Goal: Task Accomplishment & Management: Use online tool/utility

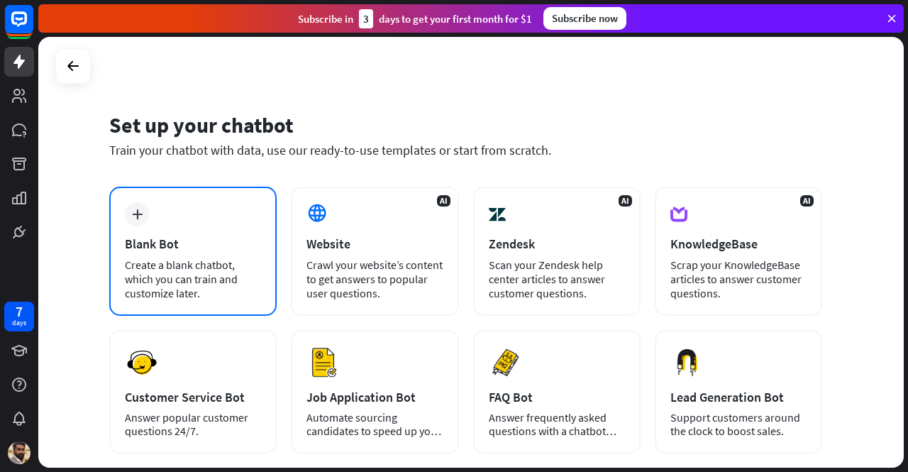
click at [208, 261] on div "Create a blank chatbot, which you can train and customize later." at bounding box center [193, 278] width 136 height 43
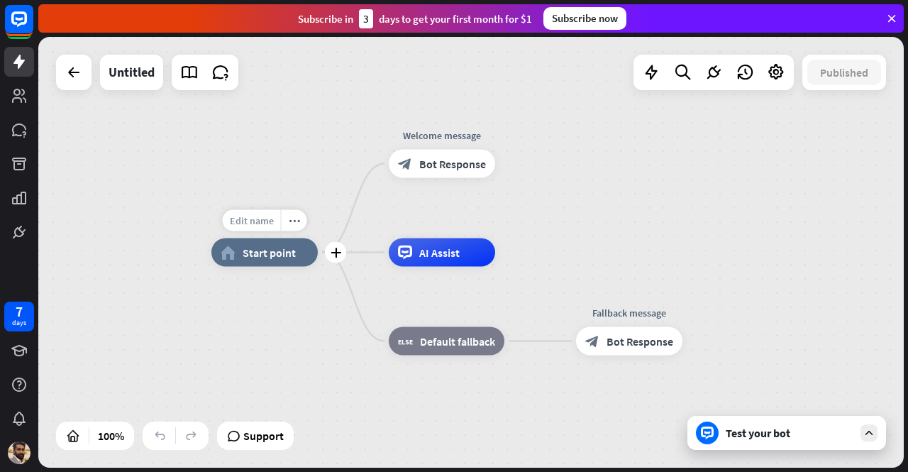
click at [271, 226] on span "Edit name" at bounding box center [252, 220] width 44 height 13
click at [284, 267] on div "Edit name more_horiz plus home_2 Start point" at bounding box center [264, 252] width 106 height 28
click at [301, 229] on div "more_horiz" at bounding box center [294, 220] width 26 height 21
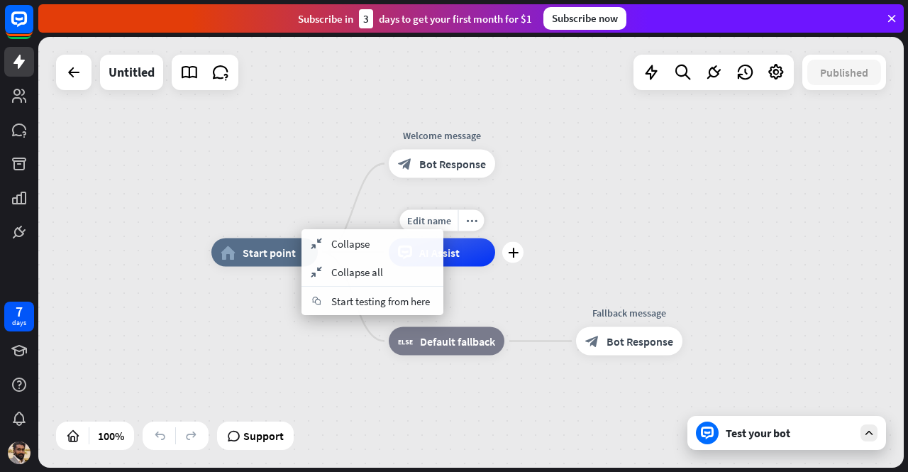
click at [495, 238] on div "Edit name more_horiz plus AI Assist" at bounding box center [442, 252] width 106 height 28
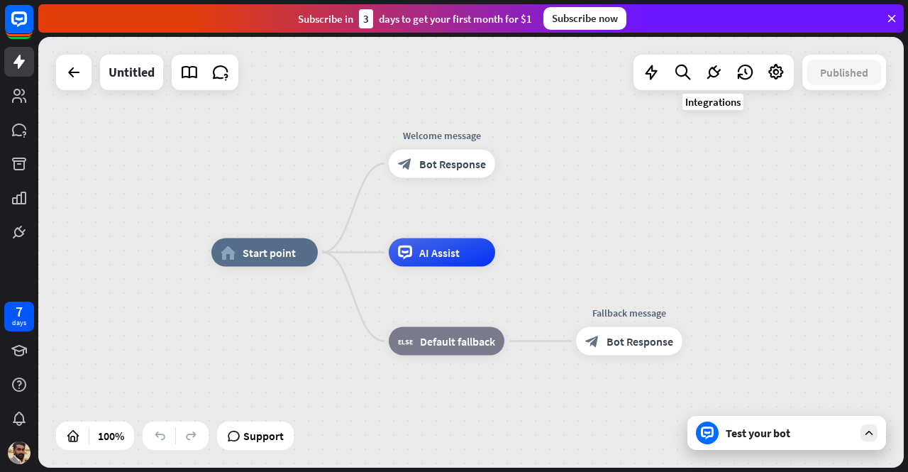
click at [723, 93] on div "home_2 Start point Welcome message block_bot_response Bot Response AI Assist bl…" at bounding box center [470, 252] width 865 height 431
click at [712, 77] on icon at bounding box center [713, 72] width 18 height 18
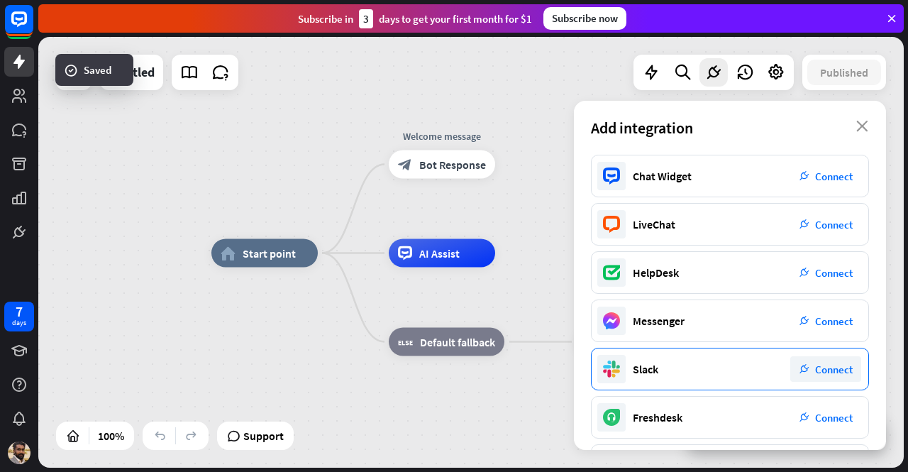
click at [835, 384] on div "Slack plug_integration Connect" at bounding box center [730, 369] width 278 height 43
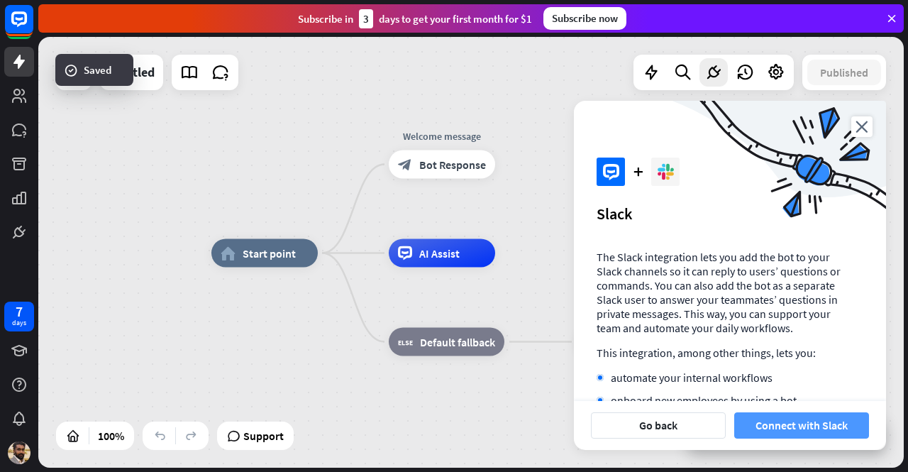
click at [810, 430] on button "Connect with Slack" at bounding box center [801, 425] width 135 height 26
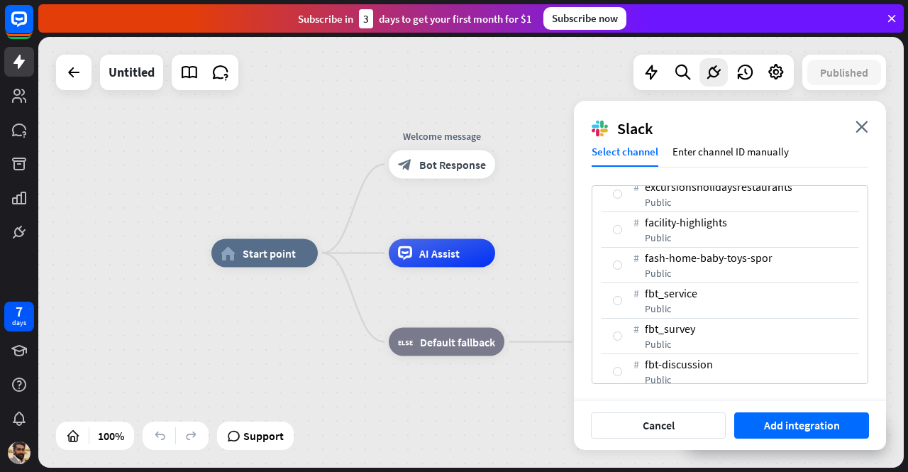
scroll to position [4175, 0]
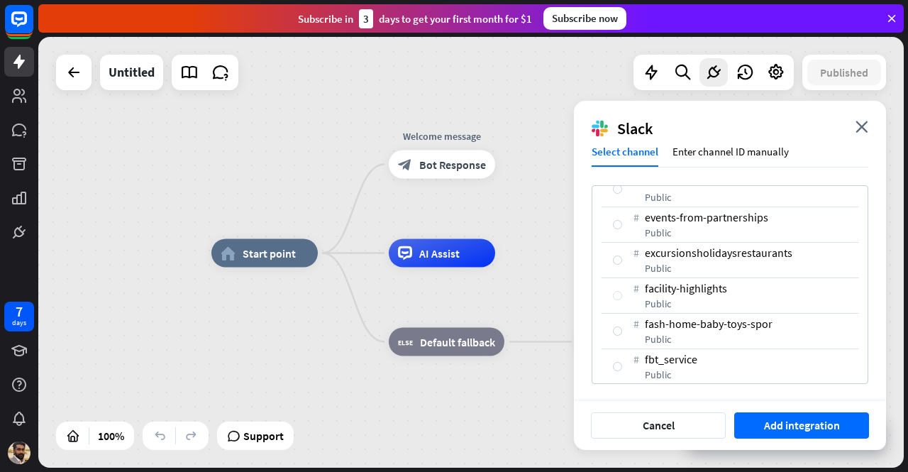
click at [617, 291] on div at bounding box center [617, 295] width 9 height 9
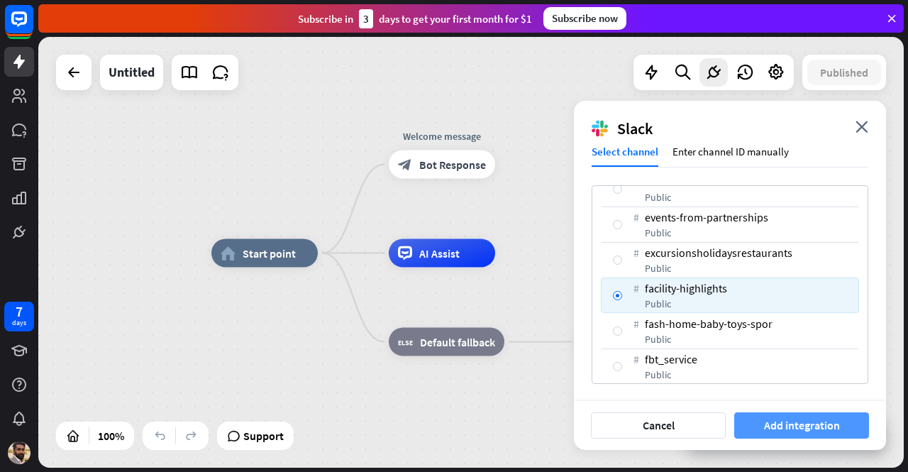
click at [777, 418] on button "Add integration" at bounding box center [801, 425] width 135 height 26
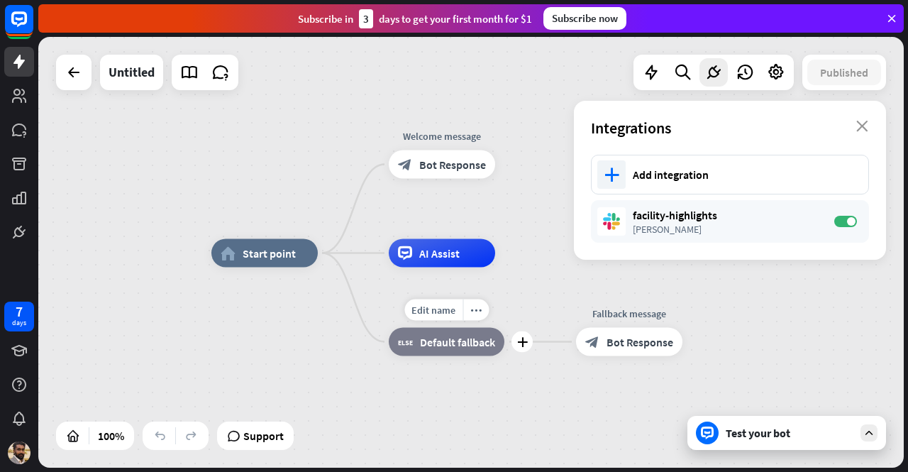
click at [458, 345] on span "Default fallback" at bounding box center [457, 342] width 75 height 14
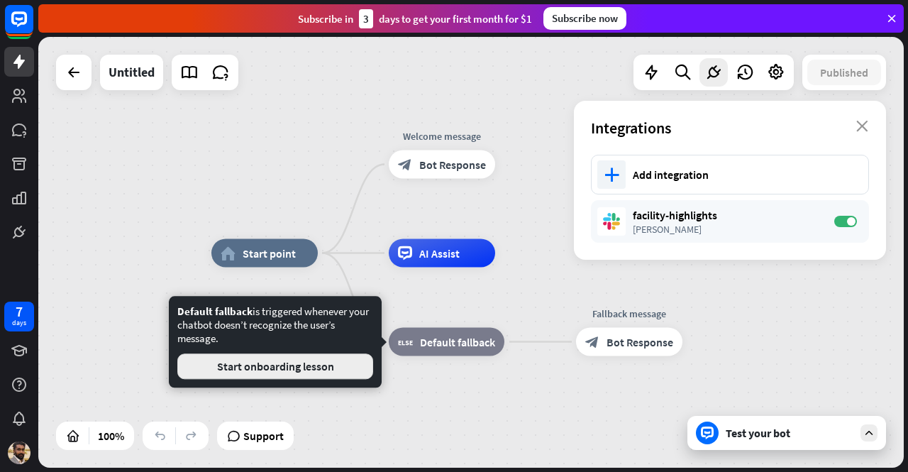
click at [331, 367] on button "Start onboarding lesson" at bounding box center [275, 366] width 196 height 26
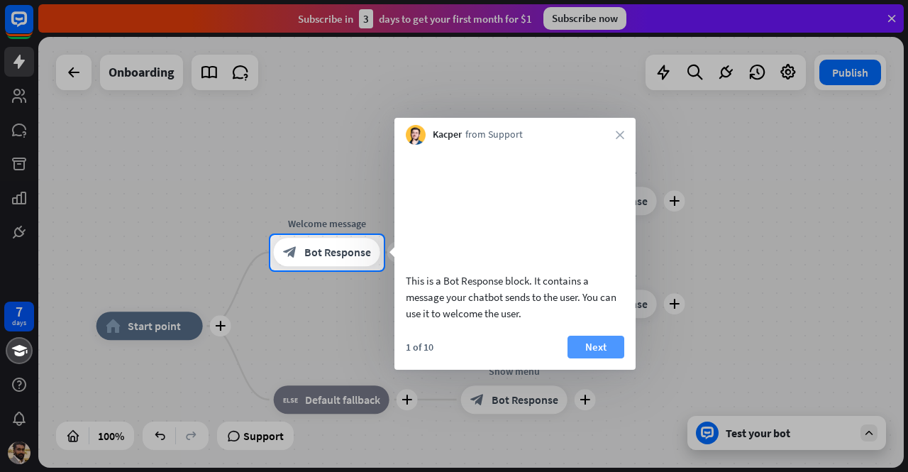
click at [587, 358] on button "Next" at bounding box center [595, 346] width 57 height 23
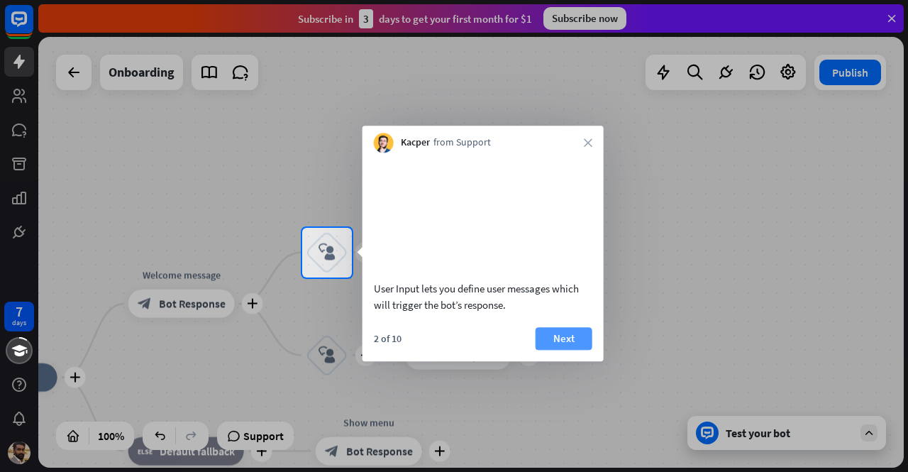
click at [559, 347] on button "Next" at bounding box center [563, 338] width 57 height 23
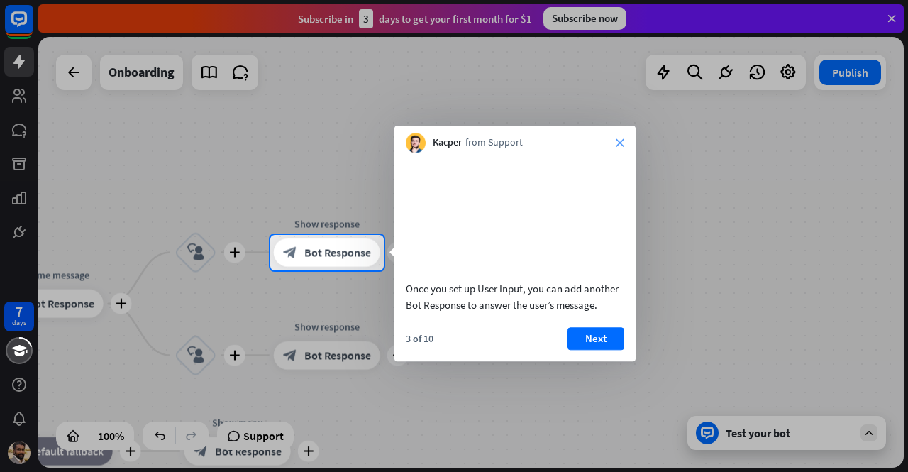
click at [616, 140] on icon "close" at bounding box center [620, 142] width 9 height 9
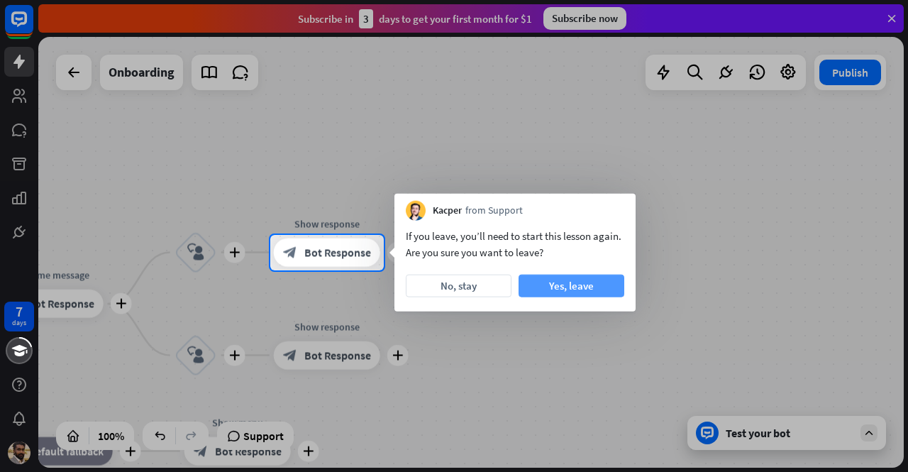
click at [550, 292] on button "Yes, leave" at bounding box center [571, 285] width 106 height 23
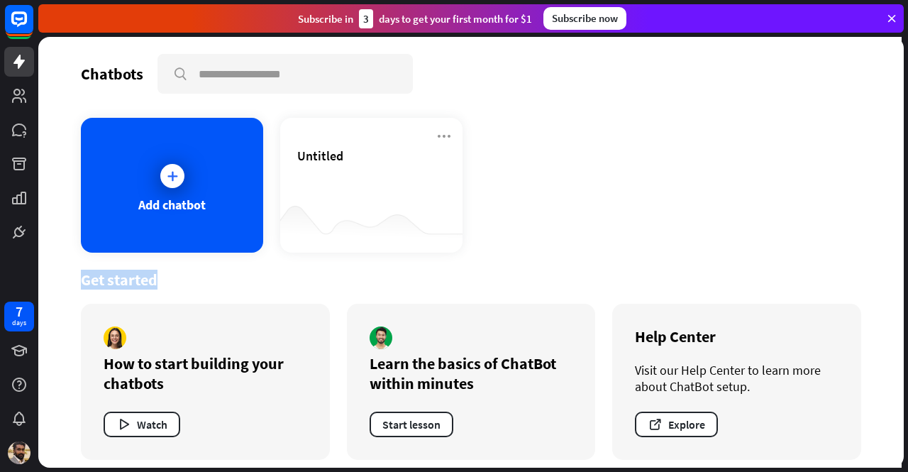
drag, startPoint x: 349, startPoint y: 272, endPoint x: 471, endPoint y: 235, distance: 127.4
click at [471, 235] on div "Chatbots search Add chatbot Untitled Get started How to start building your cha…" at bounding box center [470, 252] width 865 height 431
click at [162, 188] on div at bounding box center [172, 175] width 35 height 35
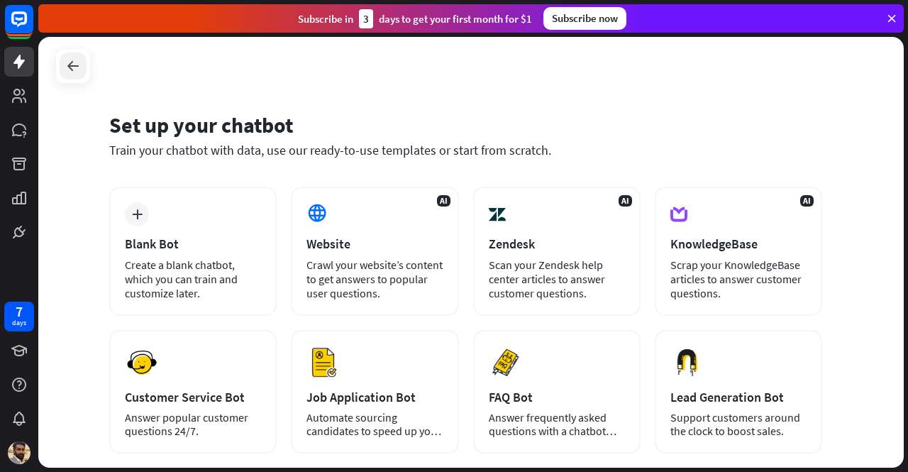
click at [69, 62] on icon at bounding box center [73, 65] width 17 height 17
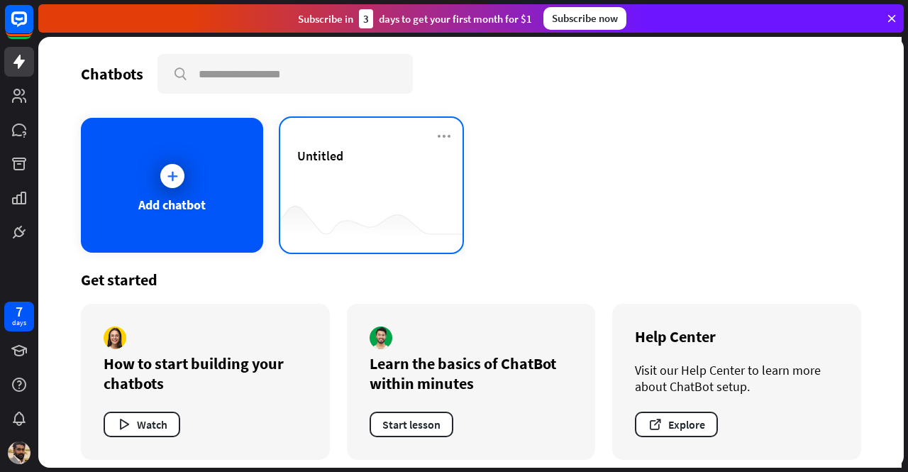
click at [336, 185] on div "Untitled" at bounding box center [371, 173] width 148 height 50
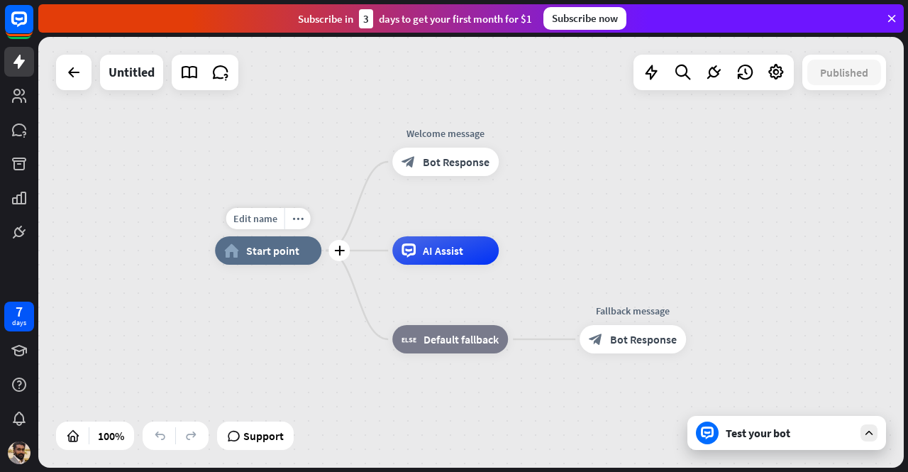
click at [261, 254] on span "Start point" at bounding box center [272, 250] width 53 height 14
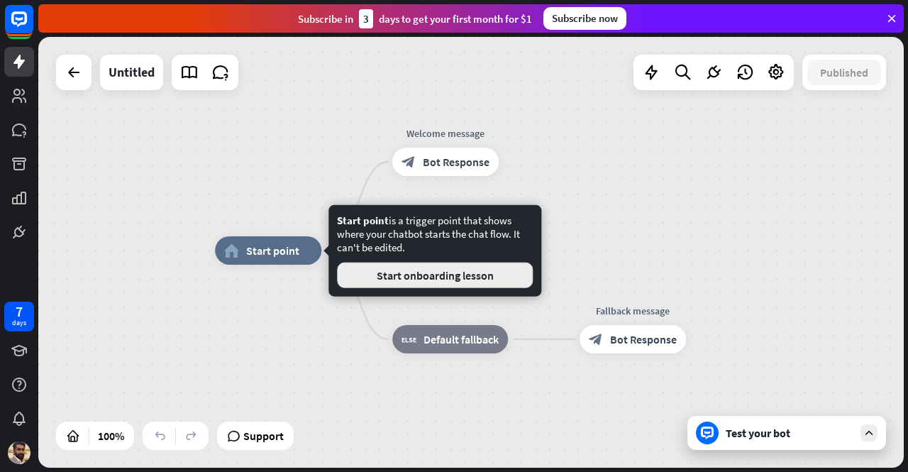
click at [400, 279] on button "Start onboarding lesson" at bounding box center [435, 275] width 196 height 26
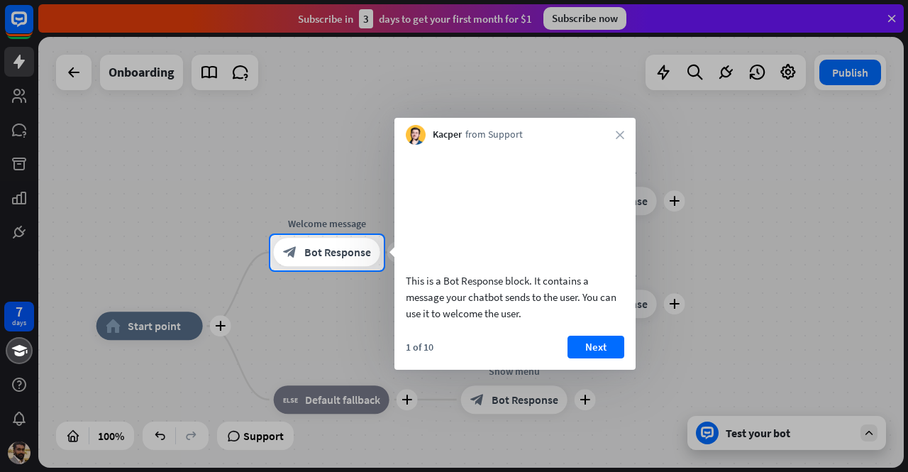
drag, startPoint x: 400, startPoint y: 296, endPoint x: 542, endPoint y: 307, distance: 142.2
click at [542, 307] on div "This is a Bot Response block. It contains a message your chatbot sends to the u…" at bounding box center [514, 237] width 241 height 184
click at [539, 303] on div "This is a Bot Response block. It contains a message your chatbot sends to the u…" at bounding box center [515, 296] width 218 height 49
drag, startPoint x: 411, startPoint y: 311, endPoint x: 587, endPoint y: 310, distance: 176.6
click at [587, 310] on div "This is a Bot Response block. It contains a message your chatbot sends to the u…" at bounding box center [515, 296] width 218 height 49
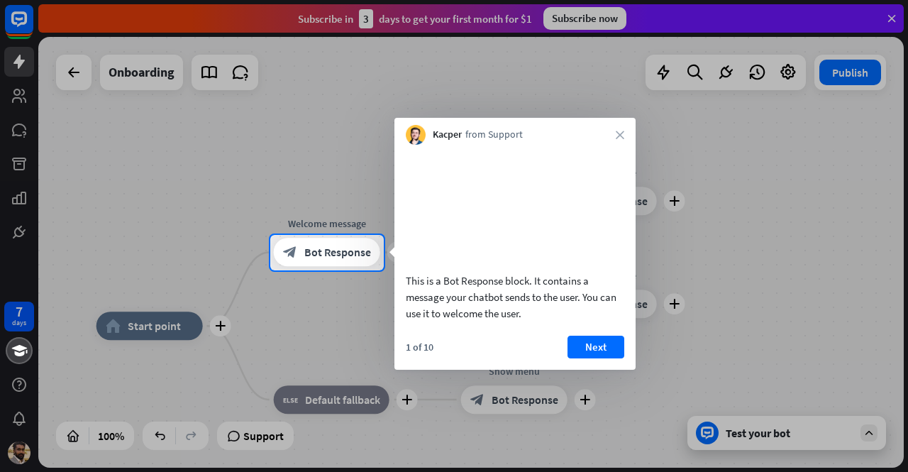
click at [587, 310] on div "This is a Bot Response block. It contains a message your chatbot sends to the u…" at bounding box center [515, 296] width 218 height 49
click at [594, 358] on button "Next" at bounding box center [595, 346] width 57 height 23
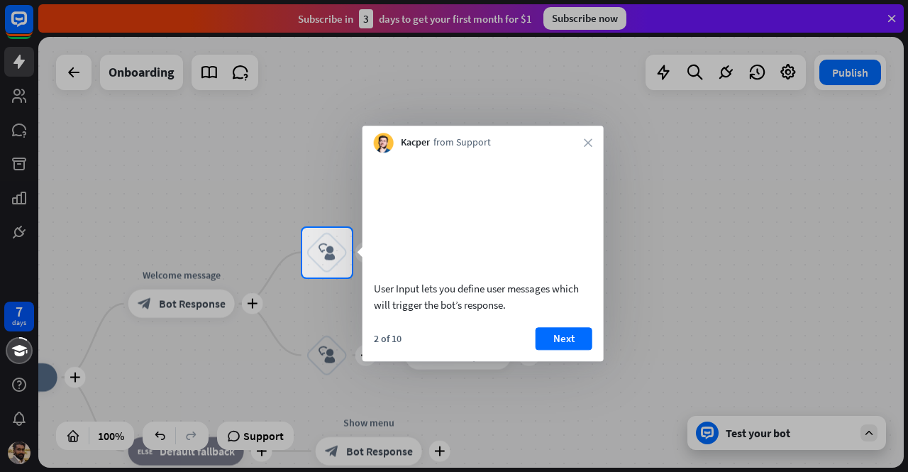
drag, startPoint x: 371, startPoint y: 304, endPoint x: 508, endPoint y: 326, distance: 138.8
click at [508, 320] on div "User Input lets you define user messages which will trigger the bot’s response." at bounding box center [482, 235] width 241 height 167
click at [556, 350] on button "Next" at bounding box center [563, 338] width 57 height 23
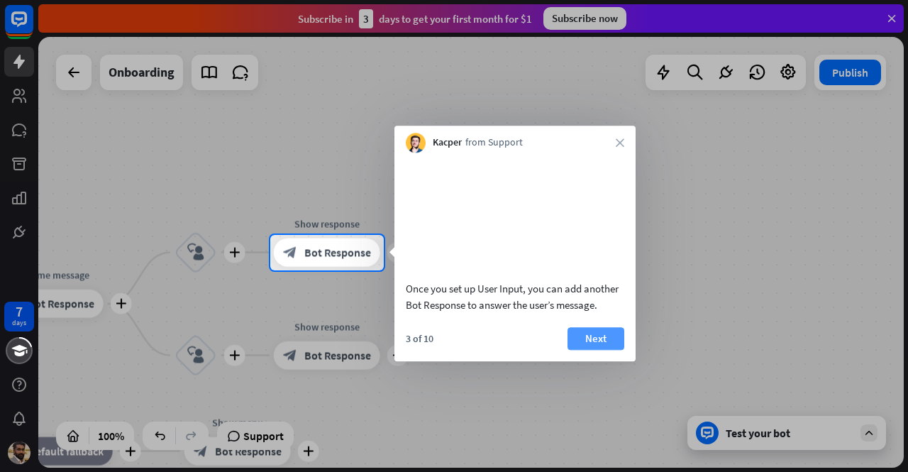
click at [582, 350] on button "Next" at bounding box center [595, 338] width 57 height 23
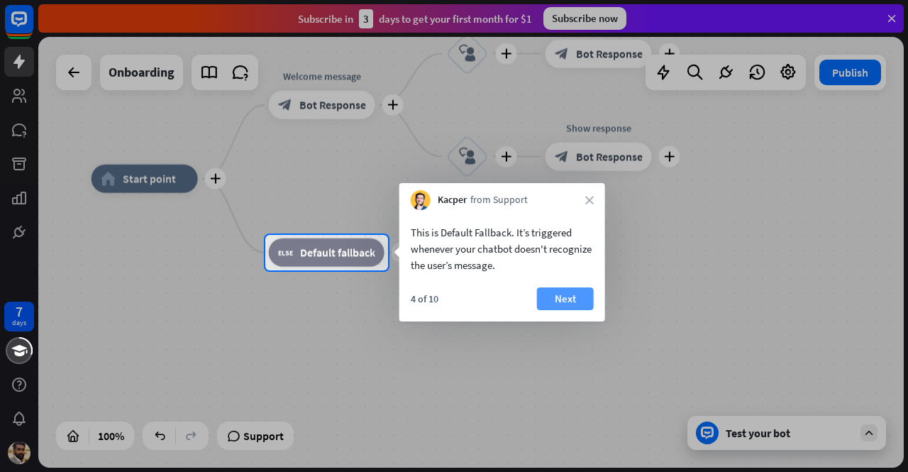
click at [580, 300] on button "Next" at bounding box center [565, 298] width 57 height 23
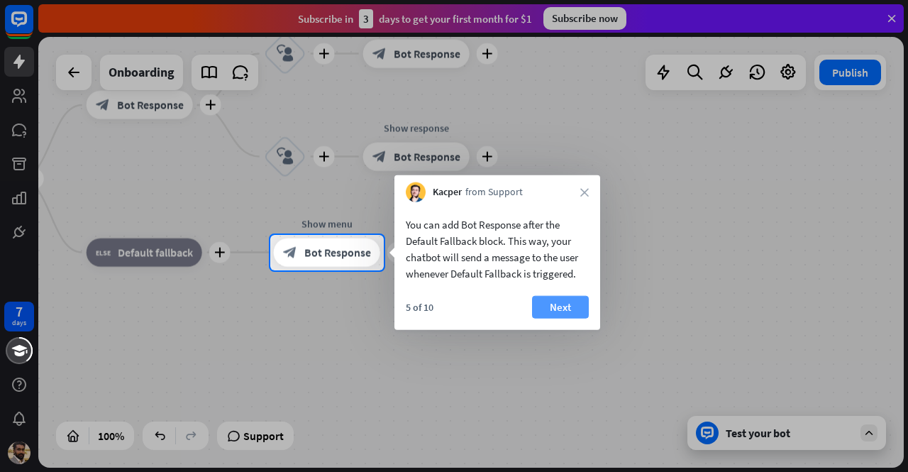
click at [555, 302] on button "Next" at bounding box center [560, 307] width 57 height 23
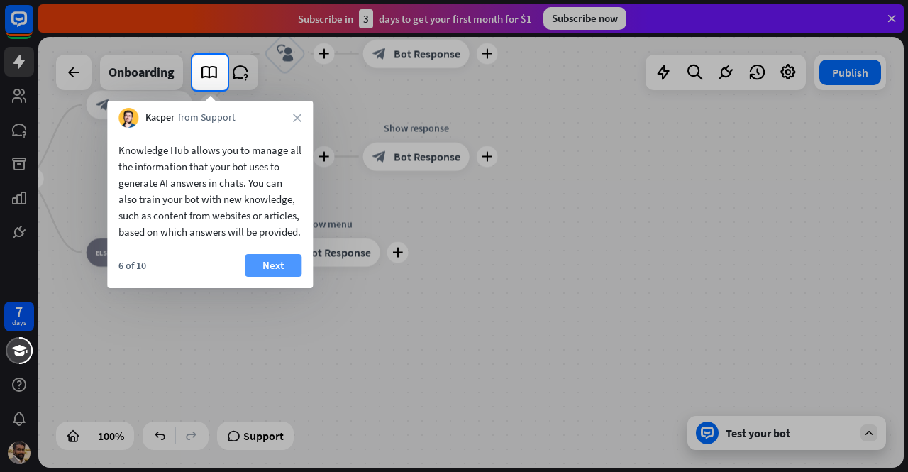
click at [278, 275] on button "Next" at bounding box center [273, 265] width 57 height 23
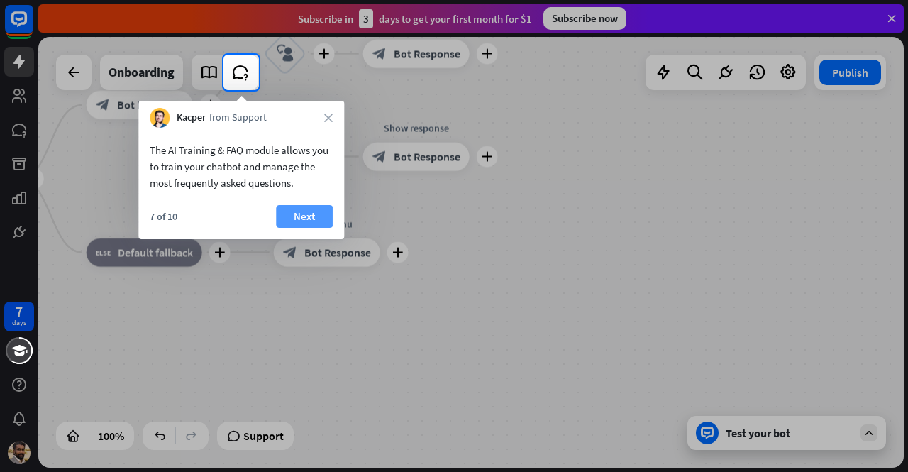
click at [299, 219] on button "Next" at bounding box center [304, 216] width 57 height 23
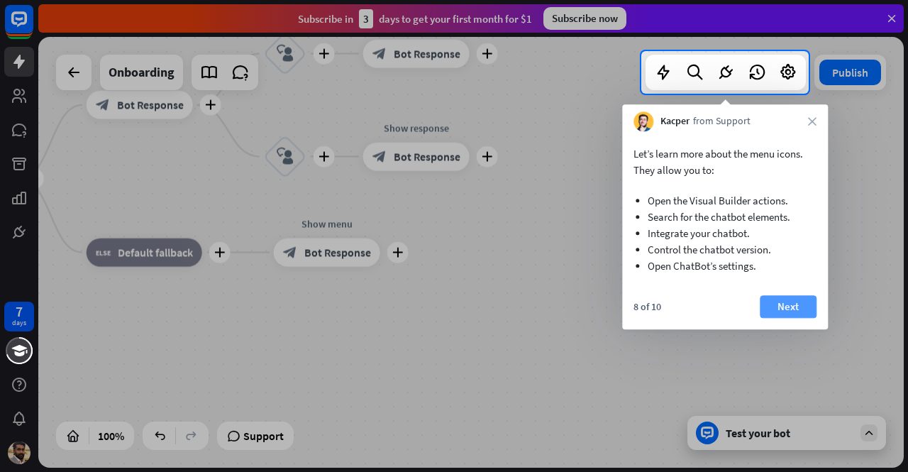
click at [766, 301] on button "Next" at bounding box center [788, 306] width 57 height 23
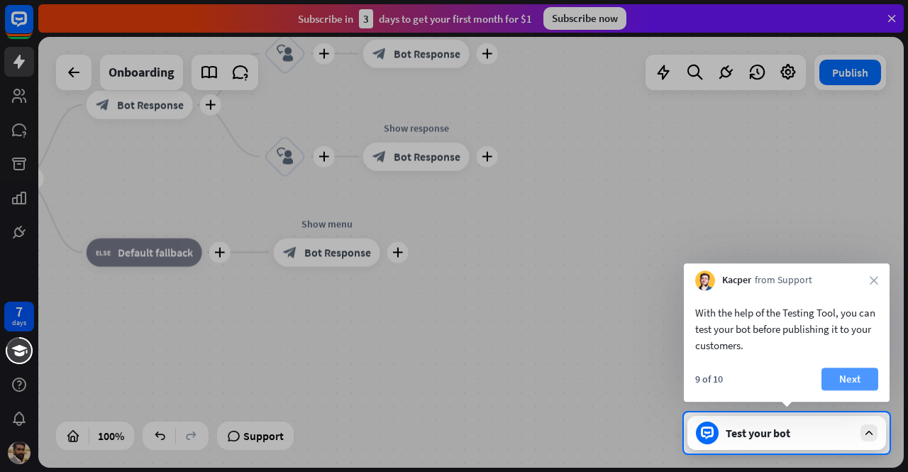
click at [854, 382] on button "Next" at bounding box center [849, 378] width 57 height 23
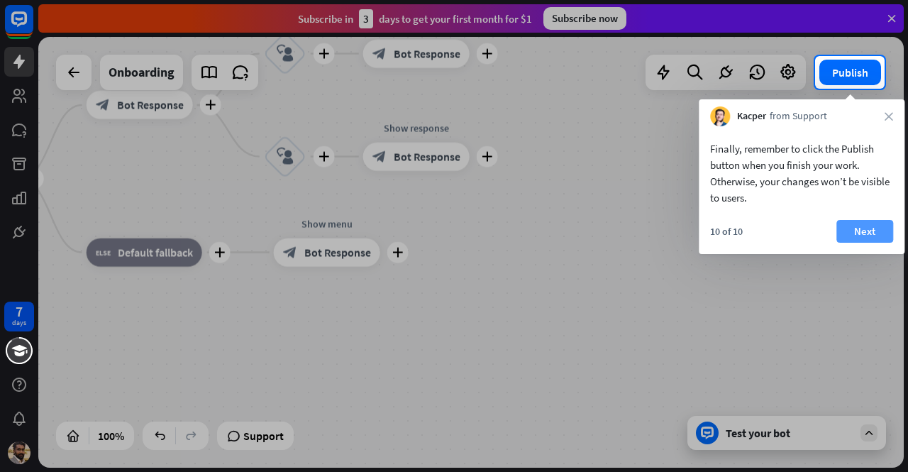
click at [868, 231] on button "Next" at bounding box center [864, 231] width 57 height 23
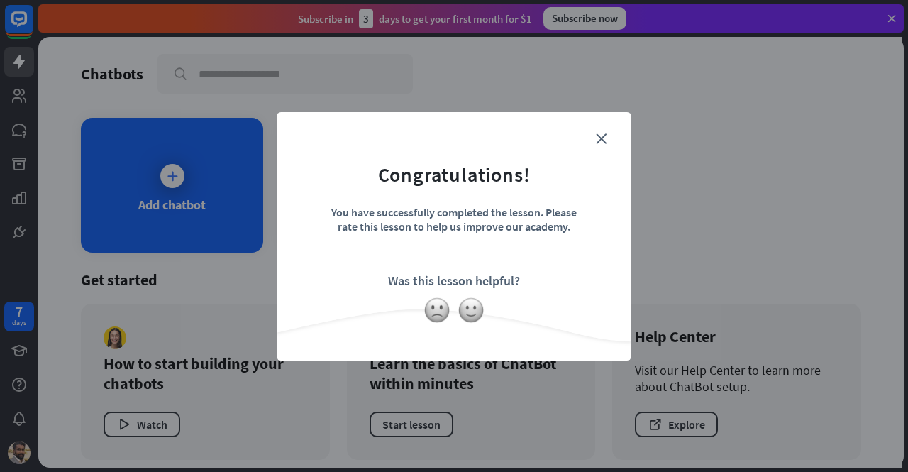
click at [619, 123] on div "close Congratulations! You have successfully completed the lesson. Please rate …" at bounding box center [454, 236] width 355 height 248
click at [601, 133] on icon "close" at bounding box center [601, 138] width 11 height 11
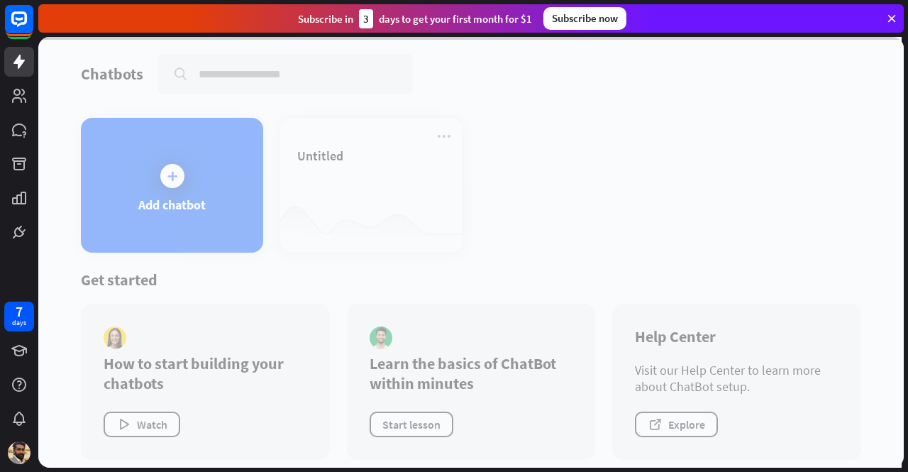
click at [357, 180] on div at bounding box center [470, 252] width 865 height 431
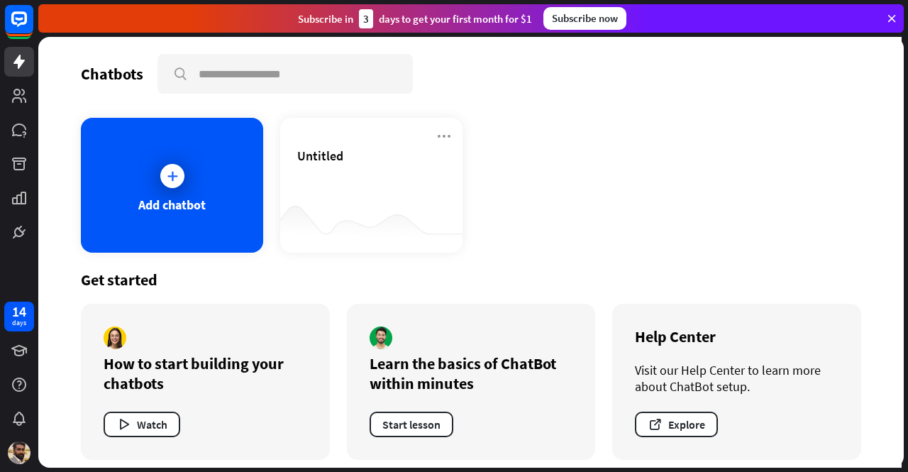
click at [357, 180] on div "Untitled" at bounding box center [371, 173] width 148 height 50
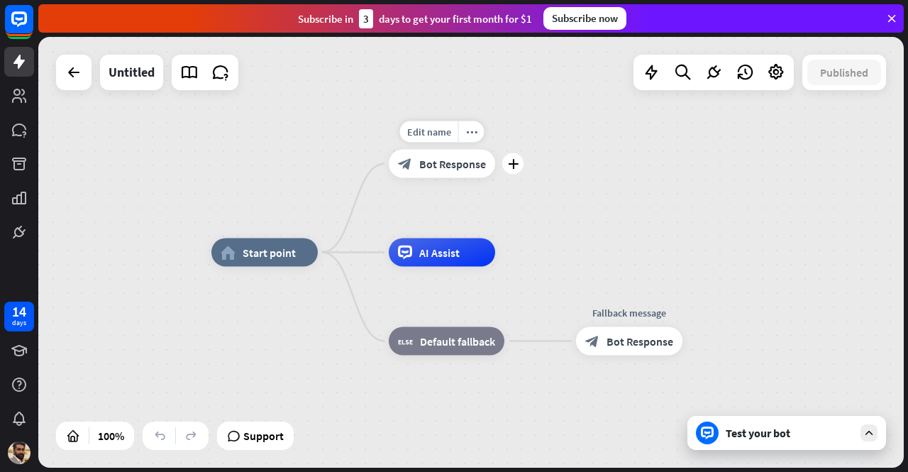
click at [443, 161] on span "Bot Response" at bounding box center [452, 164] width 67 height 14
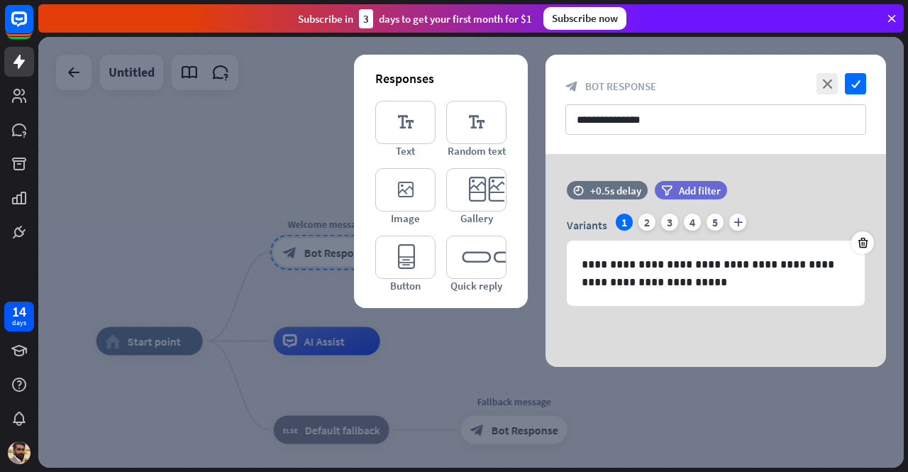
click at [321, 192] on div at bounding box center [470, 252] width 865 height 431
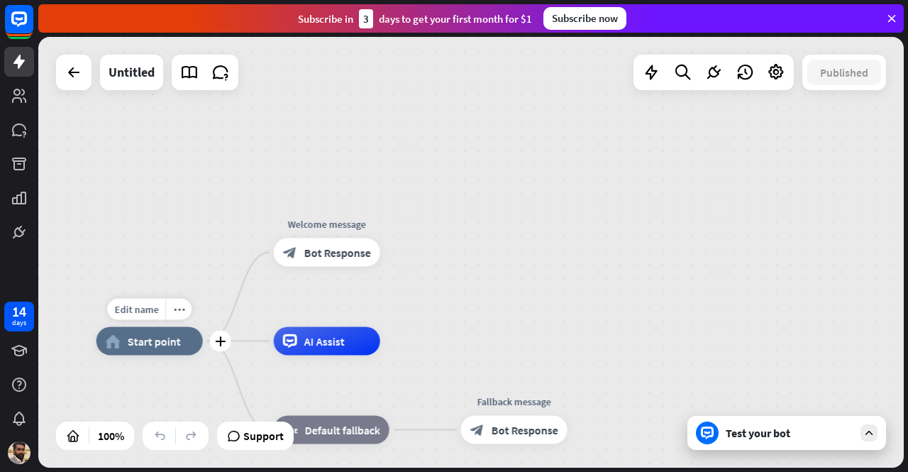
click at [165, 343] on span "Start point" at bounding box center [154, 341] width 53 height 14
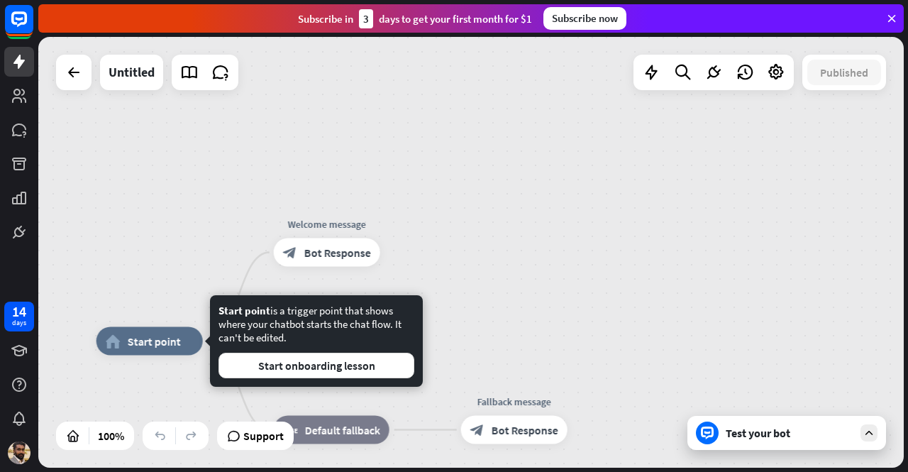
click at [355, 167] on div "home_2 Start point Welcome message block_bot_response Bot Response AI Assist bl…" at bounding box center [470, 252] width 865 height 431
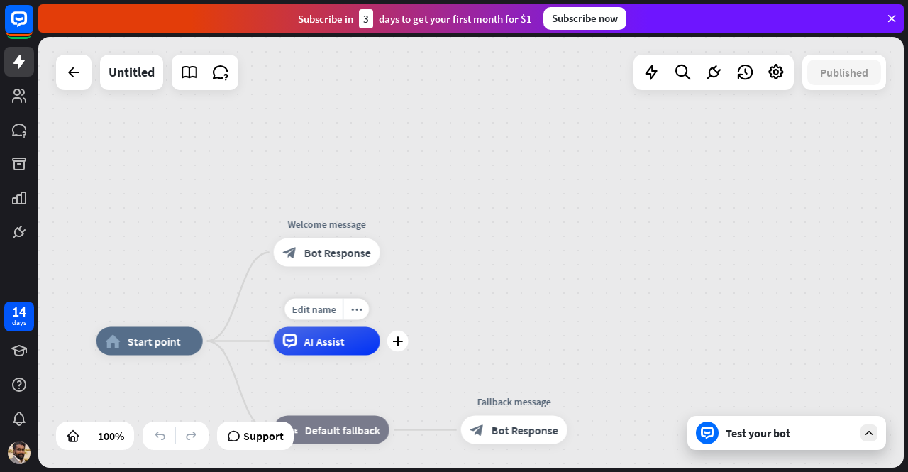
click at [320, 341] on span "AI Assist" at bounding box center [324, 341] width 40 height 14
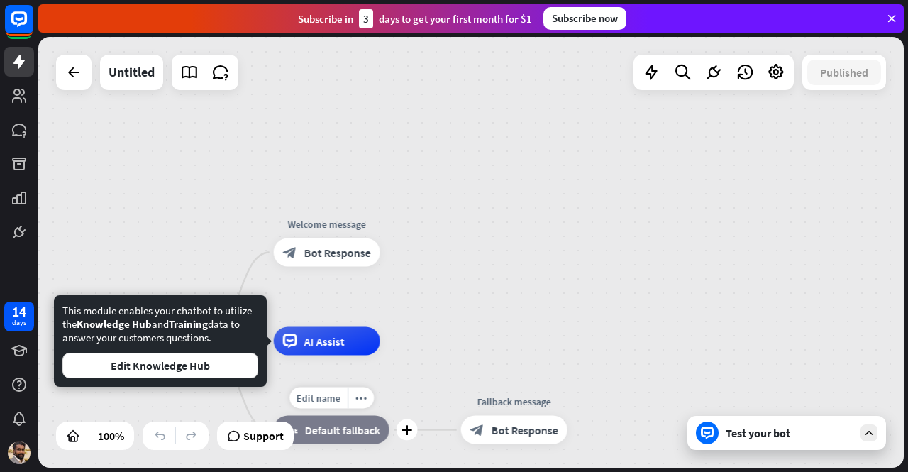
click at [342, 423] on span "Default fallback" at bounding box center [342, 430] width 75 height 14
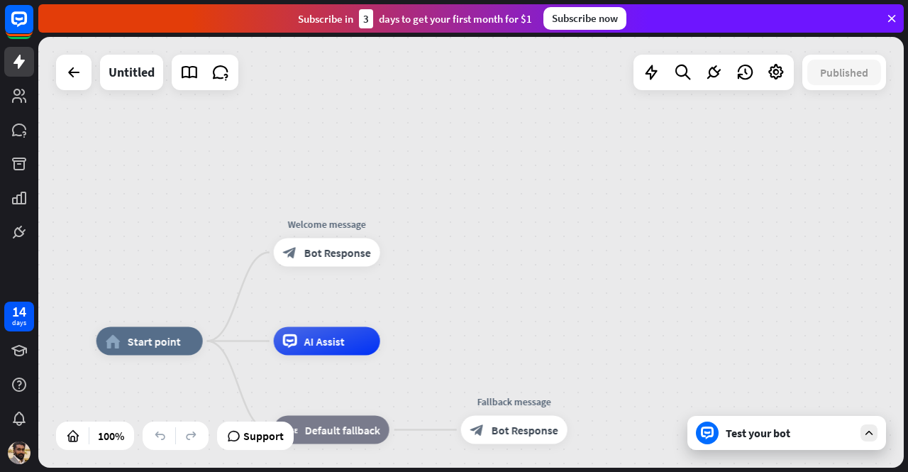
click at [567, 318] on div "home_2 Start point Welcome message block_bot_response Bot Response AI Assist bl…" at bounding box center [470, 252] width 865 height 431
click at [299, 248] on div "block_bot_response Bot Response" at bounding box center [327, 252] width 106 height 28
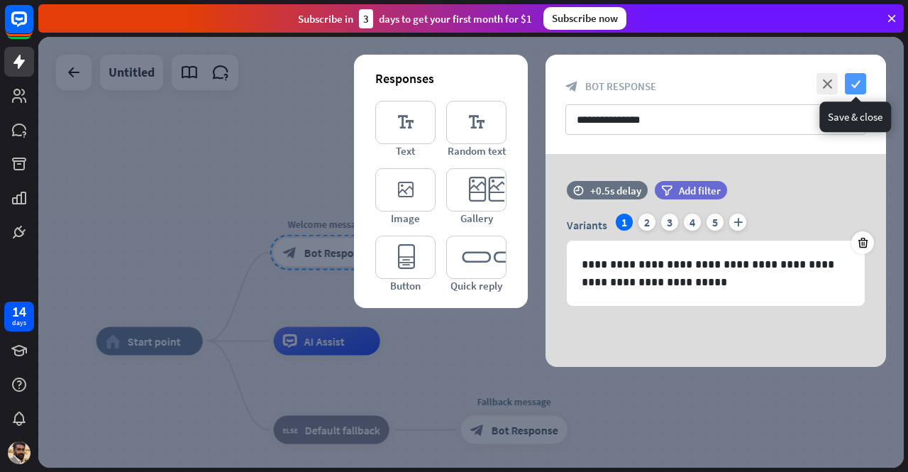
click at [861, 82] on icon "check" at bounding box center [855, 83] width 21 height 21
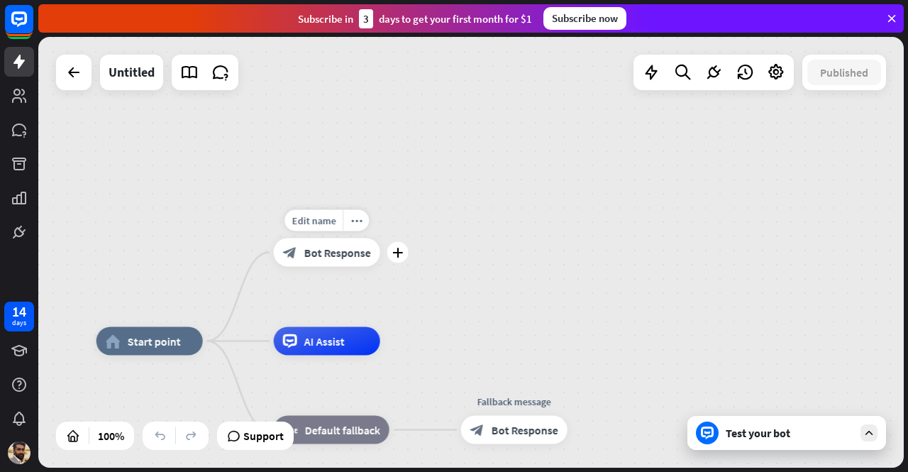
click at [394, 252] on icon "plus" at bounding box center [397, 253] width 11 height 10
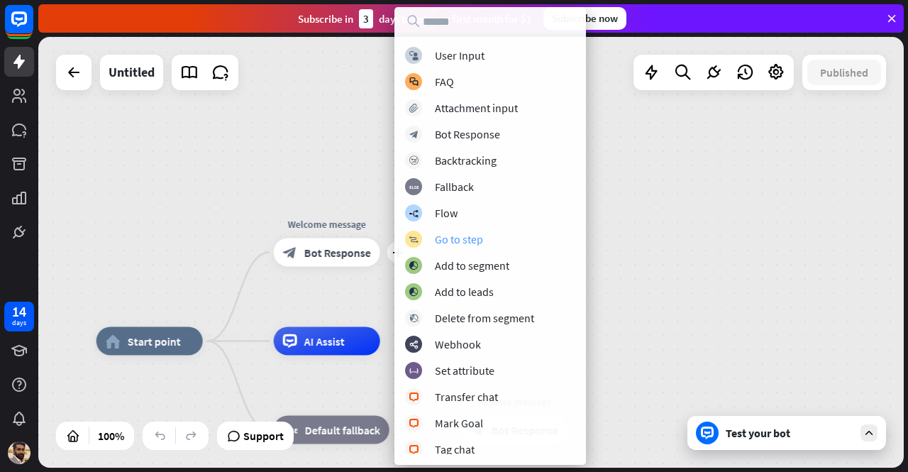
click at [453, 238] on div "Go to step" at bounding box center [459, 239] width 48 height 14
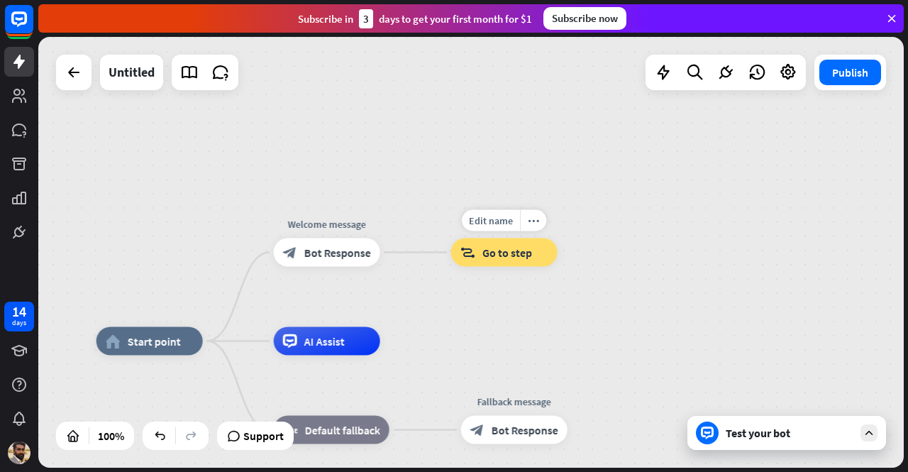
click at [500, 251] on span "Go to step" at bounding box center [507, 252] width 50 height 14
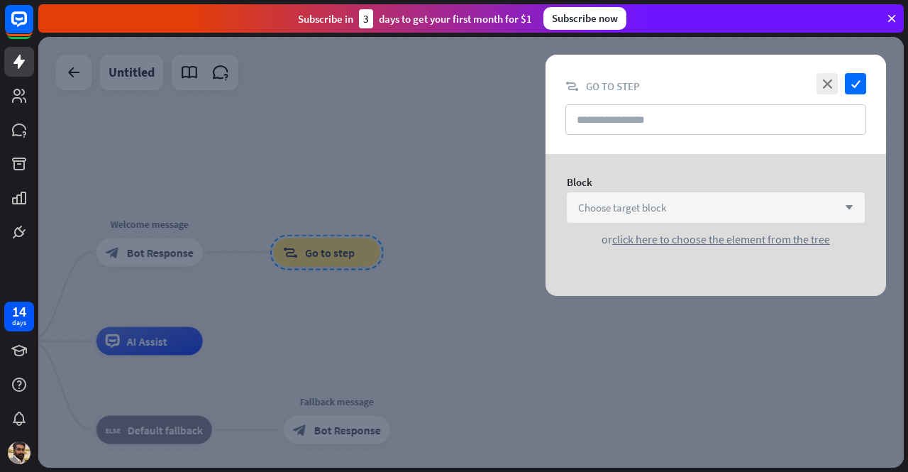
click at [659, 216] on div "Choose target block arrow_down" at bounding box center [716, 207] width 298 height 30
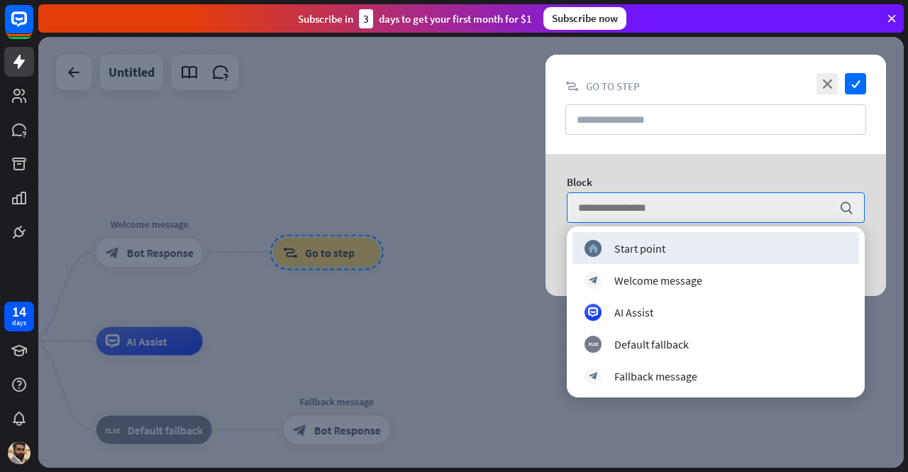
click at [661, 176] on div "Block" at bounding box center [716, 181] width 298 height 13
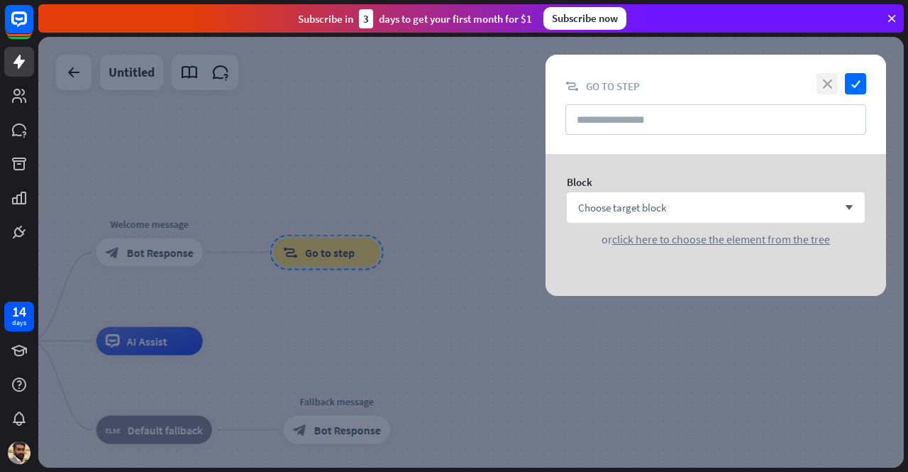
click at [837, 80] on icon "close" at bounding box center [826, 83] width 21 height 21
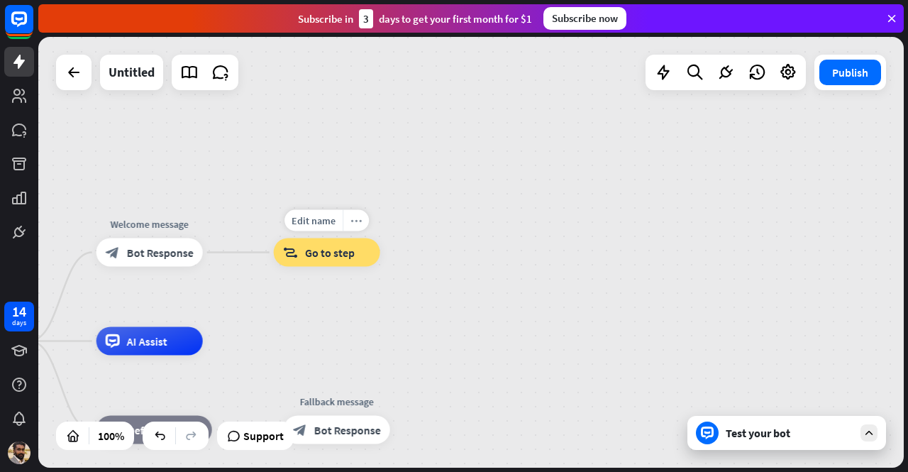
click at [359, 219] on icon "more_horiz" at bounding box center [355, 220] width 11 height 11
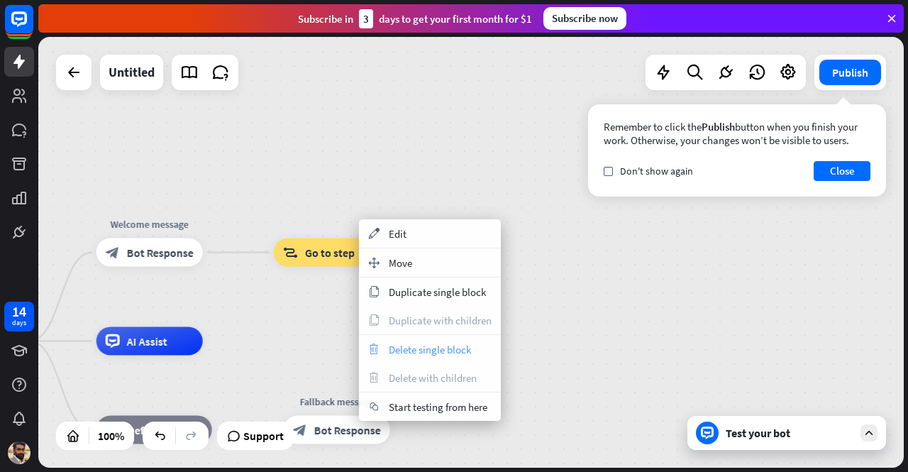
click at [421, 351] on span "Delete single block" at bounding box center [430, 349] width 82 height 13
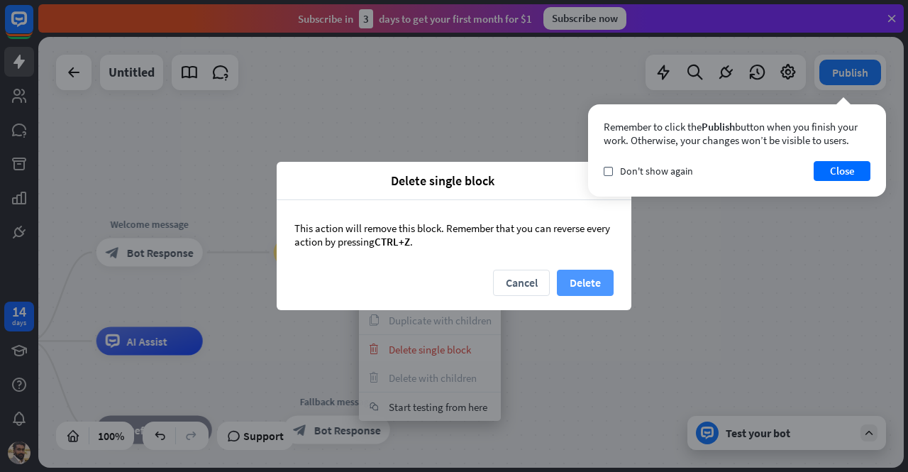
click at [594, 278] on button "Delete" at bounding box center [585, 283] width 57 height 26
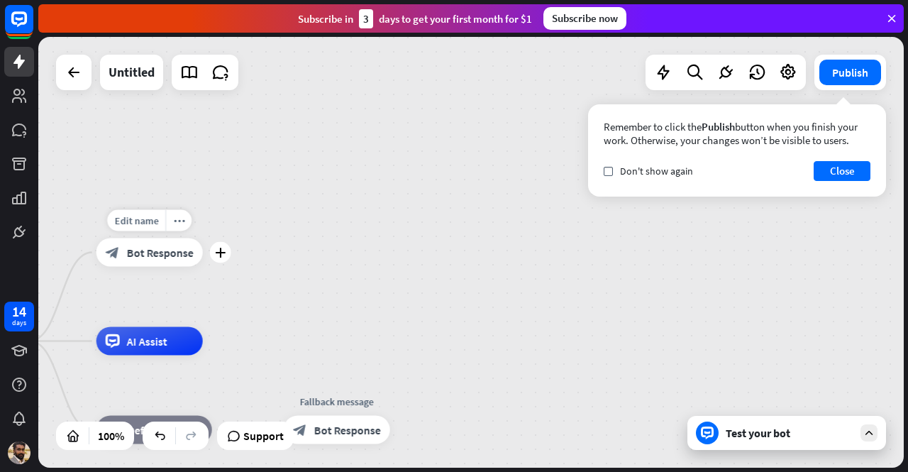
click at [174, 246] on span "Bot Response" at bounding box center [160, 252] width 67 height 14
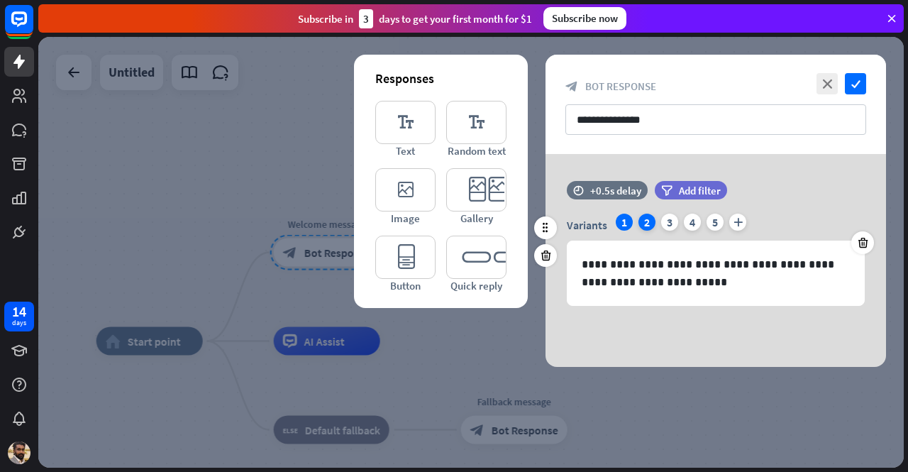
click at [654, 221] on div "2" at bounding box center [646, 221] width 17 height 17
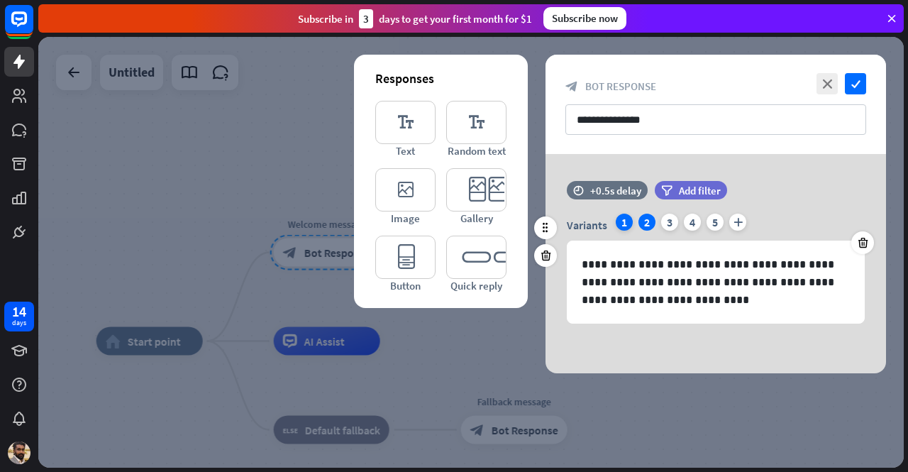
click at [621, 226] on div "1" at bounding box center [624, 221] width 17 height 17
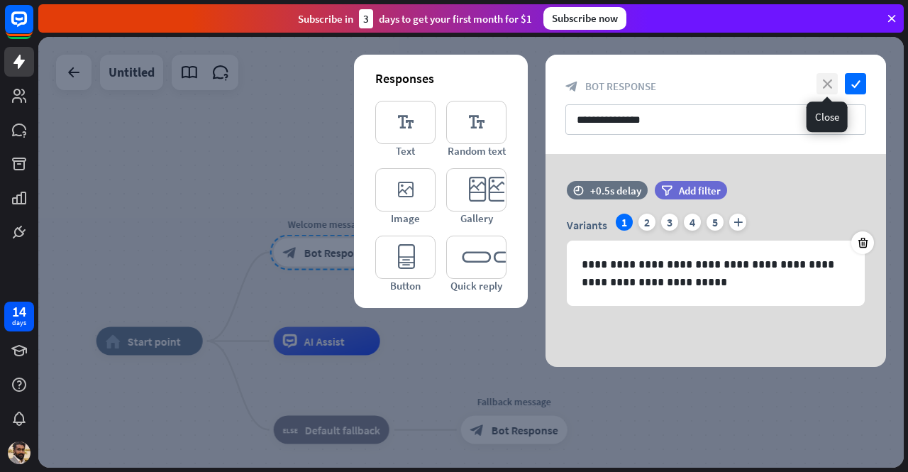
click at [825, 92] on icon "close" at bounding box center [826, 83] width 21 height 21
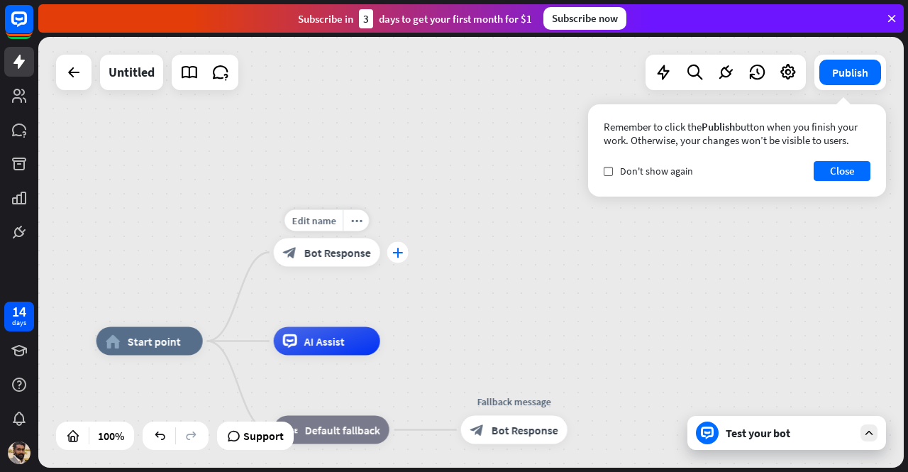
click at [392, 255] on div "plus" at bounding box center [397, 252] width 21 height 21
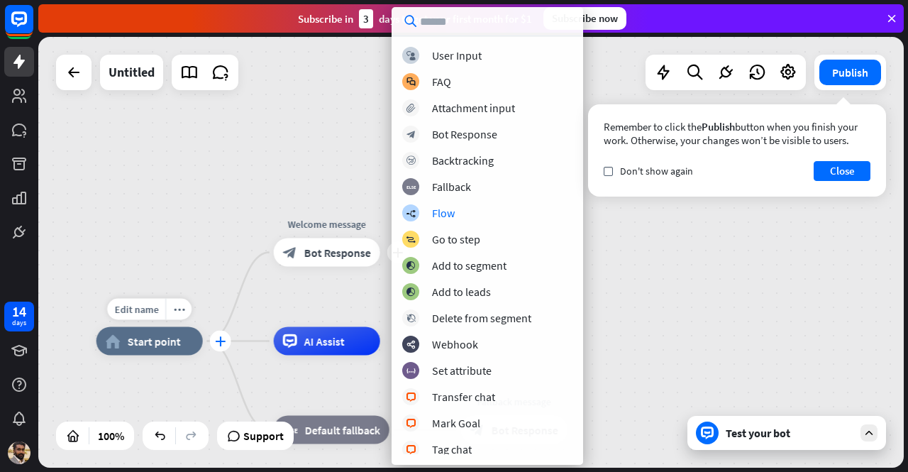
click at [214, 342] on div "plus" at bounding box center [220, 341] width 21 height 21
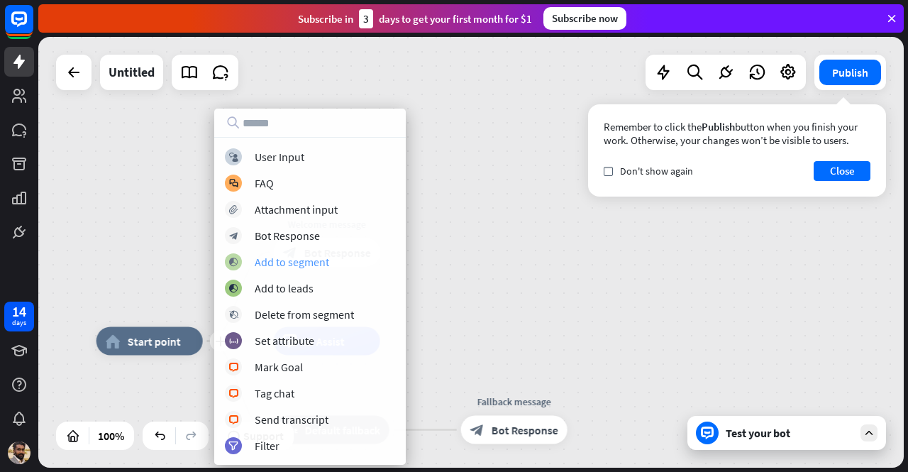
click at [305, 259] on div "Add to segment" at bounding box center [292, 262] width 74 height 14
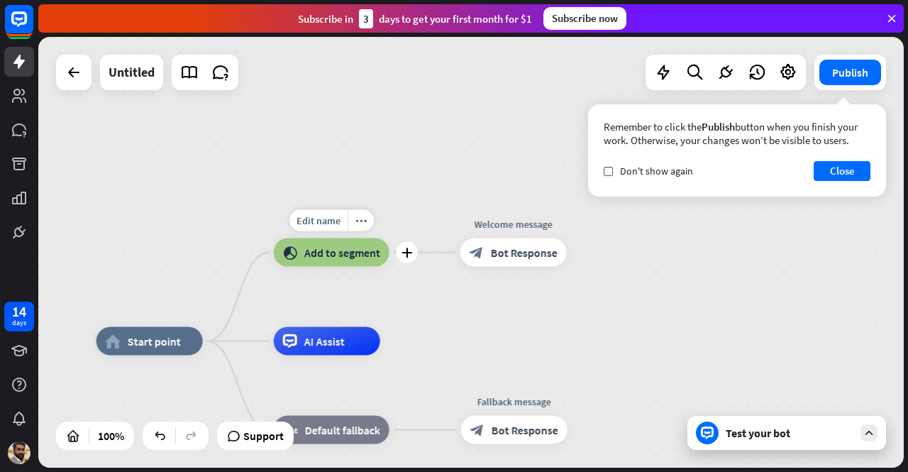
click at [349, 258] on span "Add to segment" at bounding box center [342, 252] width 76 height 14
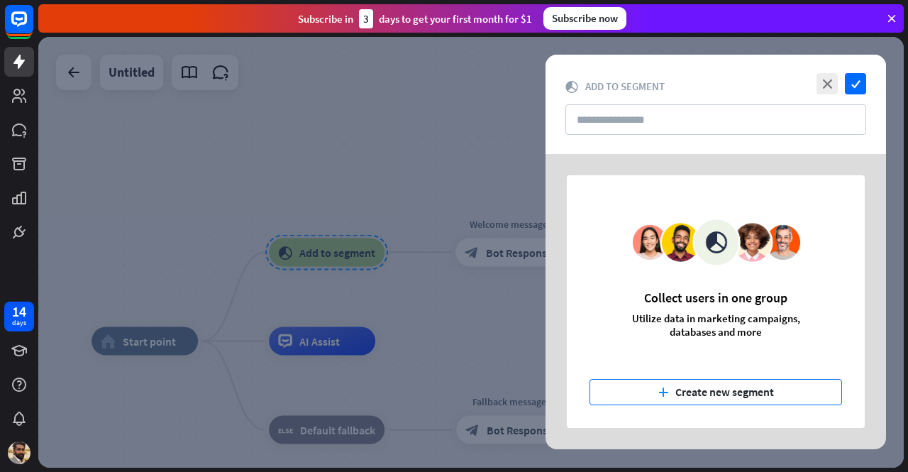
click at [640, 387] on button "plus Create new segment" at bounding box center [715, 392] width 252 height 26
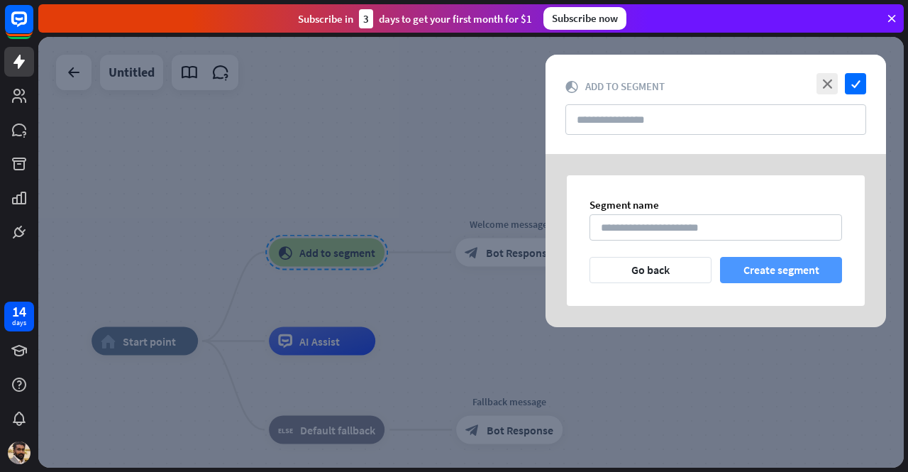
click at [769, 265] on button "Create segment" at bounding box center [781, 270] width 122 height 26
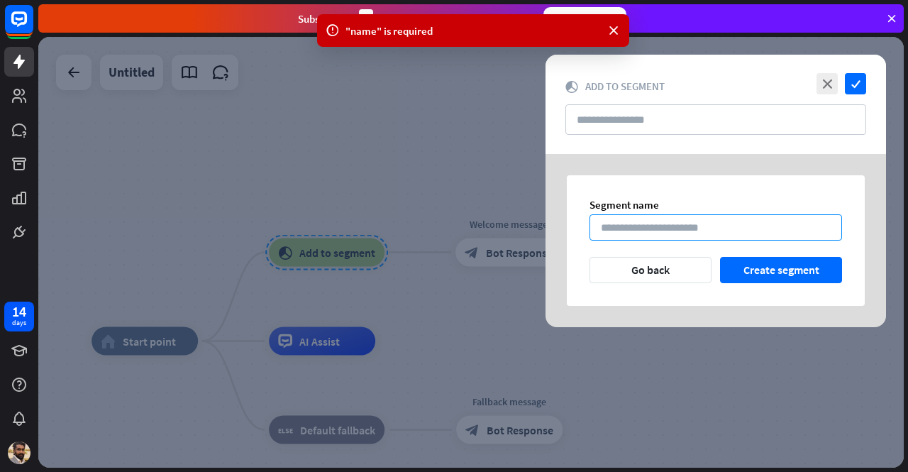
click at [693, 233] on input at bounding box center [715, 227] width 252 height 26
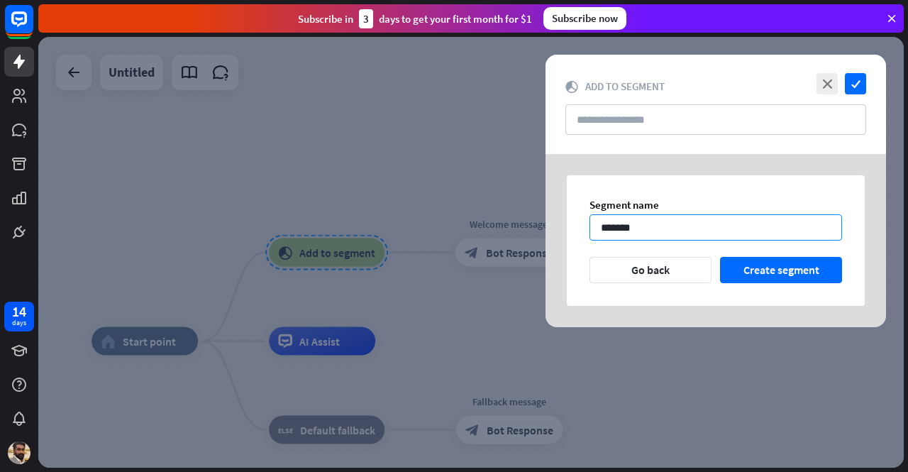
type input "*******"
click at [758, 250] on div "Segment name ******* Go back Create segment" at bounding box center [716, 240] width 298 height 131
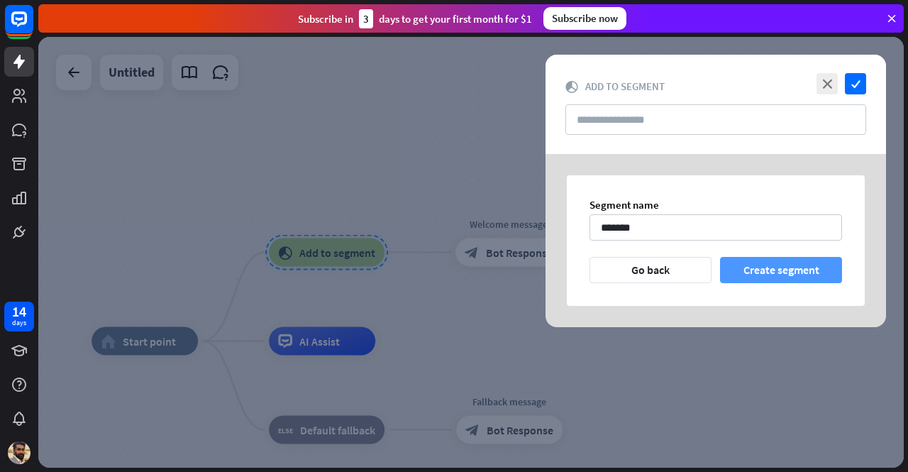
click at [759, 257] on button "Create segment" at bounding box center [781, 270] width 122 height 26
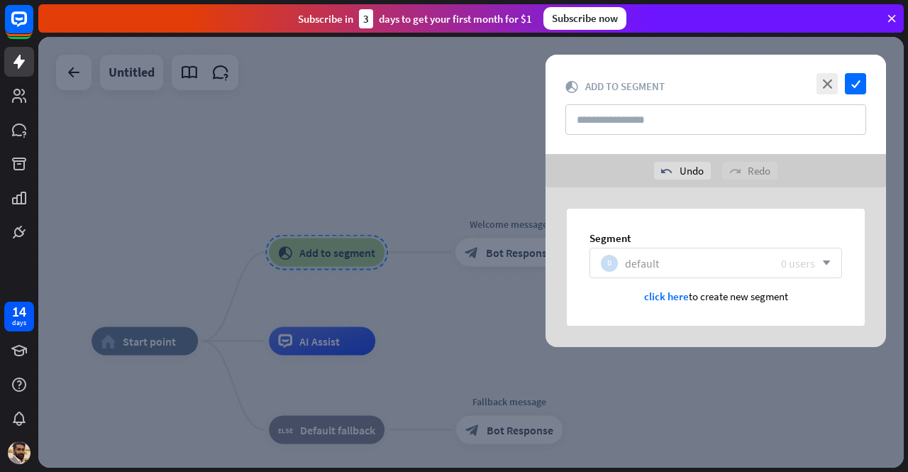
click at [800, 265] on div "0 users" at bounding box center [798, 263] width 34 height 14
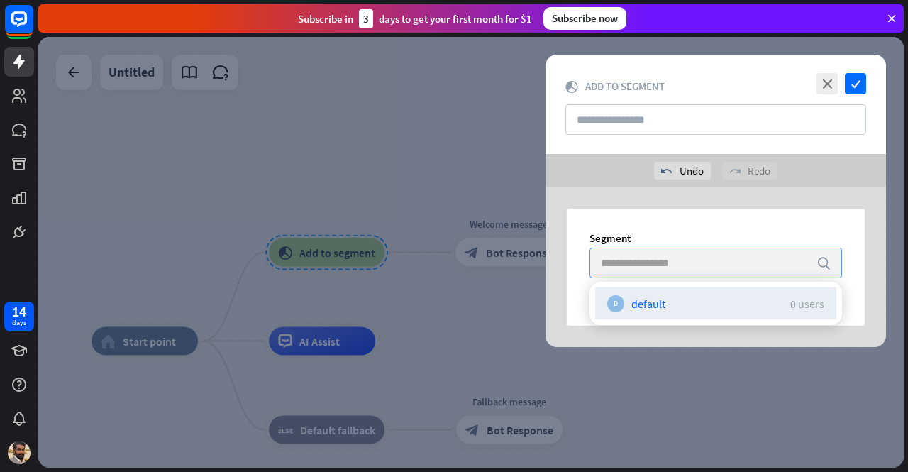
click at [742, 189] on div "Segment search D default 0 users click here to create new segment" at bounding box center [715, 267] width 340 height 160
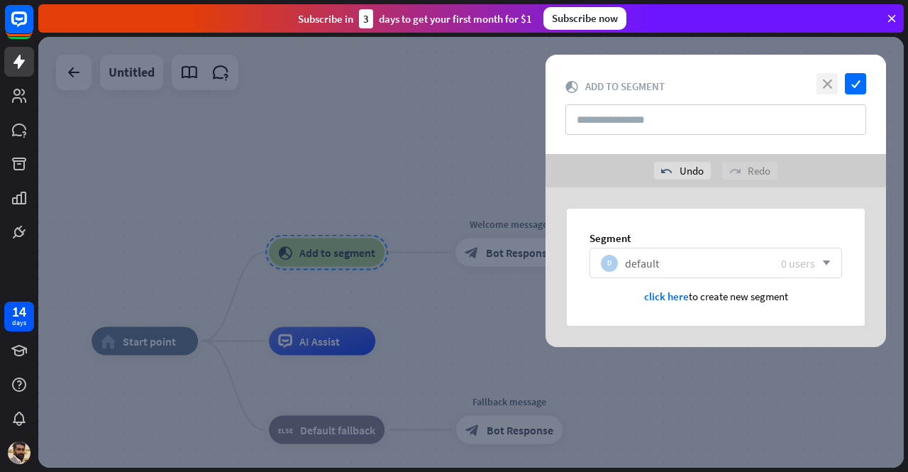
click at [831, 82] on icon "close" at bounding box center [826, 83] width 21 height 21
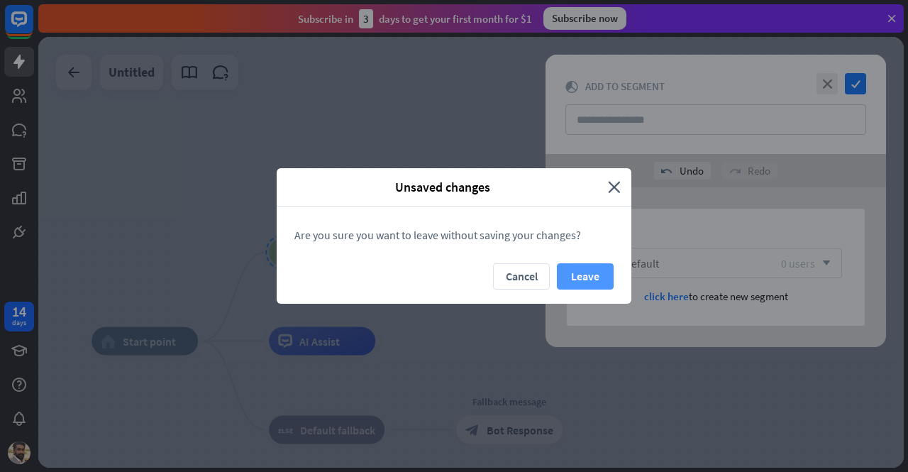
click at [589, 275] on button "Leave" at bounding box center [585, 276] width 57 height 26
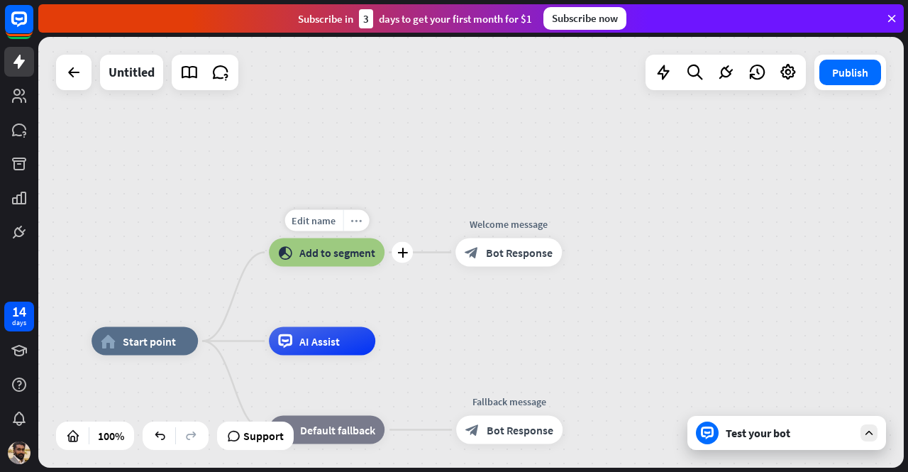
click at [353, 224] on icon "more_horiz" at bounding box center [355, 220] width 11 height 11
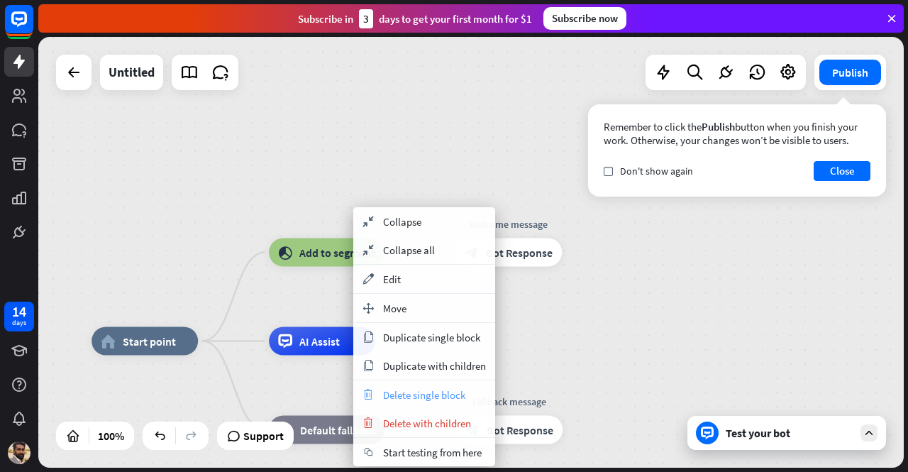
click at [406, 407] on div "trash Delete single block" at bounding box center [424, 394] width 142 height 28
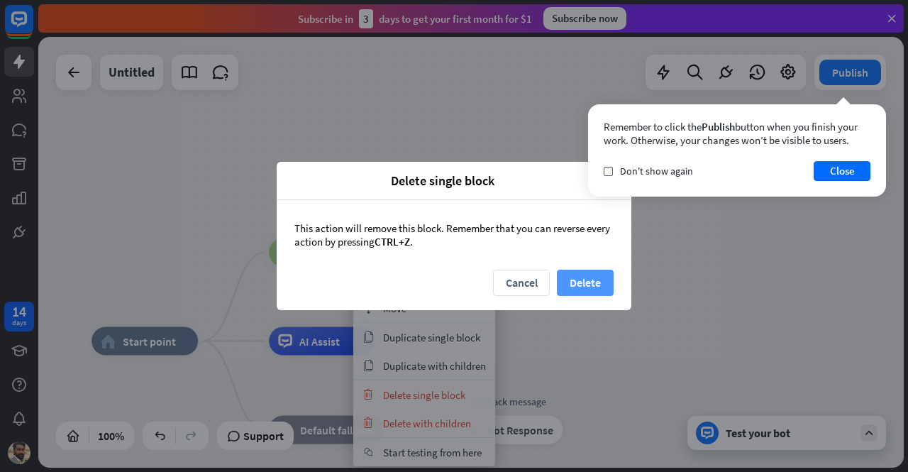
click at [592, 284] on button "Delete" at bounding box center [585, 283] width 57 height 26
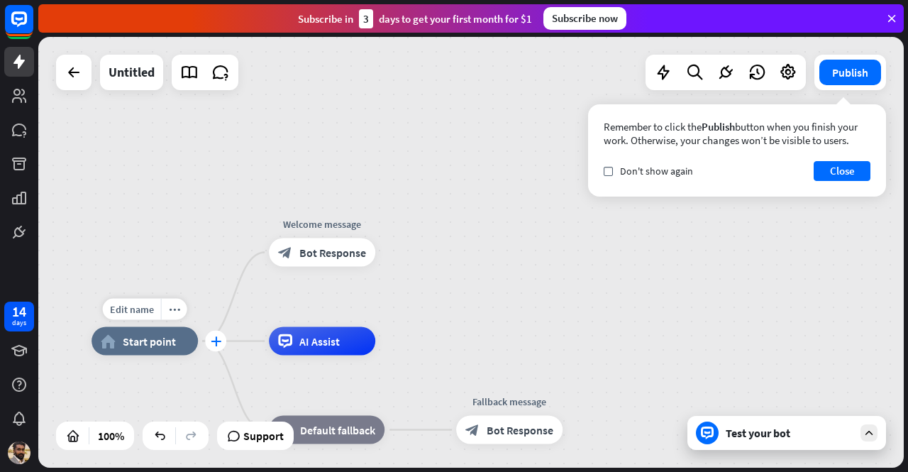
click at [208, 341] on div "plus" at bounding box center [215, 341] width 21 height 21
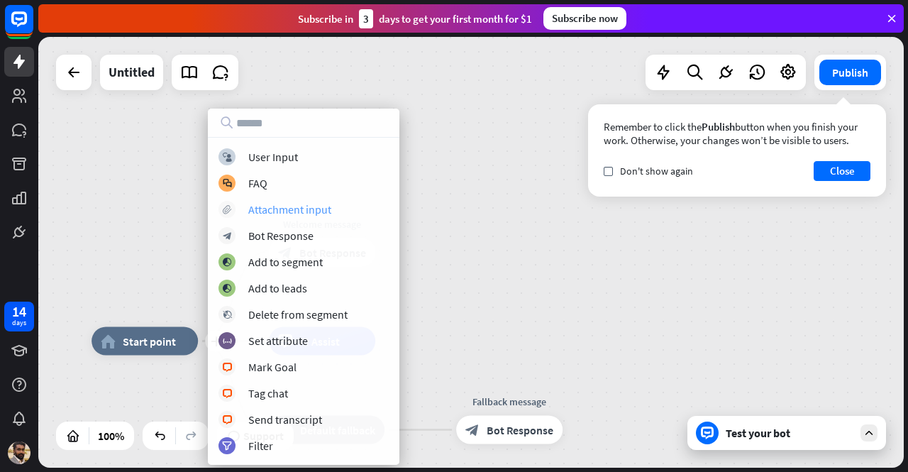
click at [317, 212] on div "Attachment input" at bounding box center [289, 209] width 83 height 14
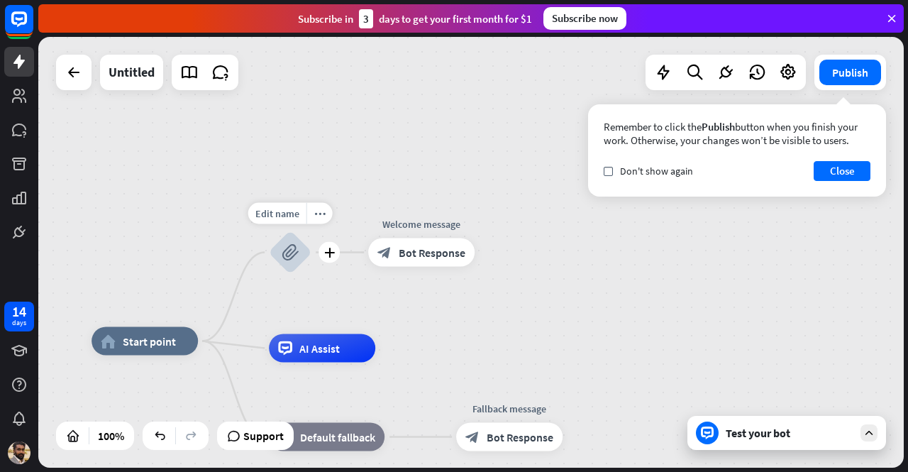
click at [301, 257] on div "block_attachment" at bounding box center [290, 252] width 43 height 43
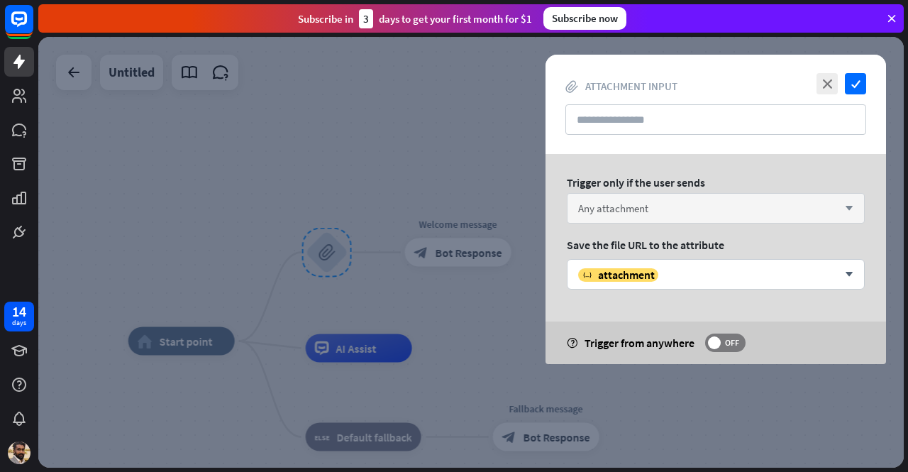
click at [695, 215] on div "Any attachment arrow_down" at bounding box center [716, 208] width 298 height 30
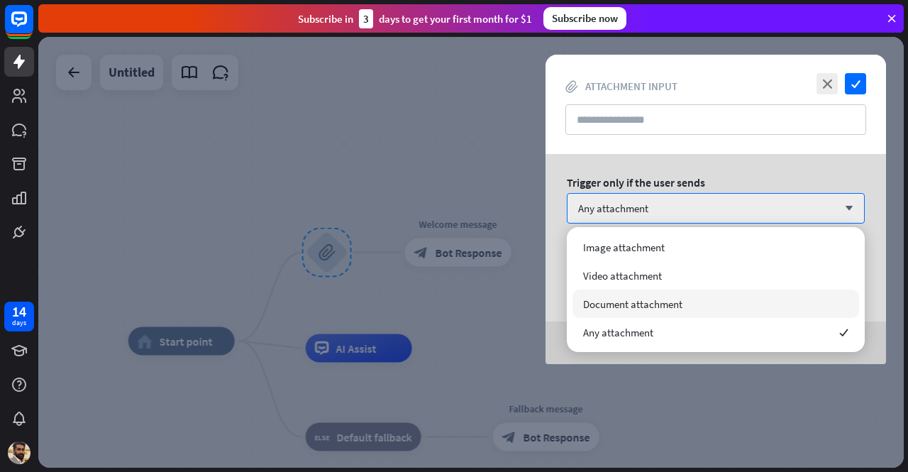
click at [664, 295] on div "Document attachment" at bounding box center [715, 303] width 287 height 28
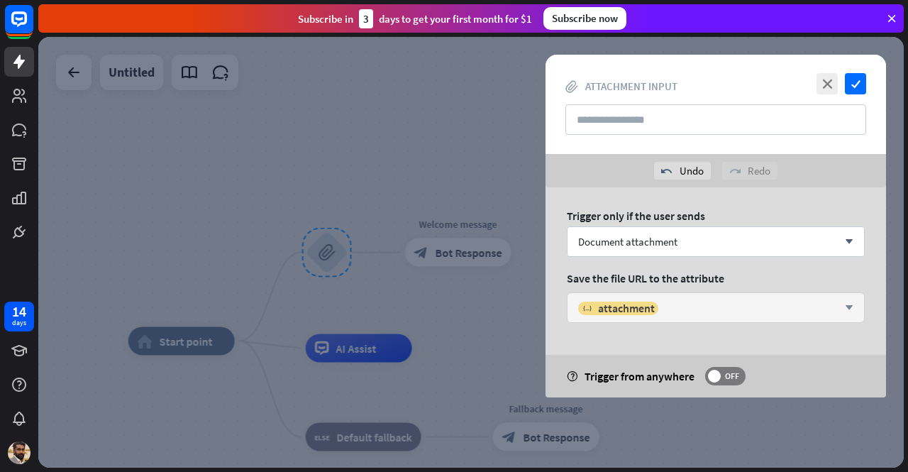
click at [763, 321] on div "variable attachment arrow_down" at bounding box center [716, 307] width 298 height 30
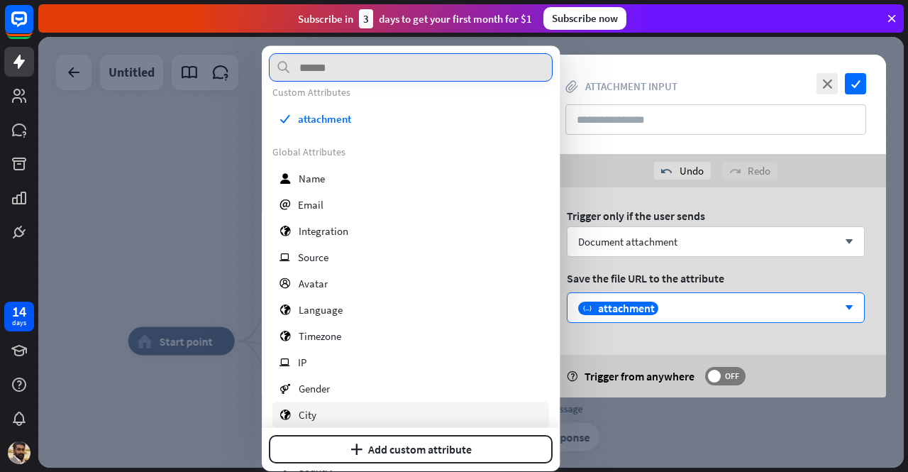
scroll to position [13, 0]
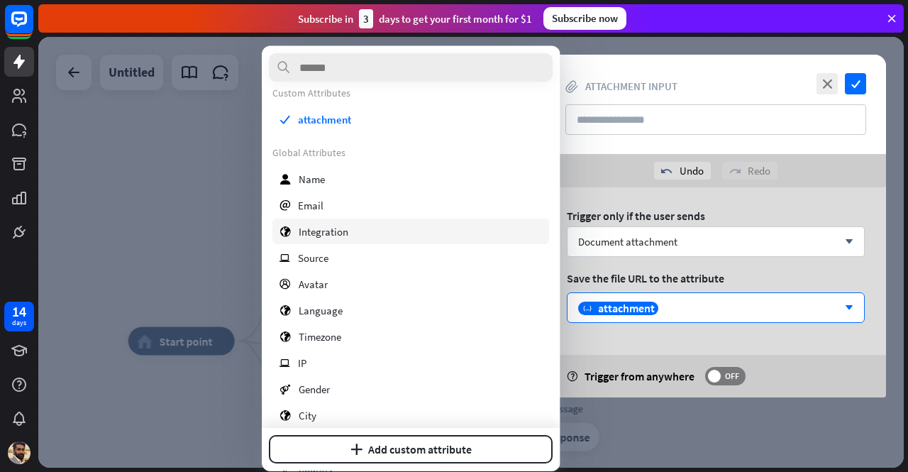
click at [382, 221] on div "globe Integration" at bounding box center [410, 231] width 277 height 26
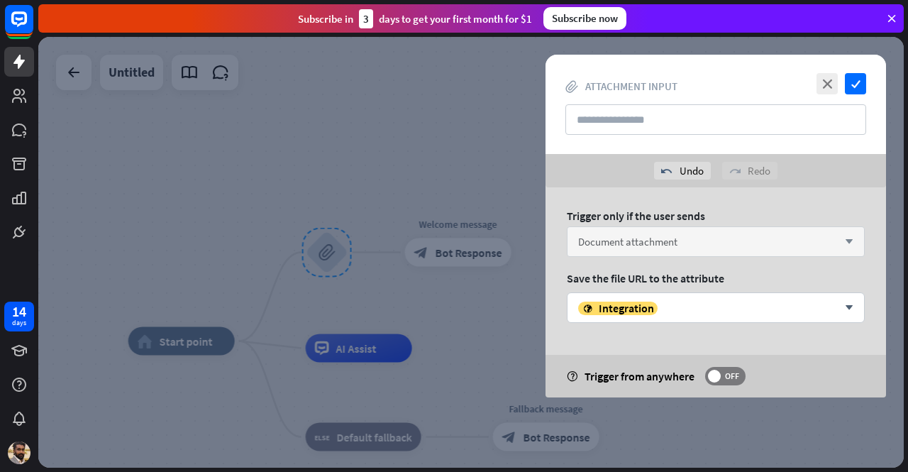
click at [628, 232] on div "Document attachment arrow_down" at bounding box center [716, 241] width 298 height 30
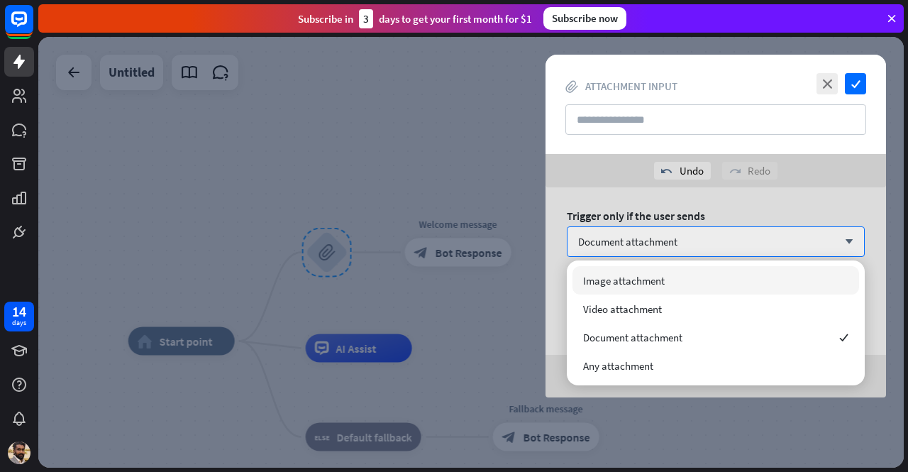
click at [675, 192] on div "Trigger only if the user sends Document attachment arrow_down Save the file URL…" at bounding box center [715, 292] width 340 height 210
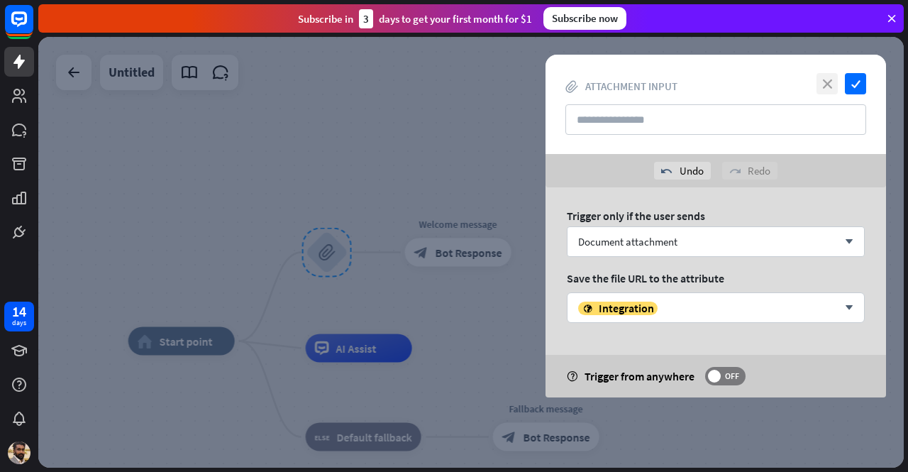
click at [833, 82] on icon "close" at bounding box center [826, 83] width 21 height 21
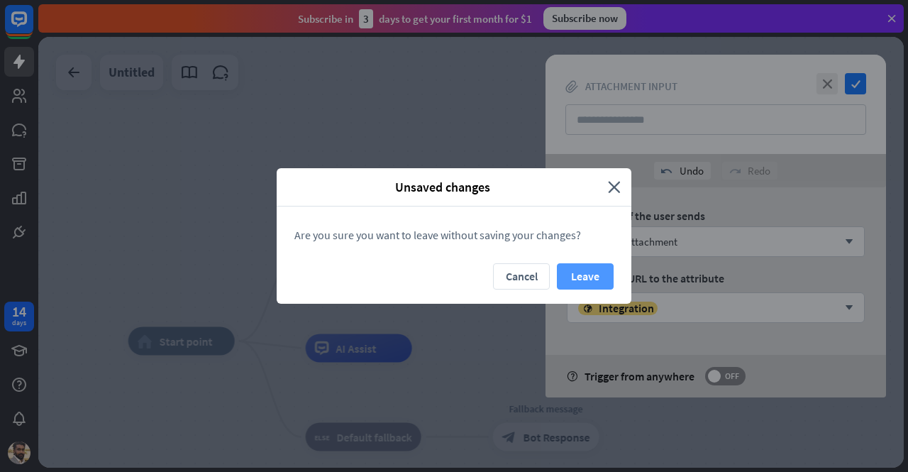
click at [579, 263] on button "Leave" at bounding box center [585, 276] width 57 height 26
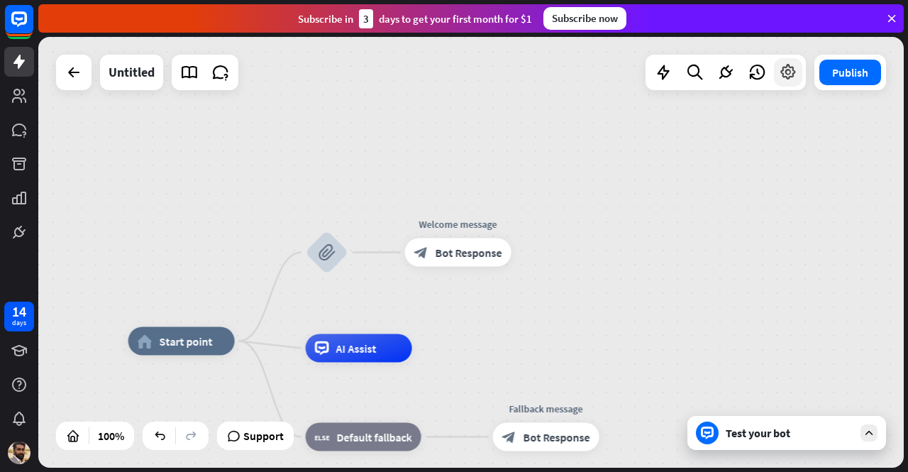
click at [795, 79] on icon at bounding box center [788, 72] width 18 height 18
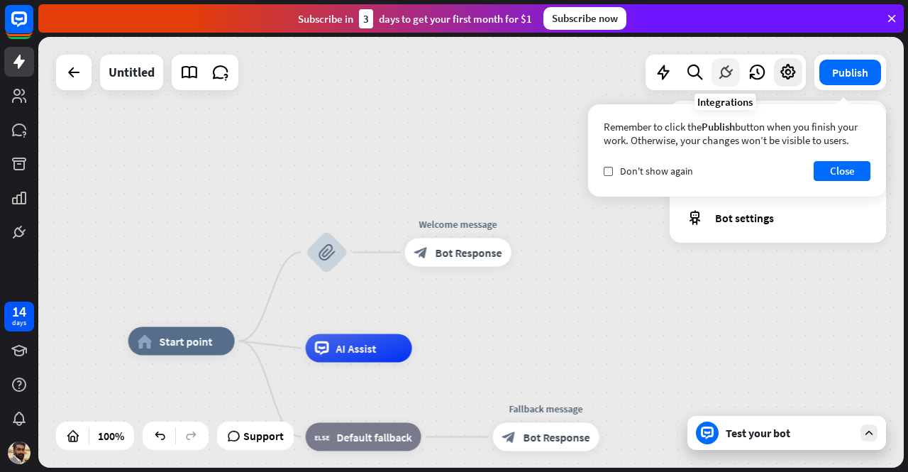
click at [730, 74] on icon at bounding box center [725, 72] width 18 height 18
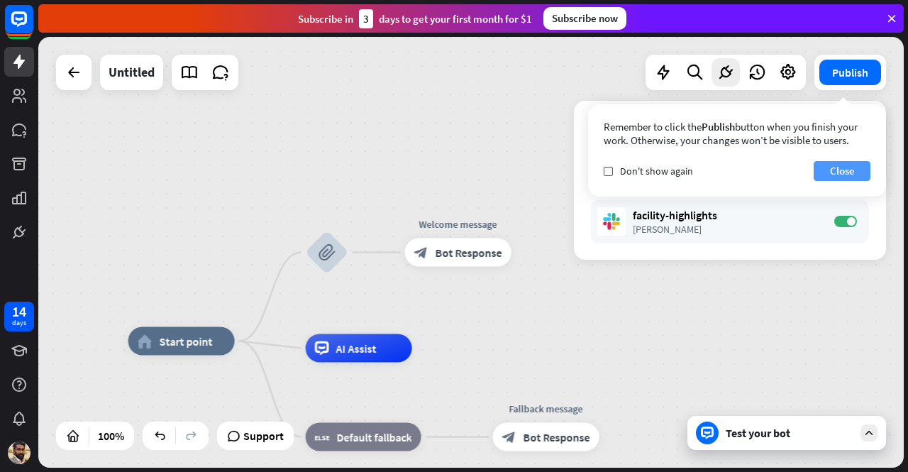
click at [831, 167] on button "Close" at bounding box center [842, 171] width 57 height 20
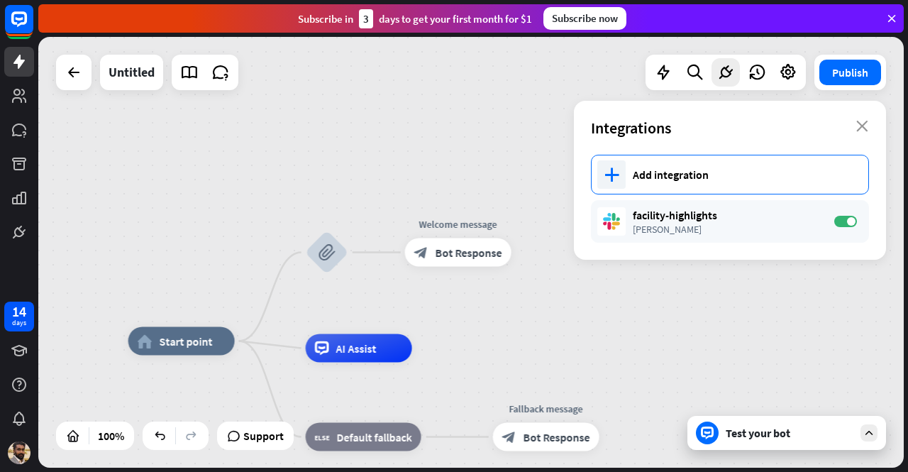
click at [686, 161] on div "plus Add integration" at bounding box center [730, 175] width 278 height 40
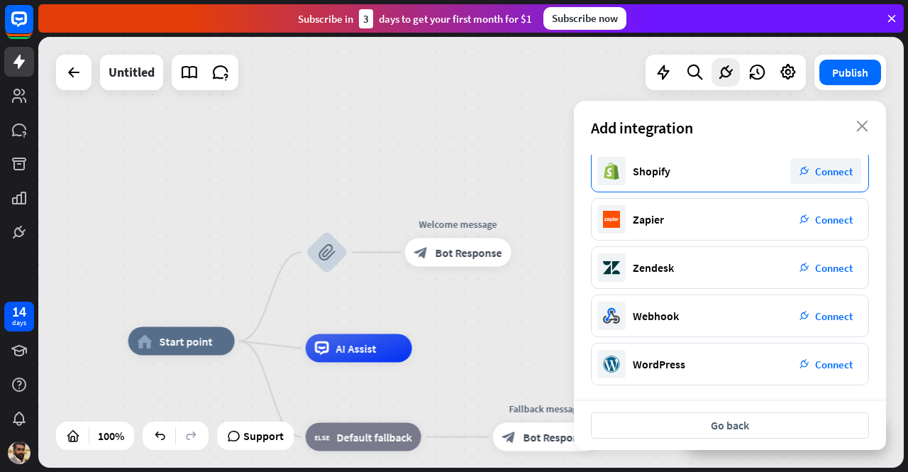
scroll to position [295, 0]
click at [696, 67] on icon at bounding box center [694, 72] width 19 height 18
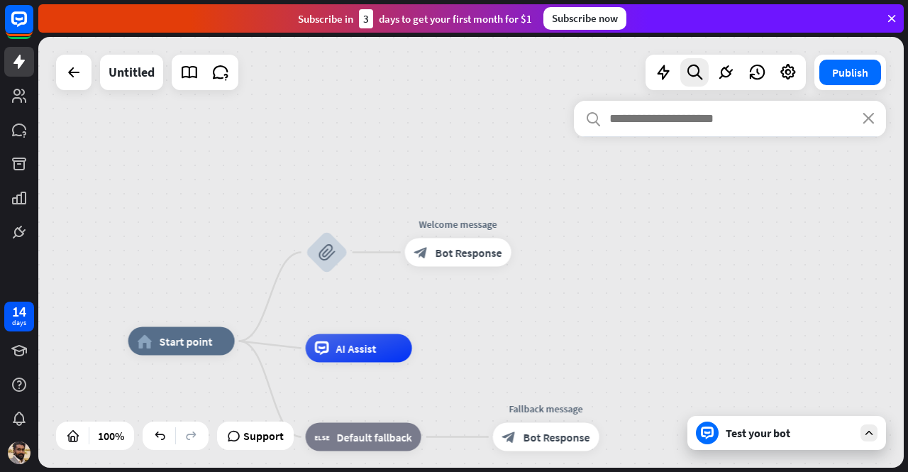
click at [662, 117] on input "text" at bounding box center [730, 118] width 312 height 35
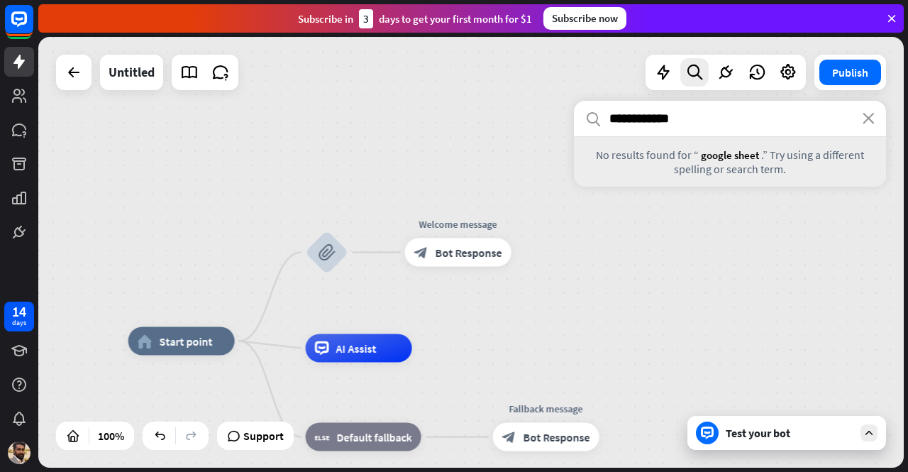
type input "**********"
click at [670, 87] on div at bounding box center [725, 72] width 160 height 35
click at [653, 67] on div at bounding box center [663, 72] width 28 height 28
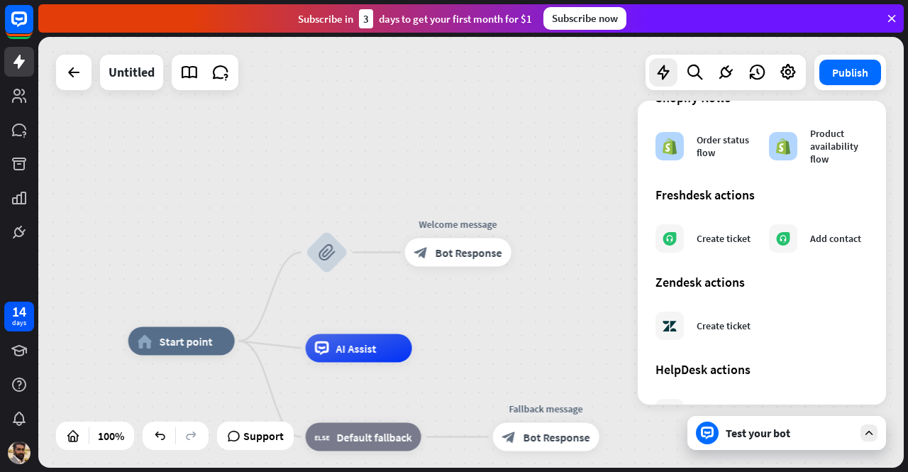
scroll to position [840, 0]
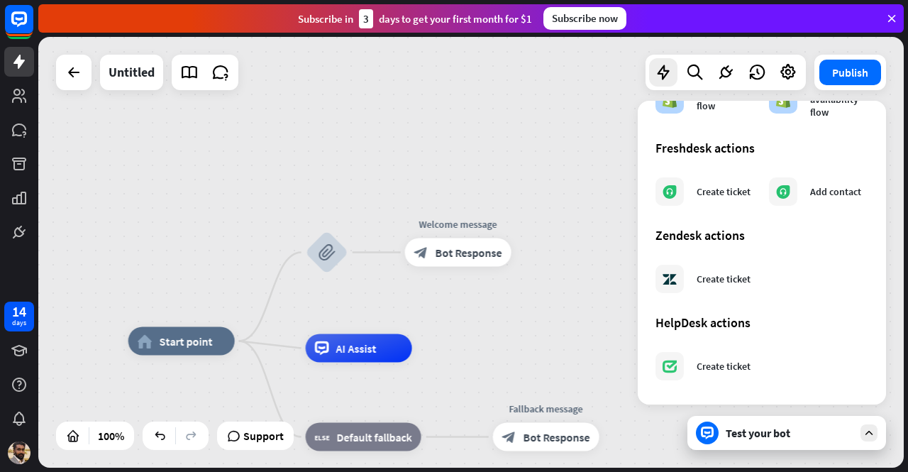
click at [558, 172] on div "home_2 Start point block_attachment Welcome message block_bot_response Bot Resp…" at bounding box center [470, 252] width 865 height 431
click at [383, 127] on div "home_2 Start point block_attachment Welcome message block_bot_response Bot Resp…" at bounding box center [470, 252] width 865 height 431
click at [331, 240] on div "block_attachment" at bounding box center [326, 252] width 43 height 43
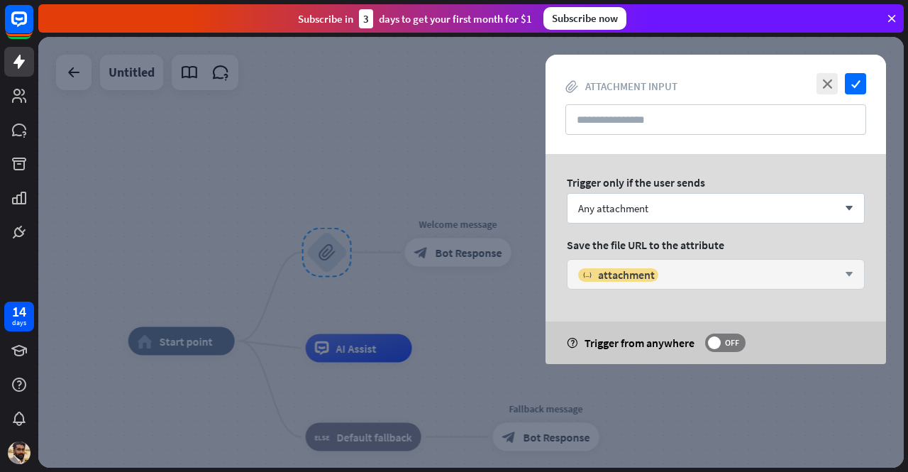
click at [704, 280] on div "variable attachment" at bounding box center [708, 274] width 260 height 14
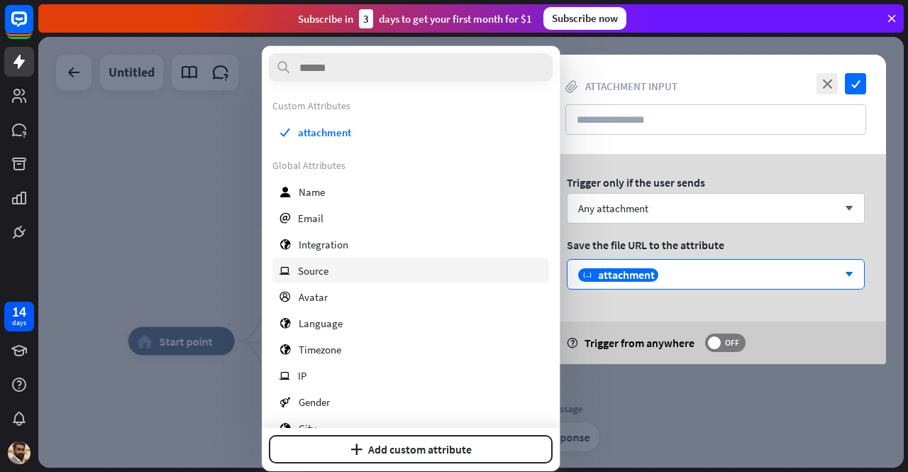
click at [334, 268] on div "ip Source" at bounding box center [410, 270] width 277 height 26
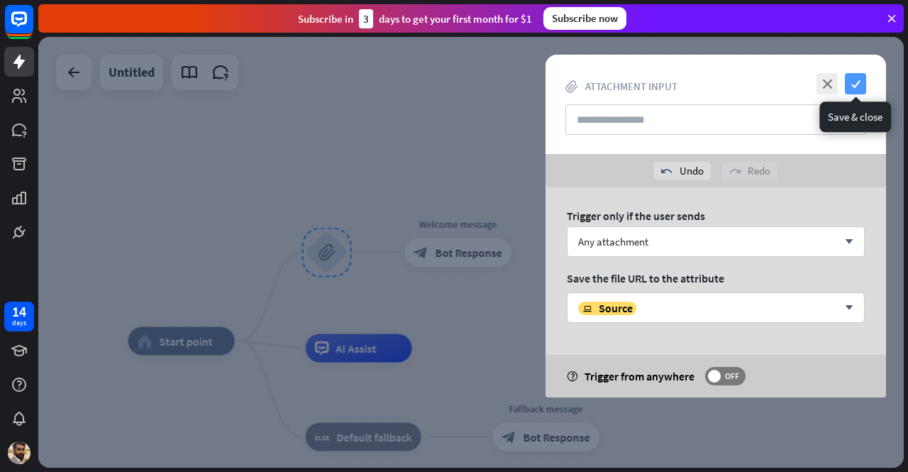
click at [857, 84] on icon "check" at bounding box center [855, 83] width 21 height 21
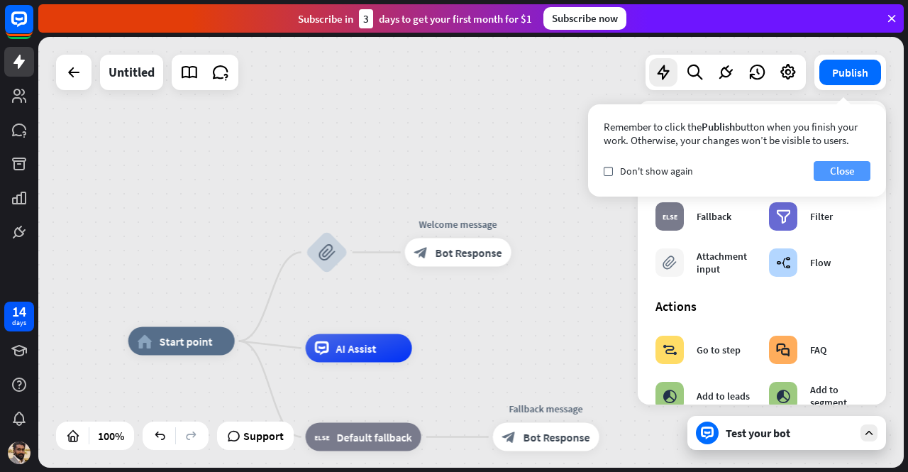
click at [828, 169] on button "Close" at bounding box center [842, 171] width 57 height 20
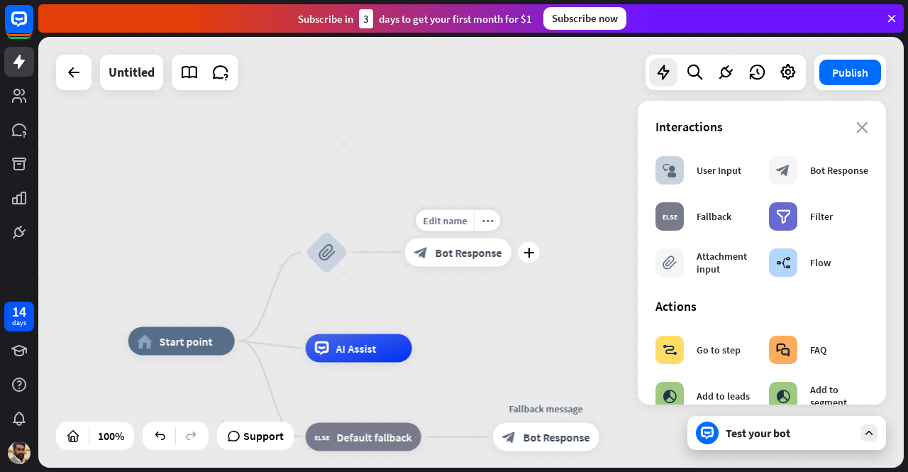
click at [405, 238] on div "Edit name more_horiz plus Welcome message block_bot_response Bot Response" at bounding box center [458, 252] width 106 height 28
click at [499, 238] on div "Edit name more_horiz plus block_bot_response Bot Response" at bounding box center [458, 252] width 106 height 28
click at [497, 222] on div "more_horiz" at bounding box center [487, 220] width 26 height 21
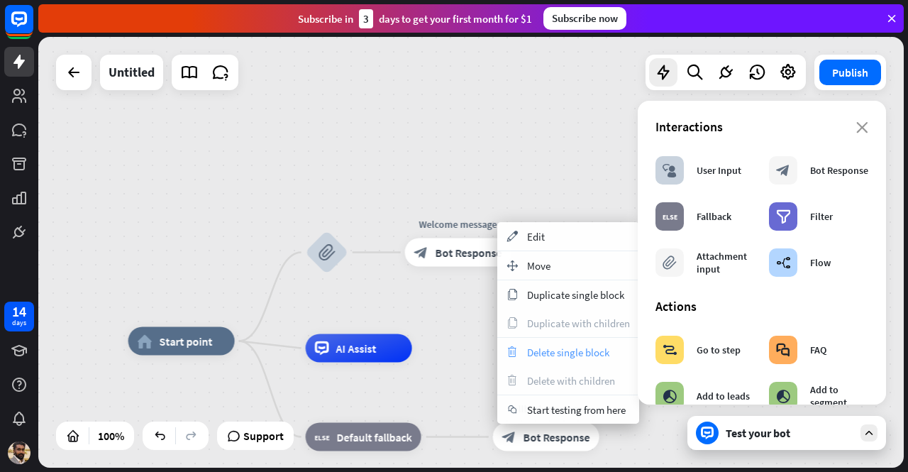
click at [541, 348] on span "Delete single block" at bounding box center [568, 351] width 82 height 13
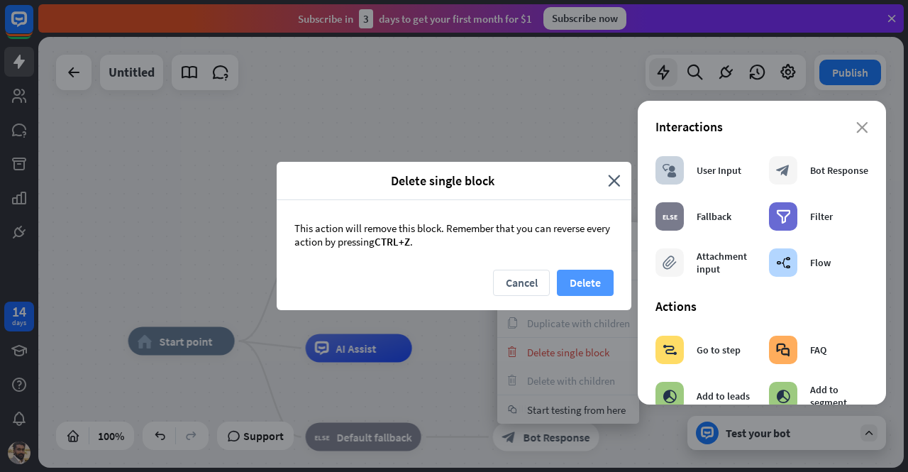
click at [572, 287] on button "Delete" at bounding box center [585, 283] width 57 height 26
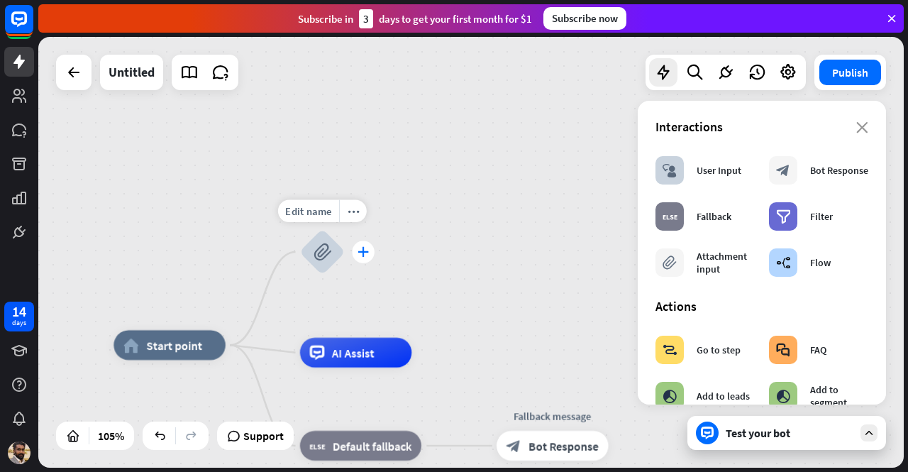
click at [362, 248] on icon "plus" at bounding box center [362, 252] width 11 height 11
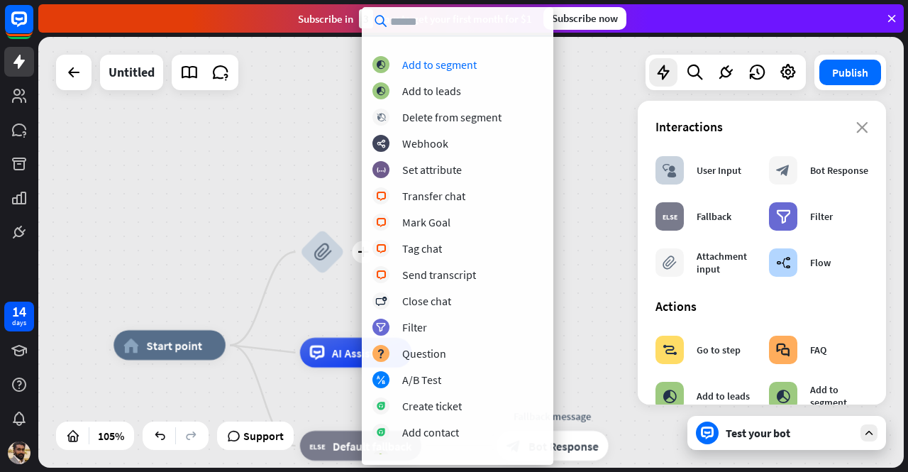
scroll to position [142, 0]
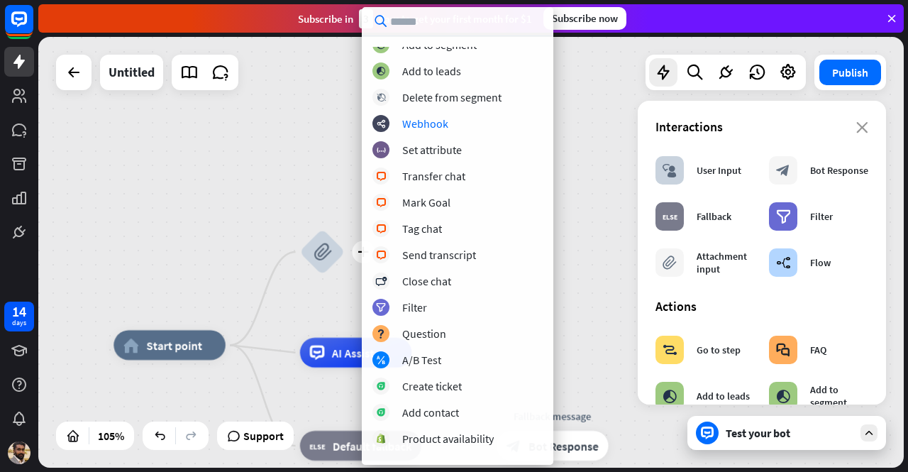
click at [423, 123] on div "Webhook" at bounding box center [425, 123] width 46 height 14
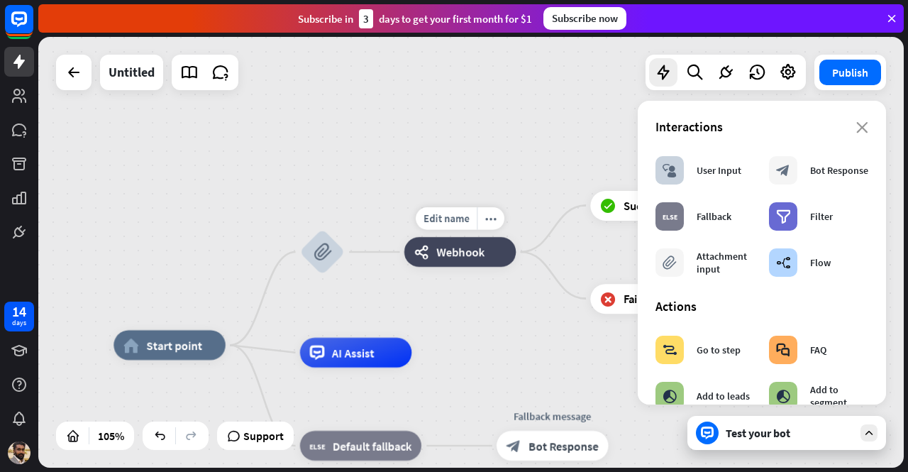
click at [441, 255] on span "Webhook" at bounding box center [460, 252] width 48 height 15
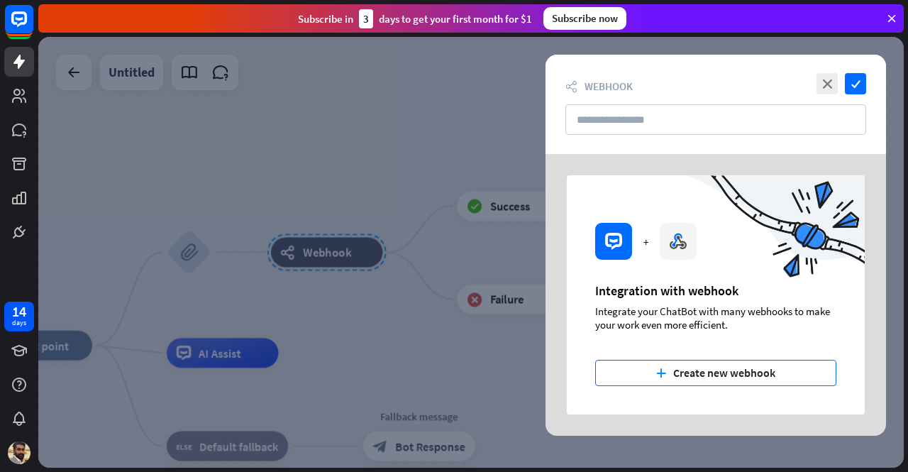
click at [679, 379] on button "plus Create new webhook" at bounding box center [715, 373] width 241 height 26
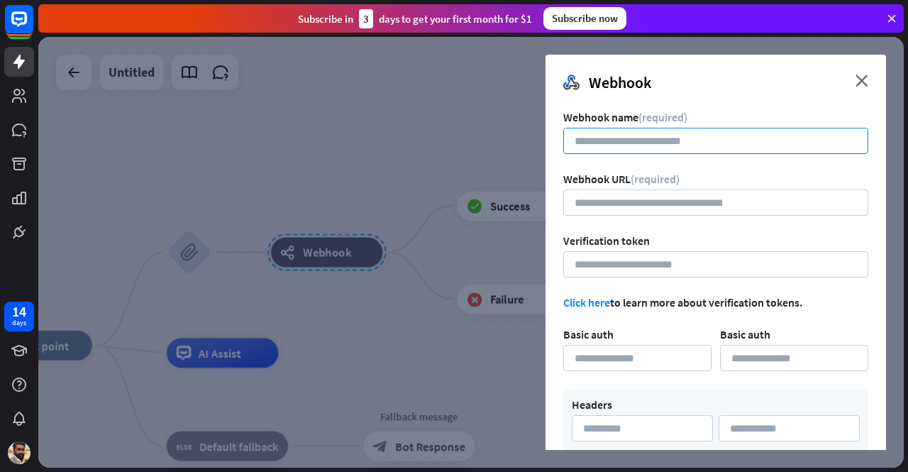
click at [630, 138] on input at bounding box center [715, 141] width 305 height 26
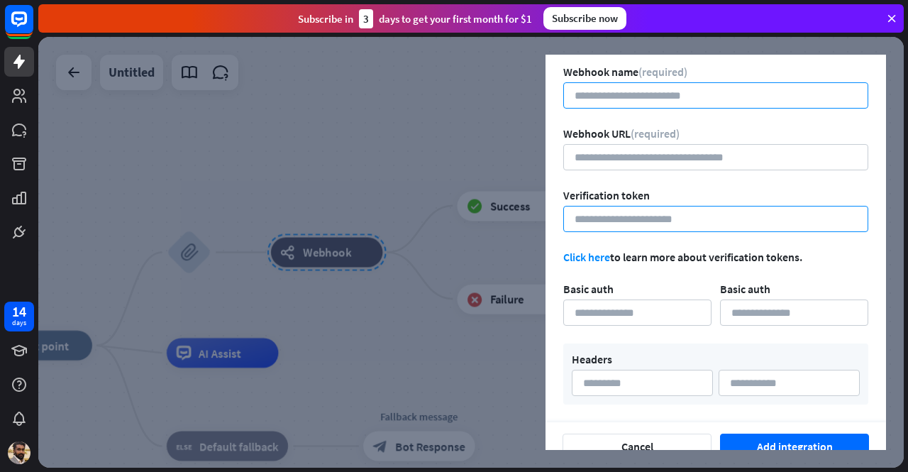
scroll to position [66, 0]
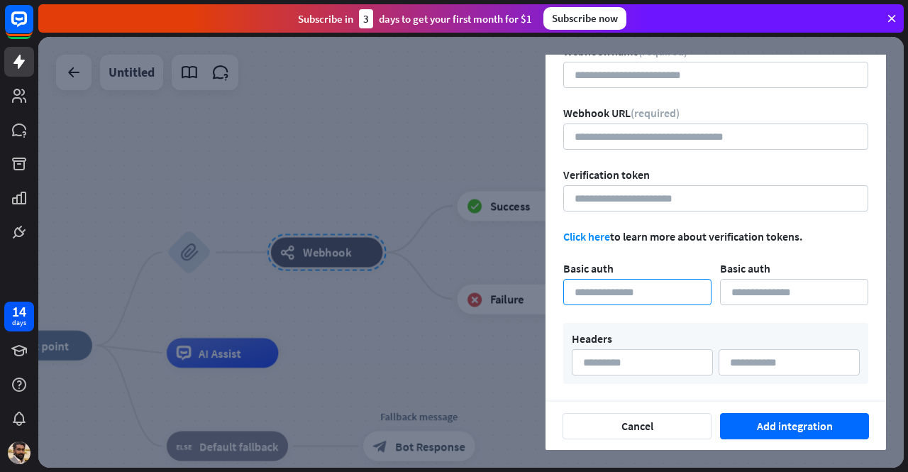
click at [613, 285] on input at bounding box center [637, 292] width 148 height 26
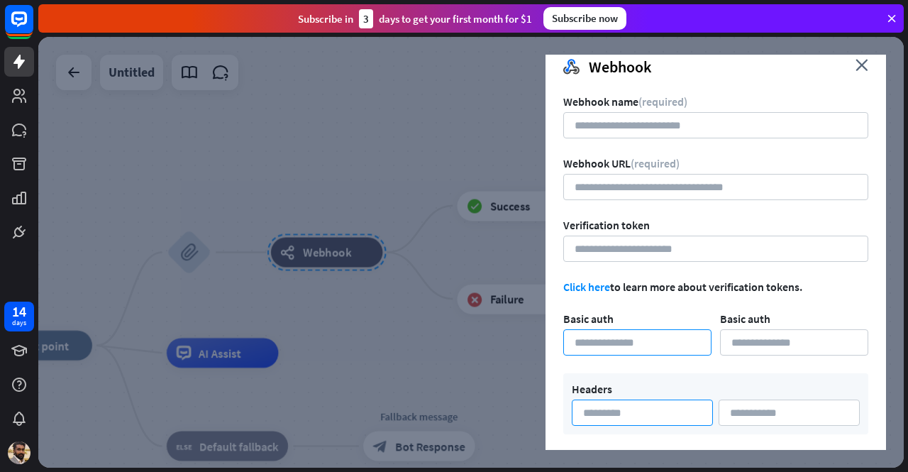
scroll to position [0, 0]
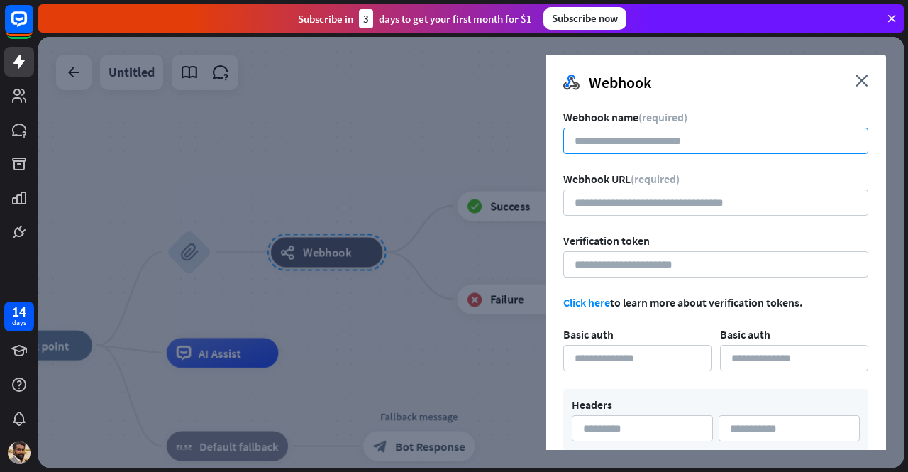
click at [656, 138] on input at bounding box center [715, 141] width 305 height 26
click at [616, 147] on input at bounding box center [715, 141] width 305 height 26
paste input "**********"
type input "**********"
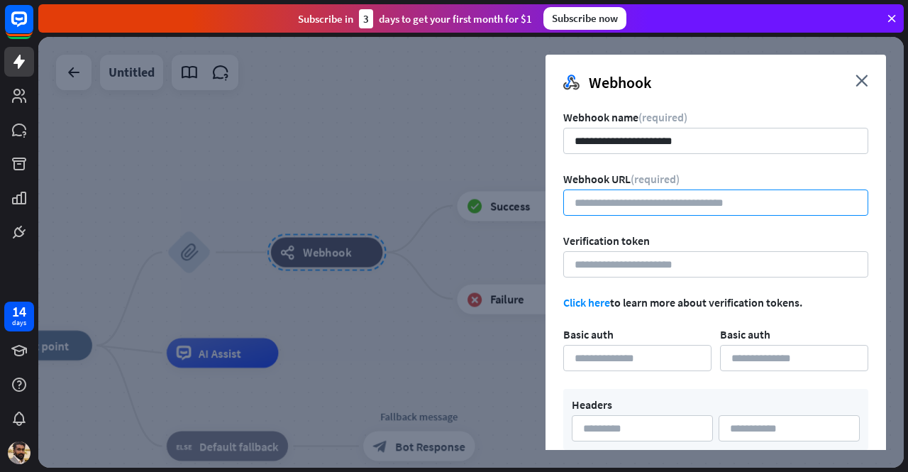
click at [618, 198] on input "url" at bounding box center [715, 202] width 305 height 26
click at [675, 202] on input "url" at bounding box center [715, 202] width 305 height 26
paste input "**********"
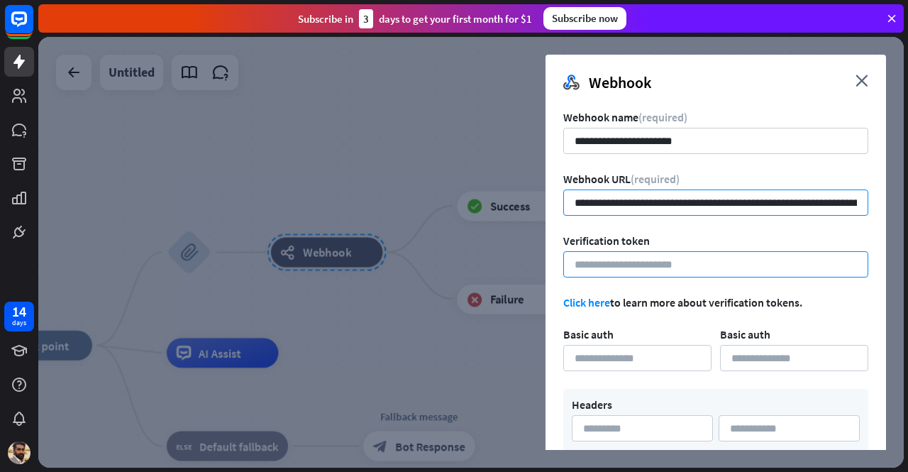
scroll to position [0, 211]
type input "**********"
click at [657, 270] on input at bounding box center [715, 264] width 305 height 26
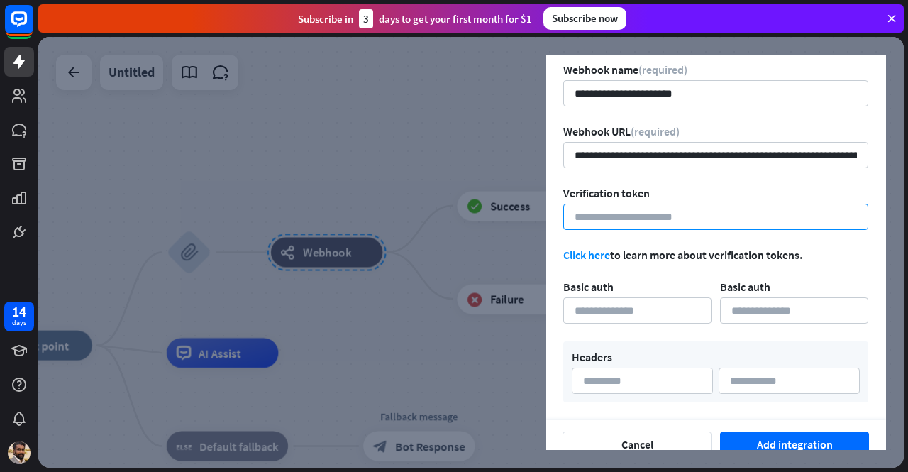
scroll to position [66, 0]
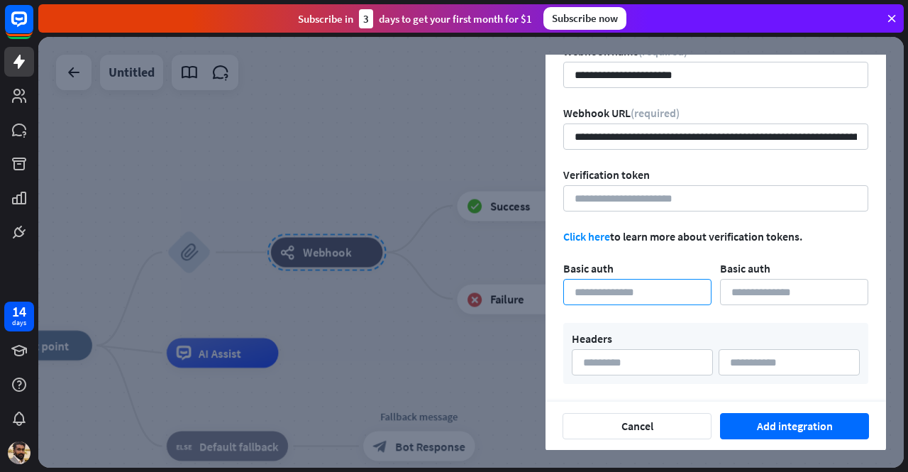
click at [626, 284] on input at bounding box center [637, 292] width 148 height 26
click at [765, 296] on input at bounding box center [794, 292] width 148 height 26
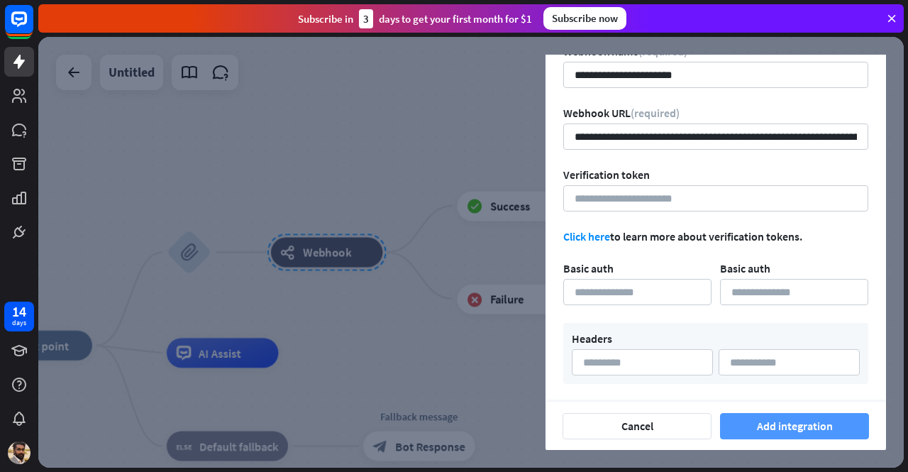
click at [762, 425] on button "Add integration" at bounding box center [794, 426] width 149 height 26
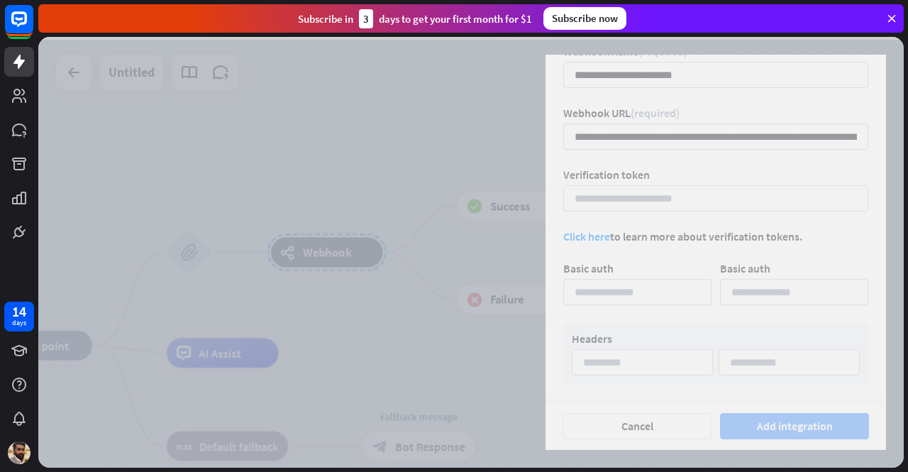
scroll to position [131, 0]
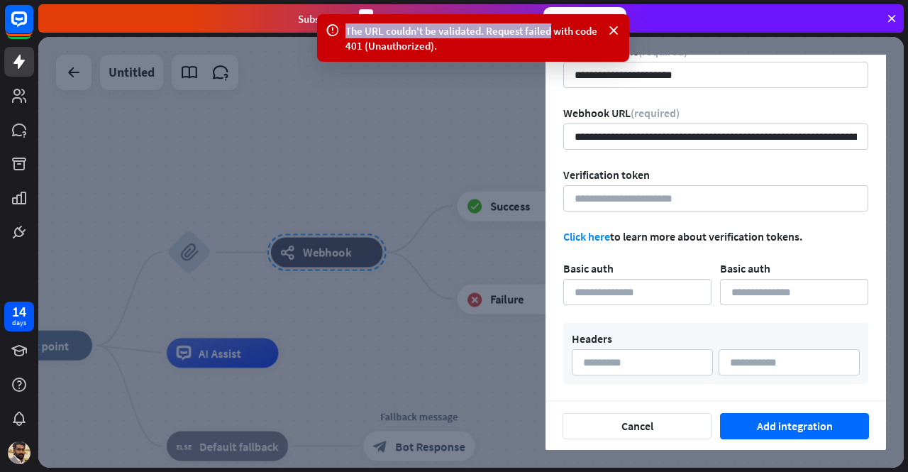
drag, startPoint x: 345, startPoint y: 30, endPoint x: 553, endPoint y: 36, distance: 207.9
click at [553, 36] on div "The URL couldn't be validated. Request failed with code 401 (Unauthorized)." at bounding box center [472, 38] width 255 height 30
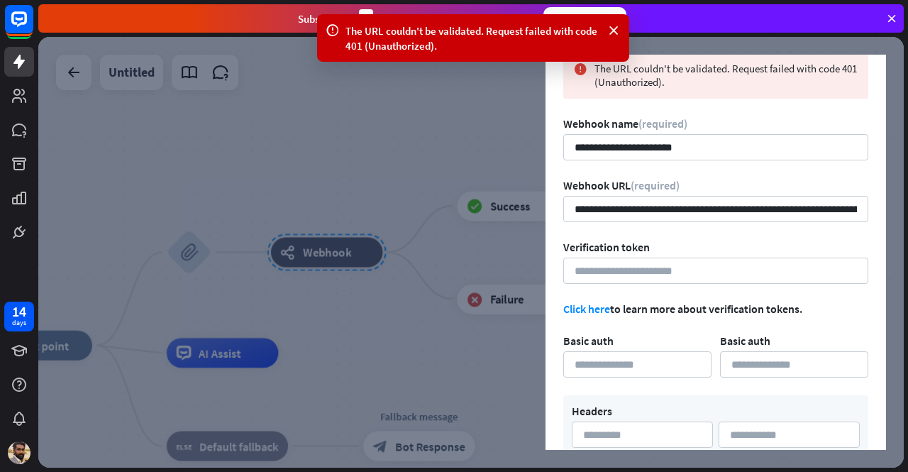
scroll to position [0, 0]
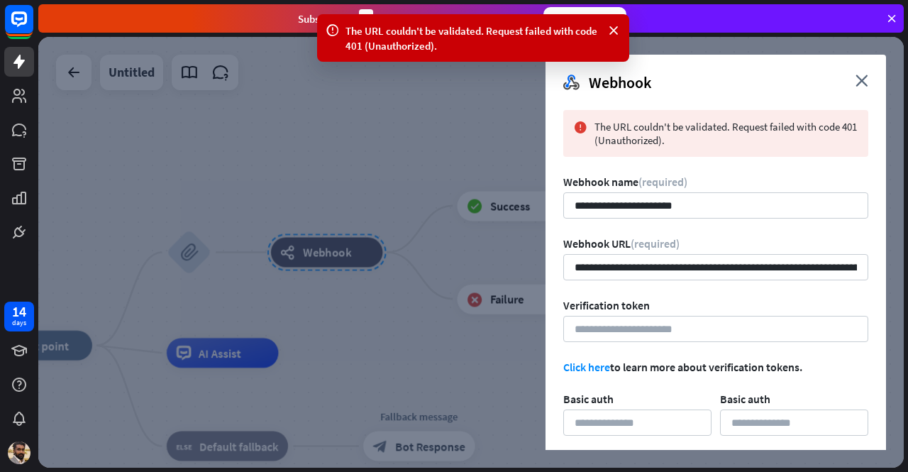
click at [597, 368] on link "Click here" at bounding box center [586, 367] width 47 height 14
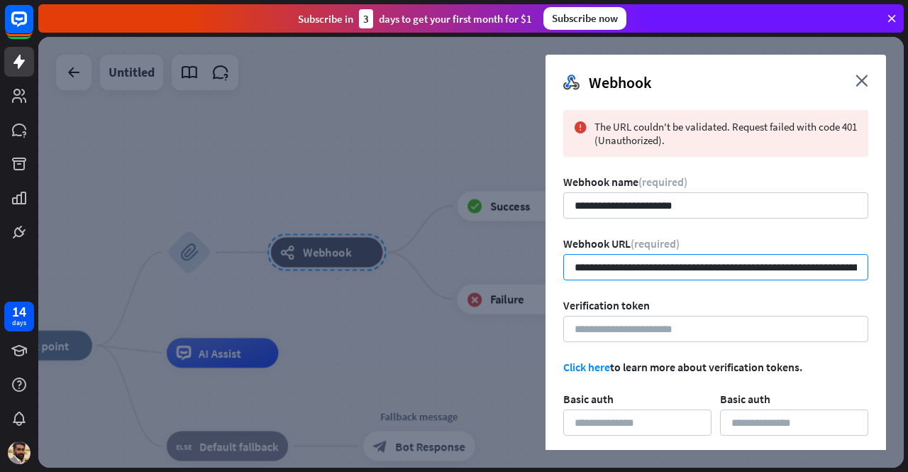
click at [684, 273] on input "**********" at bounding box center [715, 267] width 305 height 26
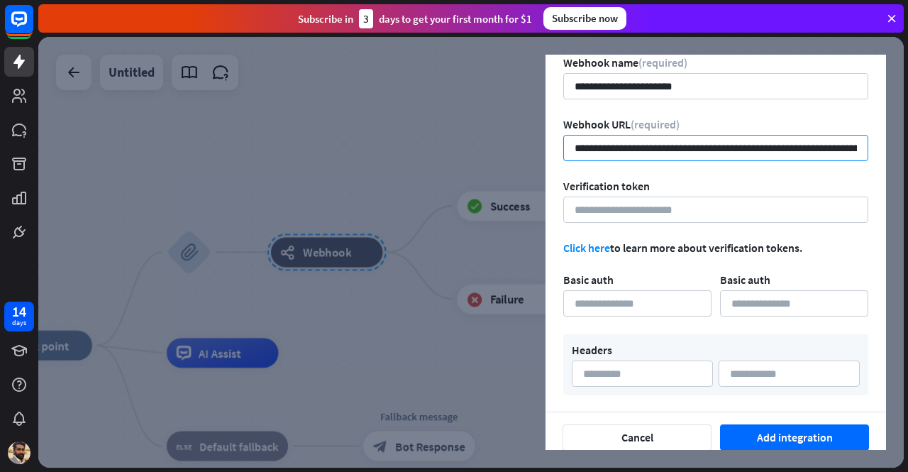
scroll to position [131, 0]
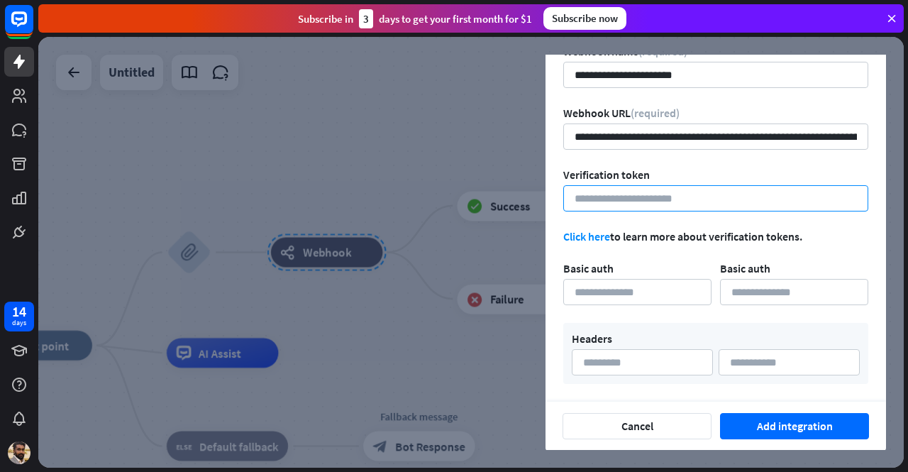
click at [689, 196] on input at bounding box center [715, 198] width 305 height 26
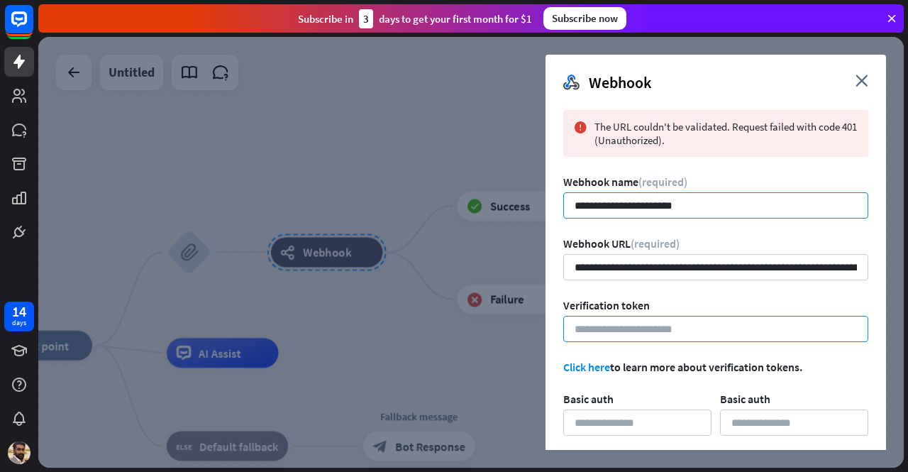
click at [689, 196] on input "**********" at bounding box center [715, 205] width 305 height 26
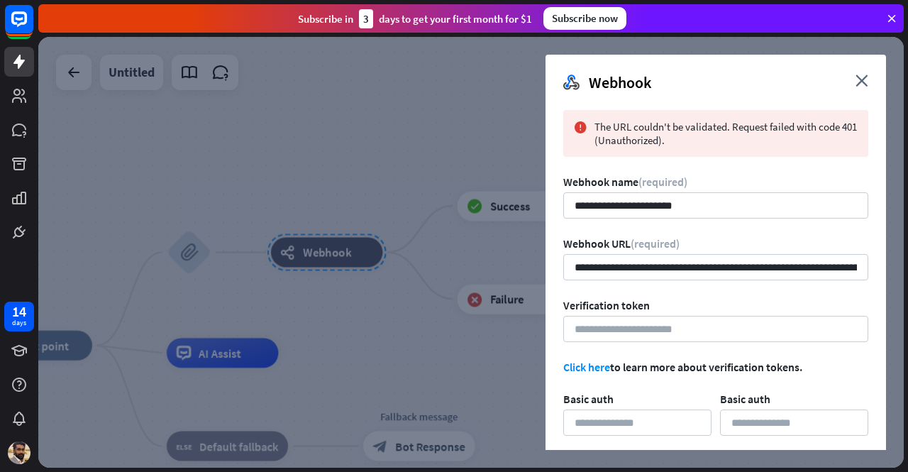
click at [854, 78] on div "Webhook close" at bounding box center [715, 77] width 340 height 45
click at [862, 79] on icon "close" at bounding box center [861, 80] width 13 height 12
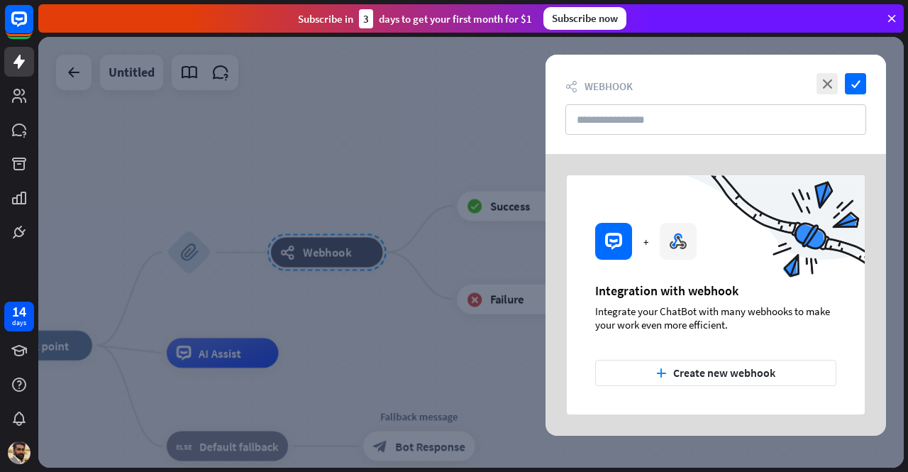
click at [685, 257] on div at bounding box center [729, 242] width 271 height 135
click at [620, 244] on div at bounding box center [729, 242] width 271 height 135
click at [707, 102] on div "close check webhooks Webhook" at bounding box center [715, 104] width 340 height 99
click at [706, 110] on input "text" at bounding box center [715, 119] width 301 height 30
click at [820, 76] on icon "close" at bounding box center [826, 83] width 21 height 21
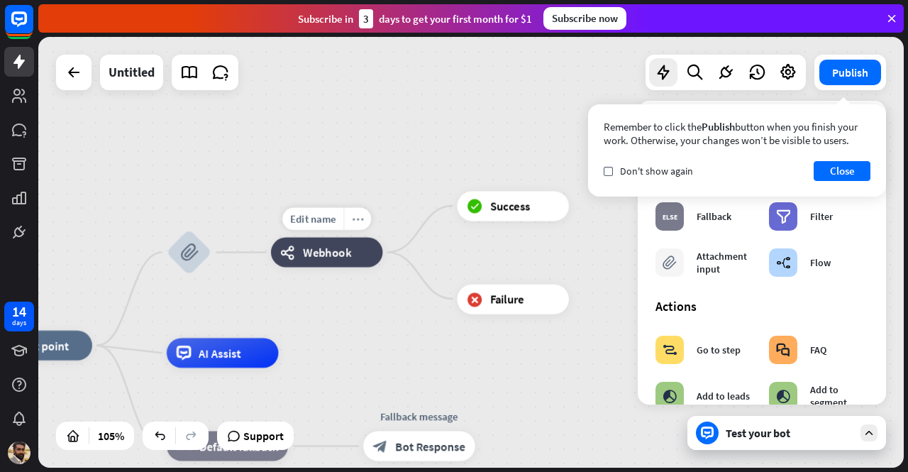
click at [360, 225] on div "more_horiz" at bounding box center [357, 219] width 28 height 23
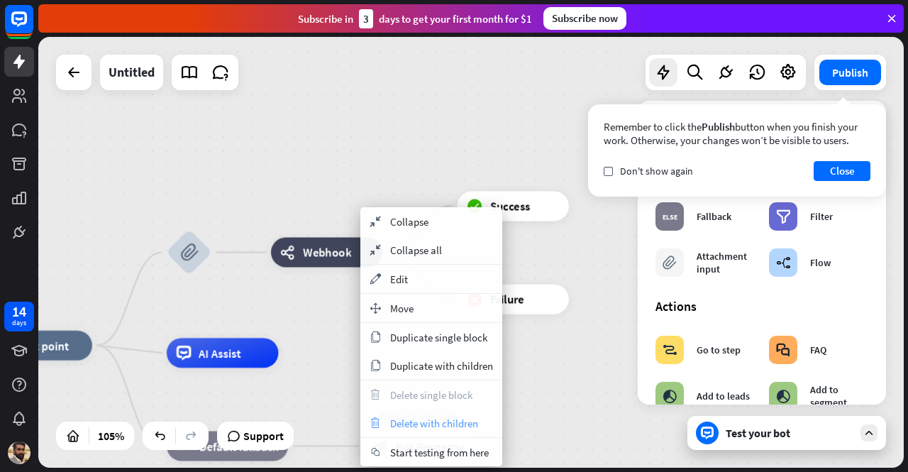
click at [425, 420] on span "Delete with children" at bounding box center [434, 422] width 88 height 13
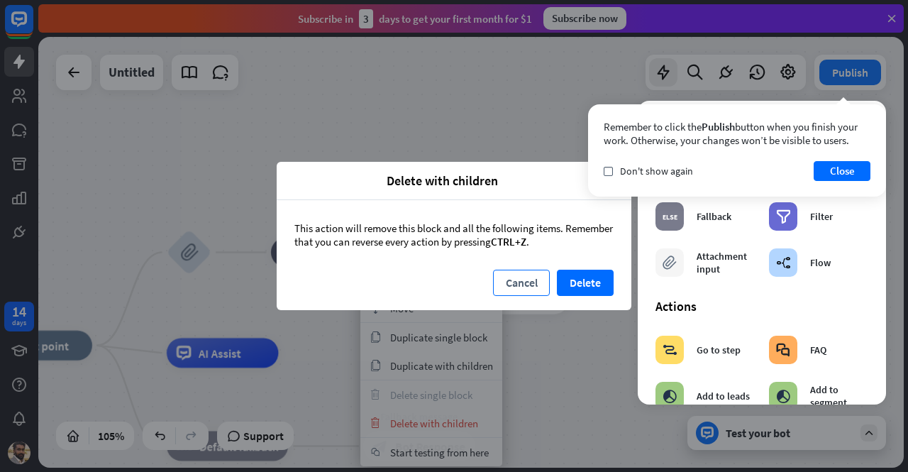
click at [543, 289] on button "Cancel" at bounding box center [521, 283] width 57 height 26
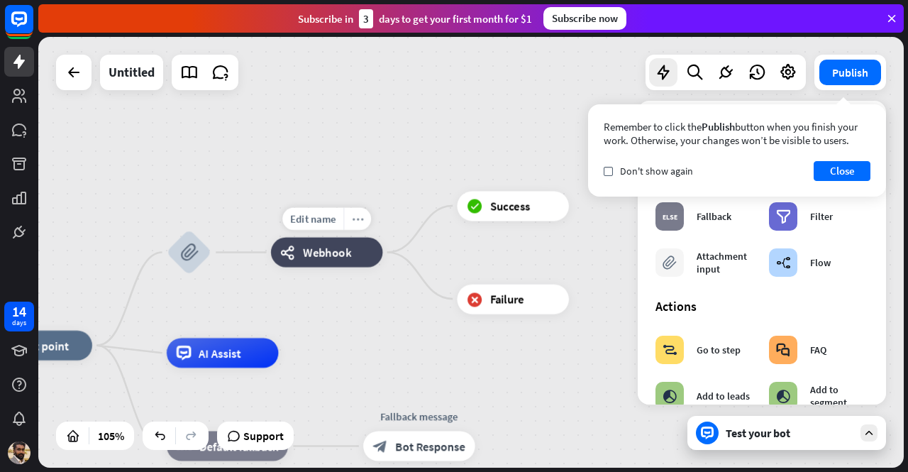
click at [350, 216] on div "more_horiz" at bounding box center [357, 219] width 28 height 23
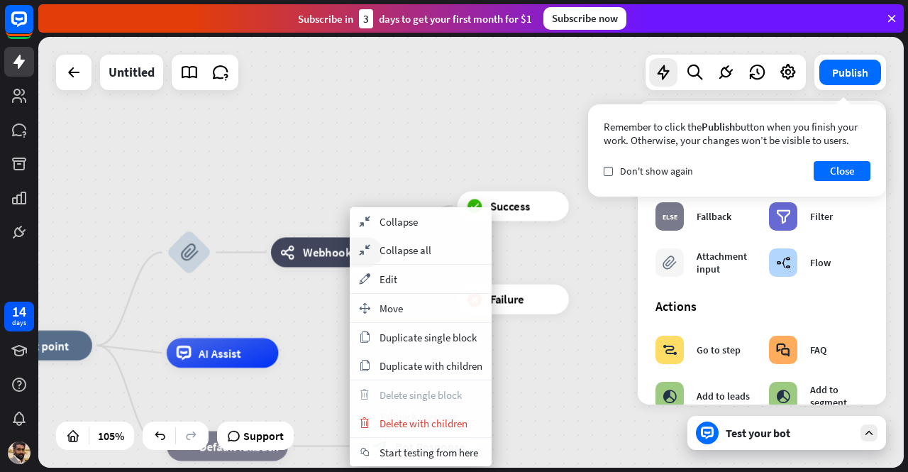
click at [310, 253] on span "Webhook" at bounding box center [327, 252] width 48 height 15
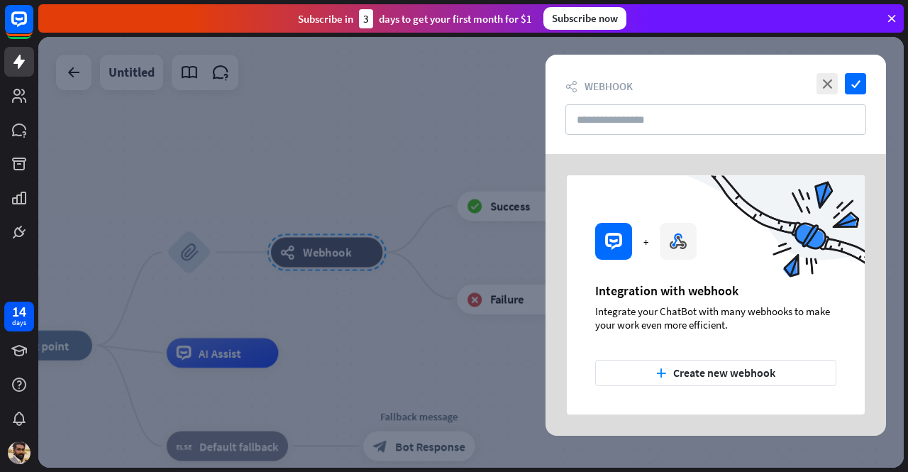
drag, startPoint x: 310, startPoint y: 253, endPoint x: 264, endPoint y: 247, distance: 46.5
click at [264, 247] on div at bounding box center [470, 252] width 865 height 431
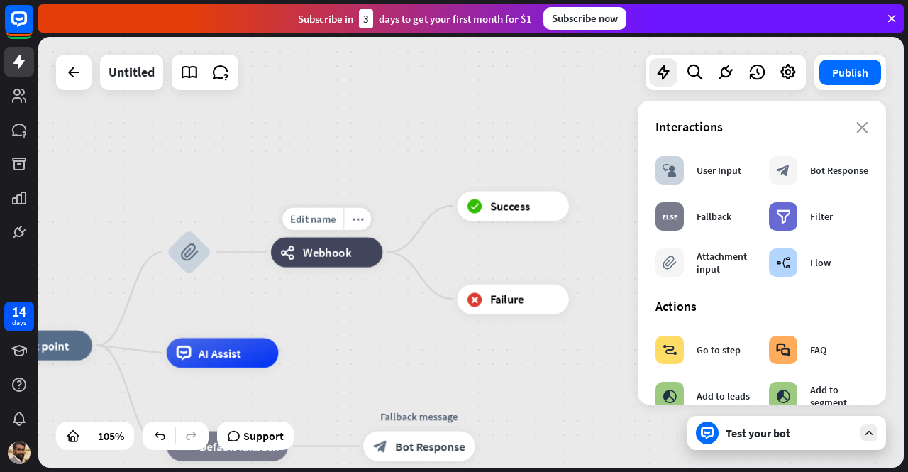
click at [293, 250] on icon "webhooks" at bounding box center [288, 252] width 15 height 15
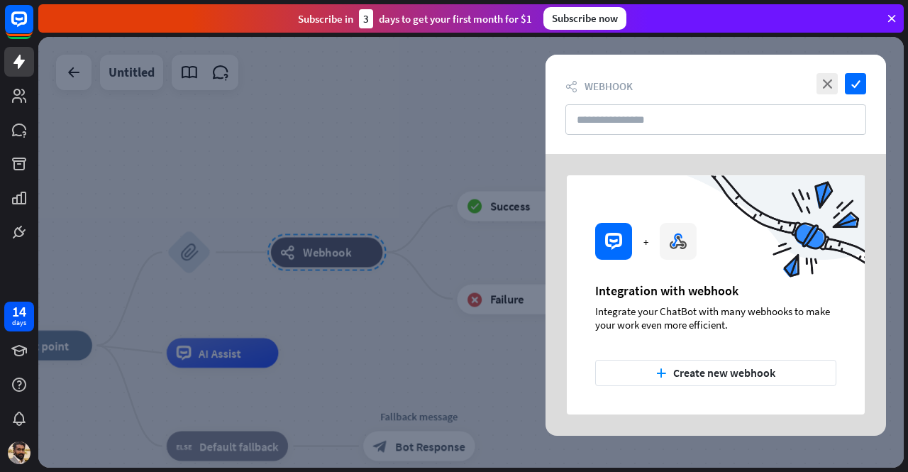
click at [420, 243] on div at bounding box center [470, 252] width 865 height 431
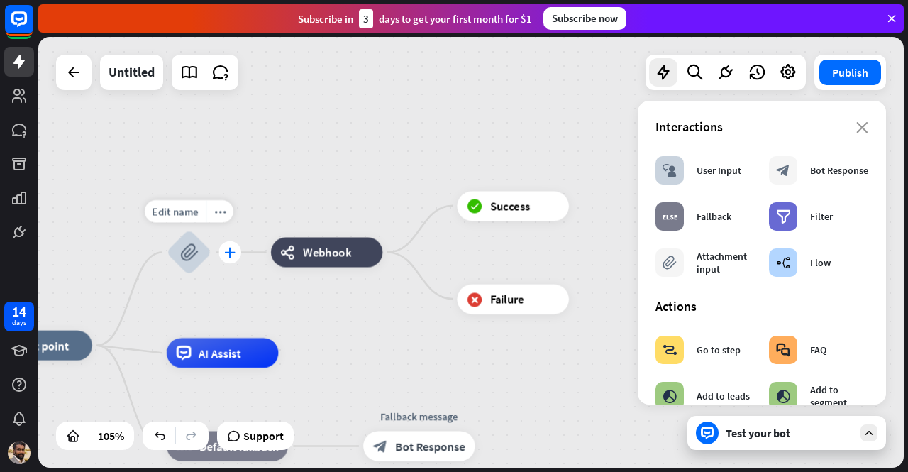
click at [233, 255] on icon "plus" at bounding box center [229, 252] width 11 height 11
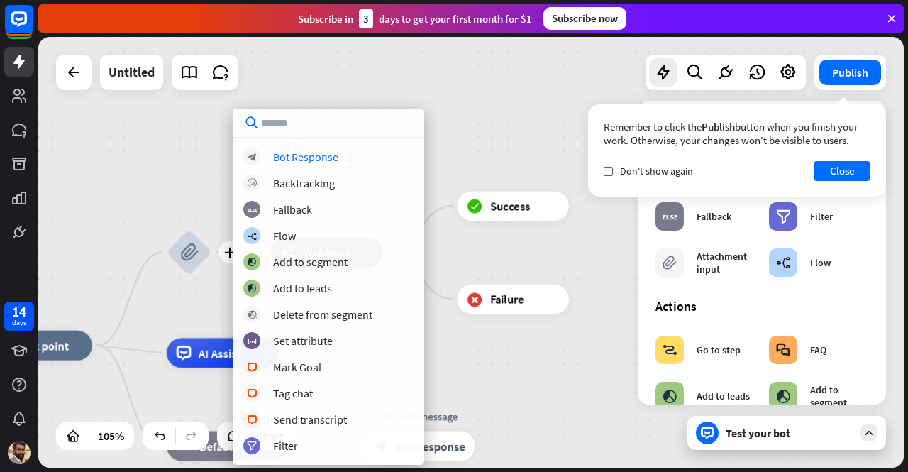
click at [481, 99] on div "home_2 Start point plus block_attachment webhooks Webhook block_success Success…" at bounding box center [470, 252] width 865 height 431
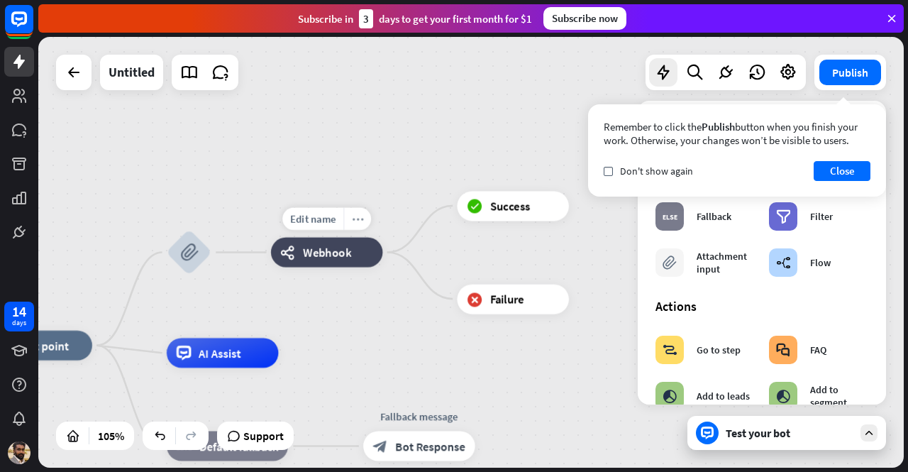
click at [366, 223] on div "more_horiz" at bounding box center [357, 219] width 28 height 23
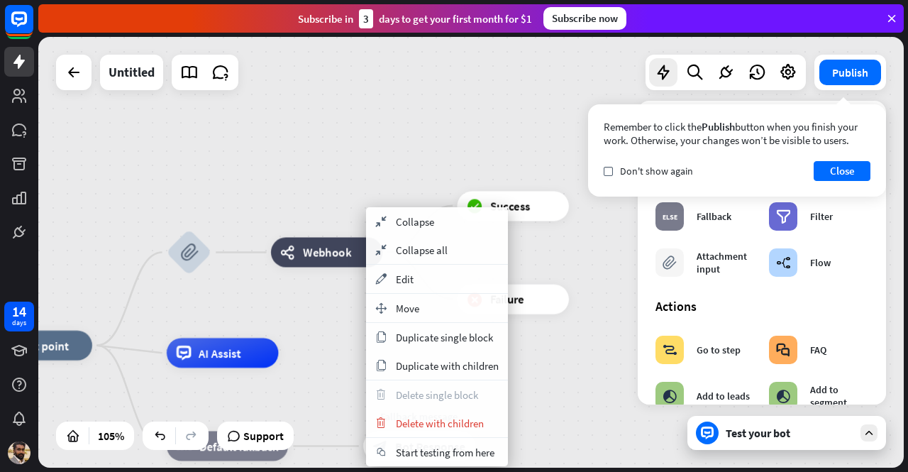
click at [289, 192] on div "home_2 Start point block_attachment webhooks Webhook block_success Success bloc…" at bounding box center [470, 252] width 865 height 431
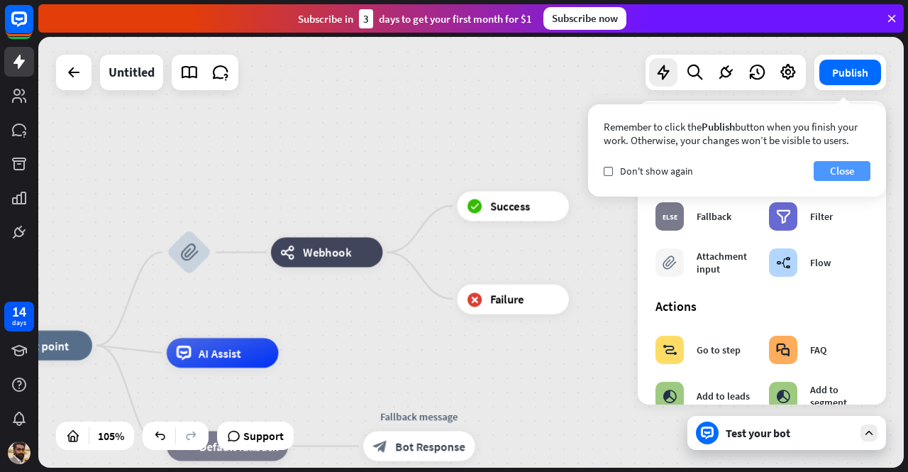
click at [846, 163] on button "Close" at bounding box center [842, 171] width 57 height 20
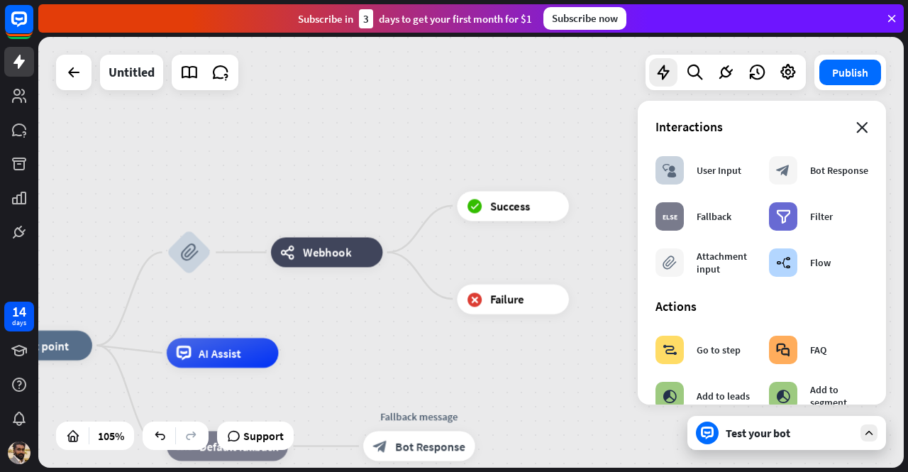
click at [856, 130] on icon "close" at bounding box center [862, 127] width 12 height 11
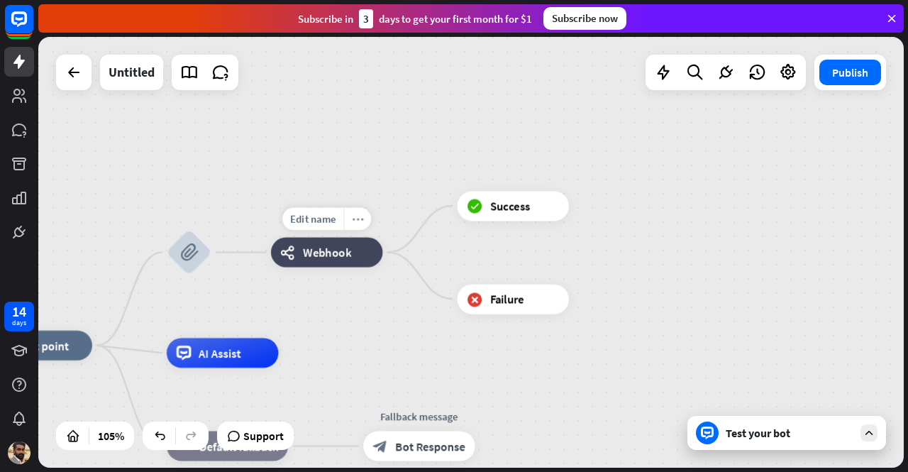
click at [361, 228] on div "more_horiz" at bounding box center [357, 219] width 28 height 23
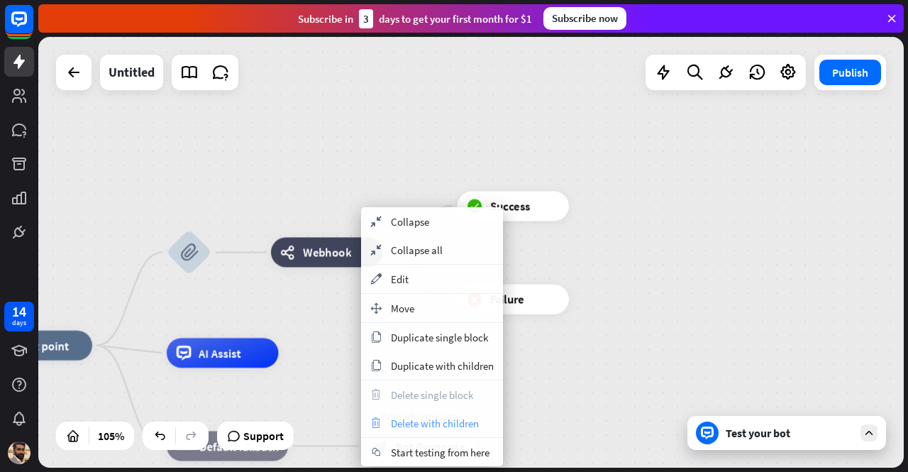
click at [399, 419] on span "Delete with children" at bounding box center [435, 422] width 88 height 13
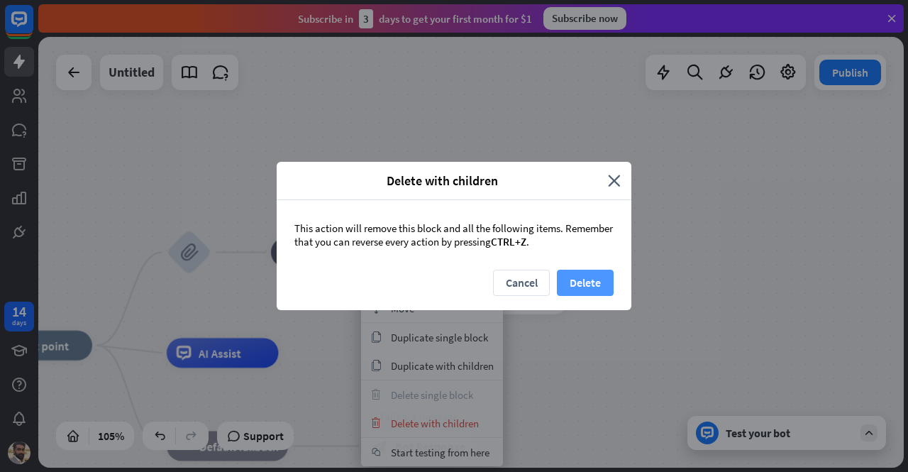
click at [577, 285] on button "Delete" at bounding box center [585, 283] width 57 height 26
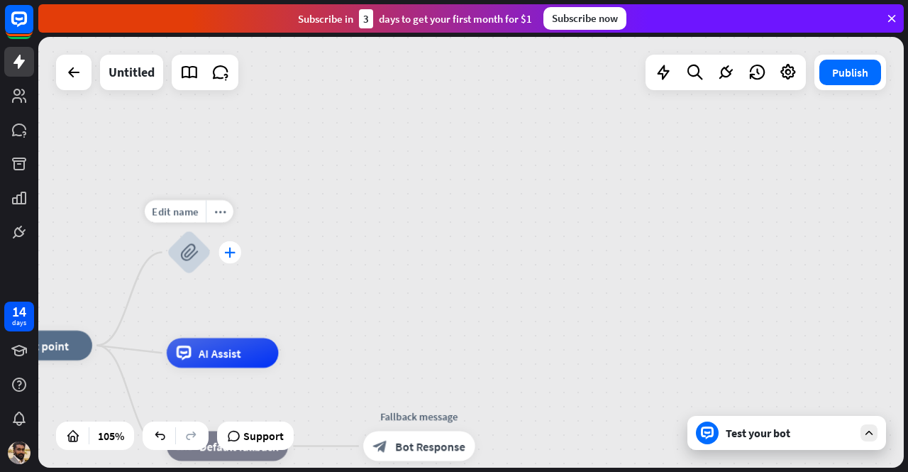
click at [220, 252] on div "plus" at bounding box center [229, 252] width 23 height 23
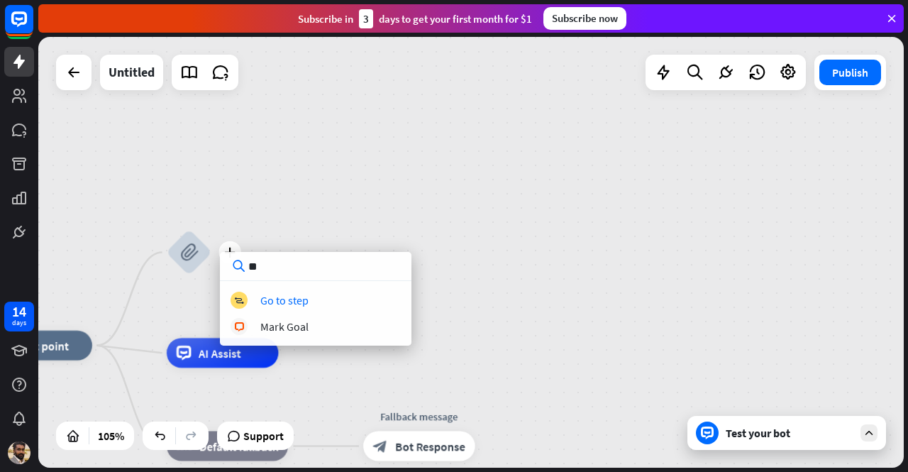
type input "*"
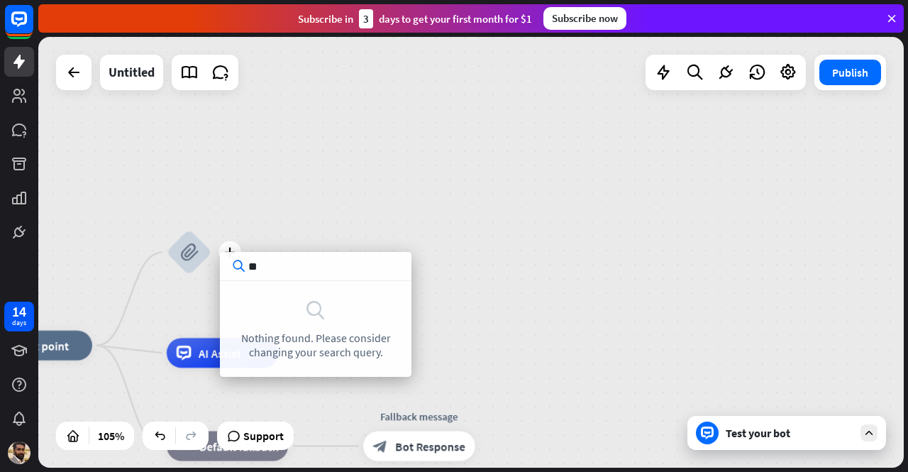
type input "*"
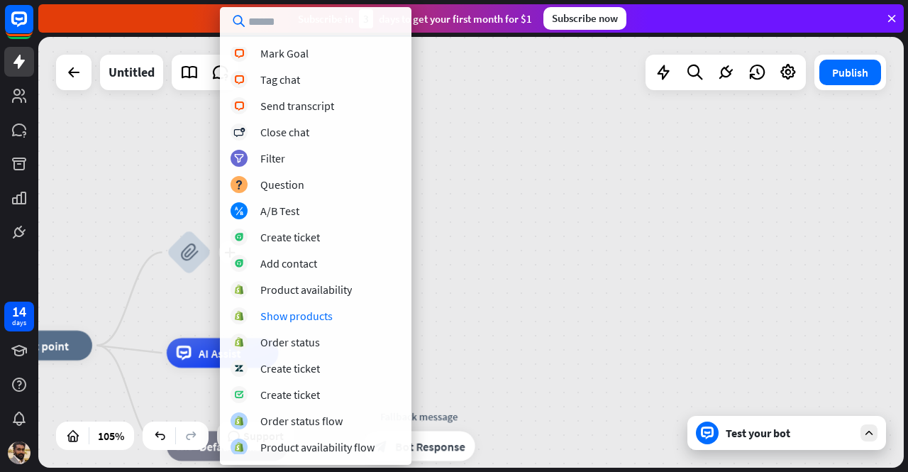
scroll to position [292, 0]
click at [284, 211] on div "A/B Test" at bounding box center [279, 210] width 39 height 14
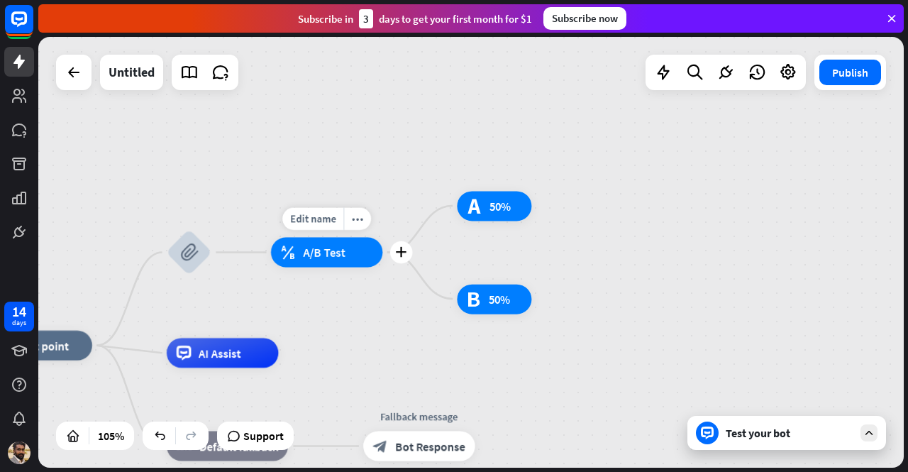
click at [333, 255] on span "A/B Test" at bounding box center [324, 252] width 43 height 15
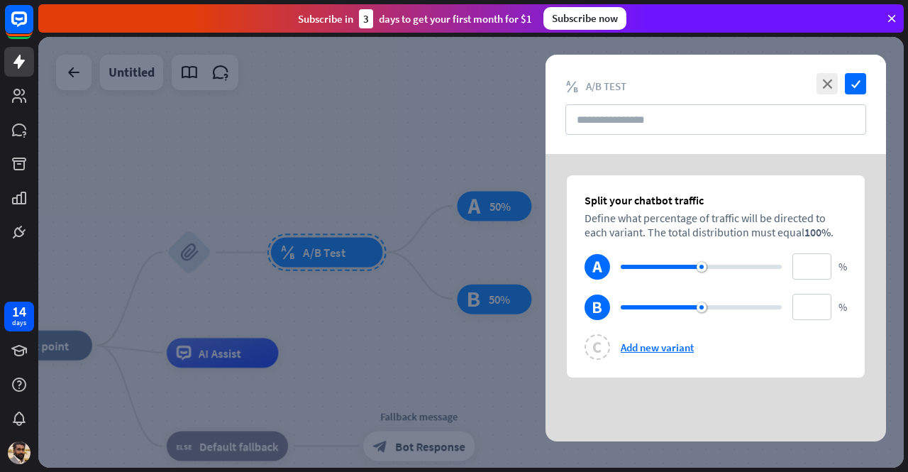
click at [810, 81] on div "block_ab_testing A/B Test" at bounding box center [715, 85] width 301 height 13
click at [831, 81] on icon "close" at bounding box center [826, 83] width 21 height 21
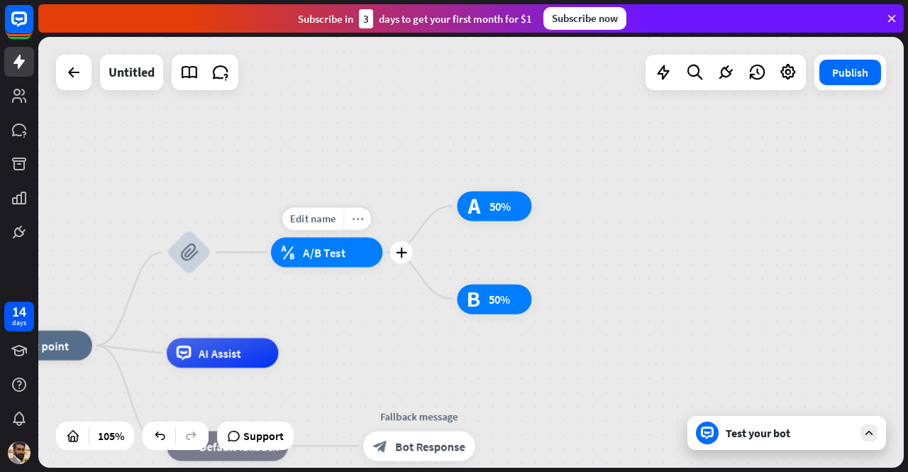
click at [359, 211] on div "more_horiz" at bounding box center [357, 219] width 28 height 23
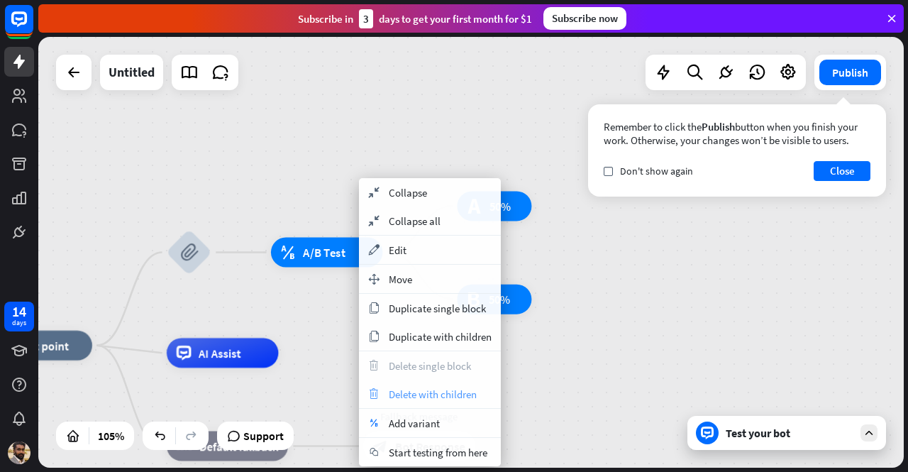
click at [423, 387] on span "Delete with children" at bounding box center [433, 393] width 88 height 13
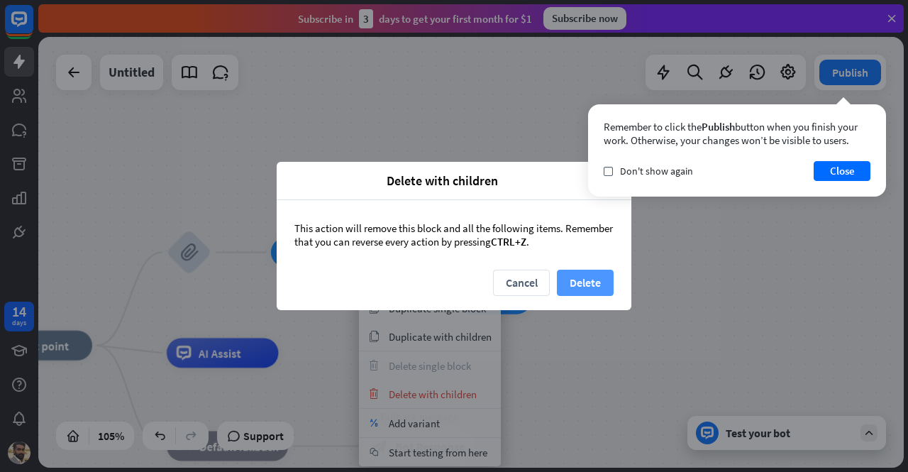
click at [584, 289] on button "Delete" at bounding box center [585, 283] width 57 height 26
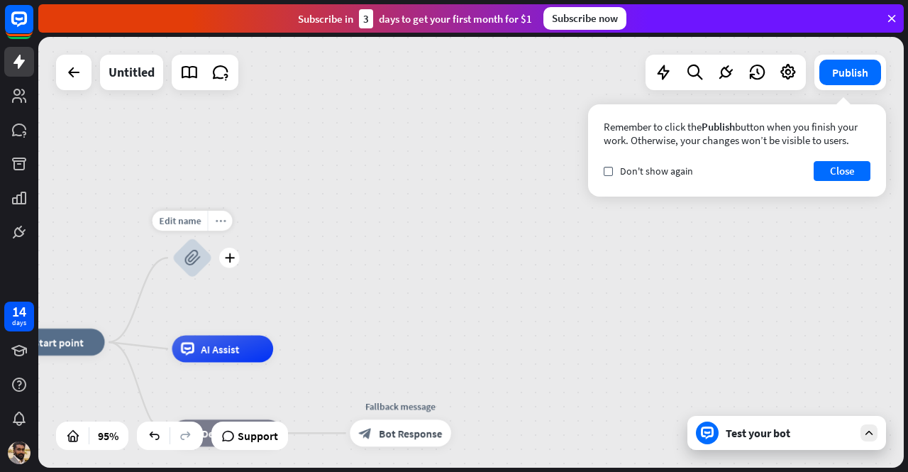
click at [220, 226] on icon "more_horiz" at bounding box center [220, 221] width 11 height 10
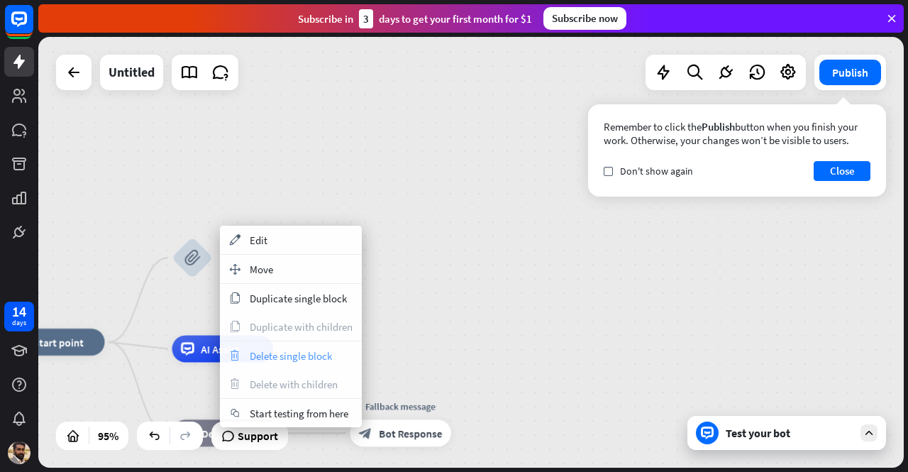
click at [278, 353] on span "Delete single block" at bounding box center [291, 355] width 82 height 13
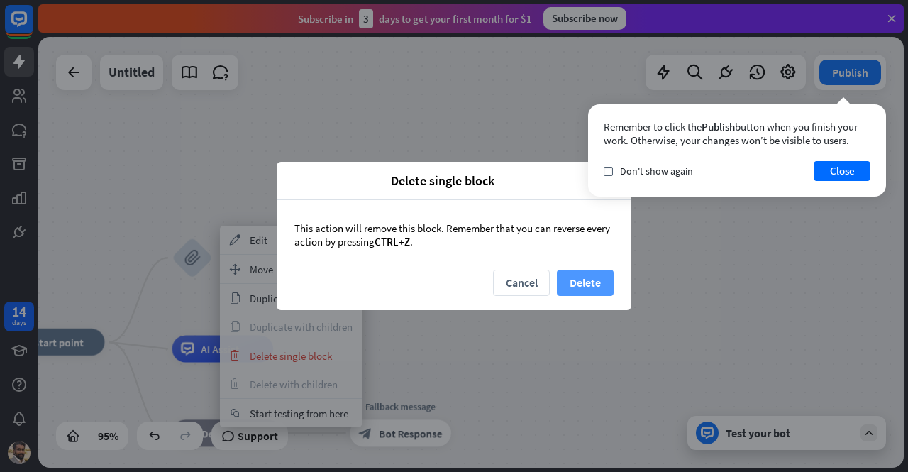
click at [579, 282] on button "Delete" at bounding box center [585, 283] width 57 height 26
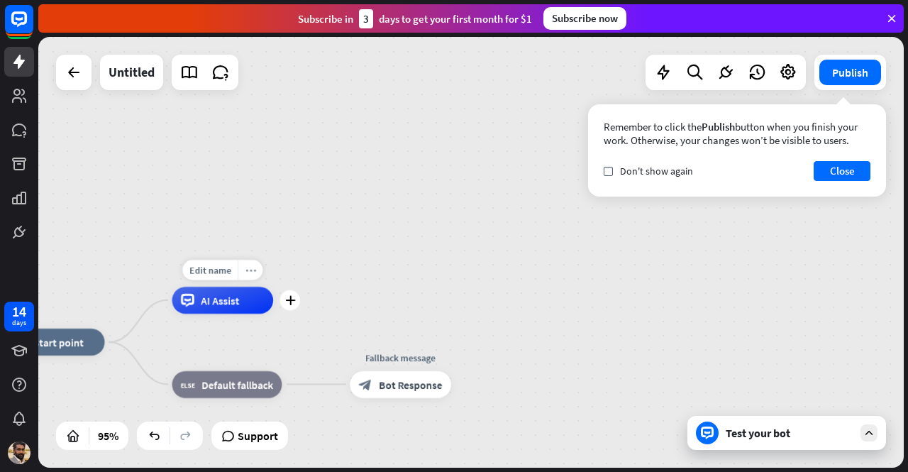
click at [252, 267] on icon "more_horiz" at bounding box center [250, 270] width 11 height 10
click at [316, 335] on div "home_2 Start point AI Assist block_fallback Default fallback Fallback message b…" at bounding box center [470, 252] width 865 height 431
click at [254, 275] on div "more_horiz" at bounding box center [250, 270] width 25 height 21
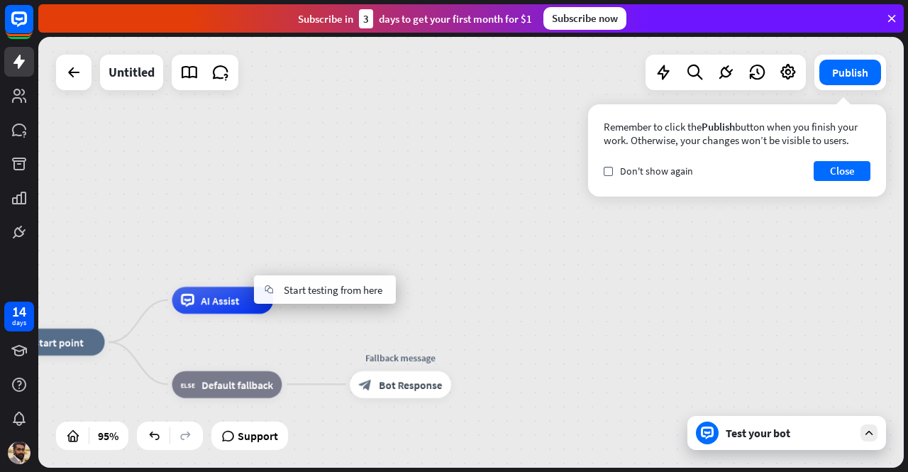
click at [333, 270] on div "home_2 Start point AI Assist block_fallback Default fallback Fallback message b…" at bounding box center [470, 252] width 865 height 431
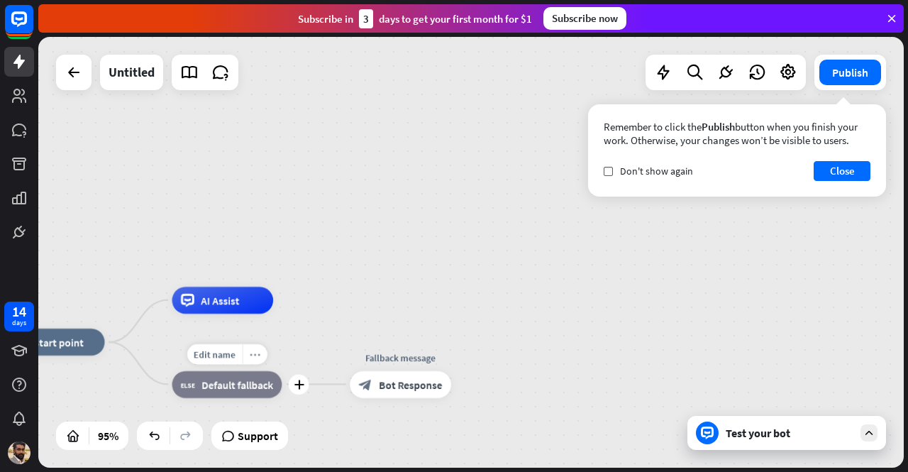
click at [257, 352] on icon "more_horiz" at bounding box center [255, 354] width 11 height 10
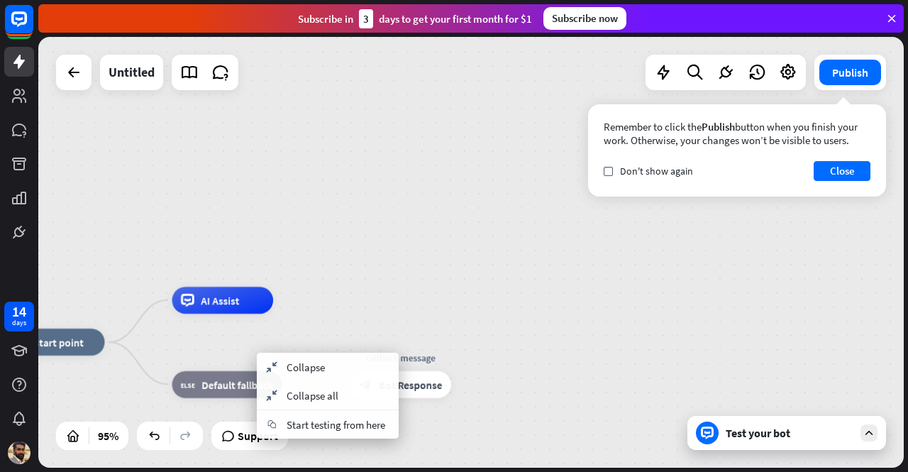
click at [232, 374] on div "block_fallback Default fallback" at bounding box center [227, 383] width 110 height 27
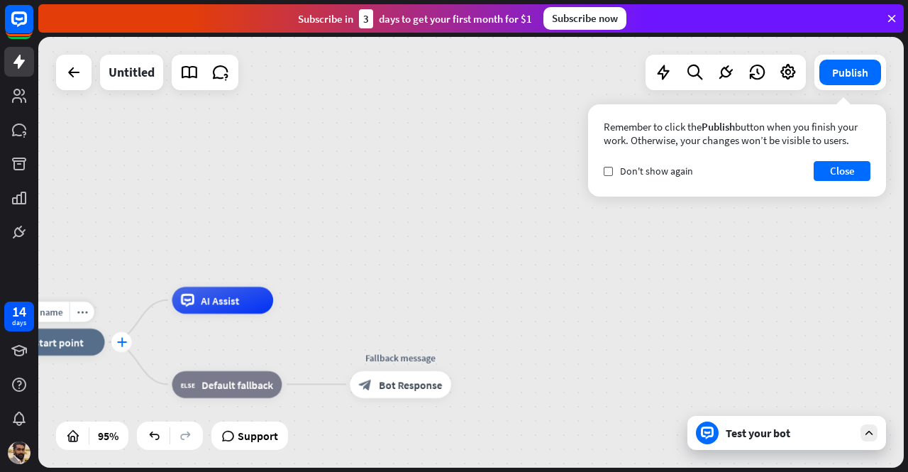
click at [122, 345] on icon "plus" at bounding box center [121, 341] width 10 height 9
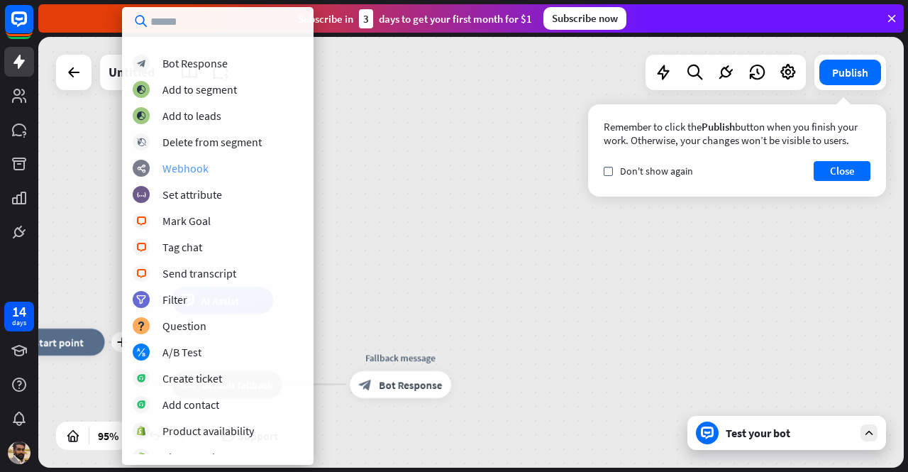
scroll to position [142, 0]
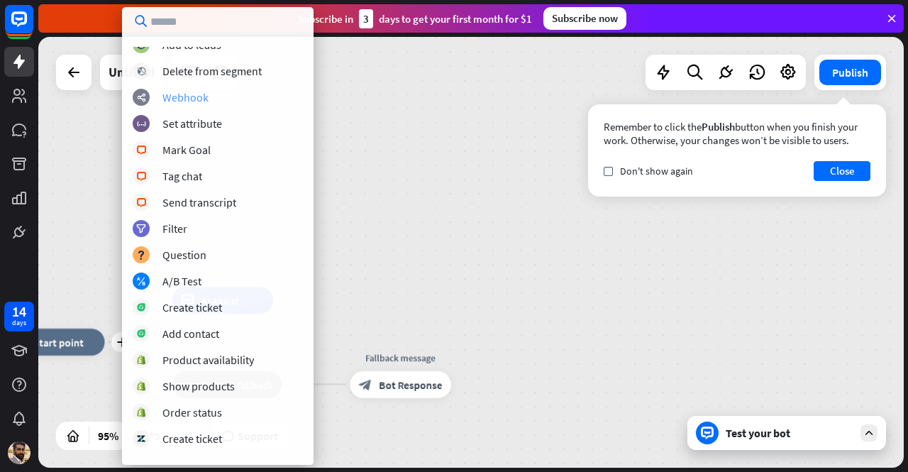
click at [191, 102] on div "Webhook" at bounding box center [185, 97] width 46 height 14
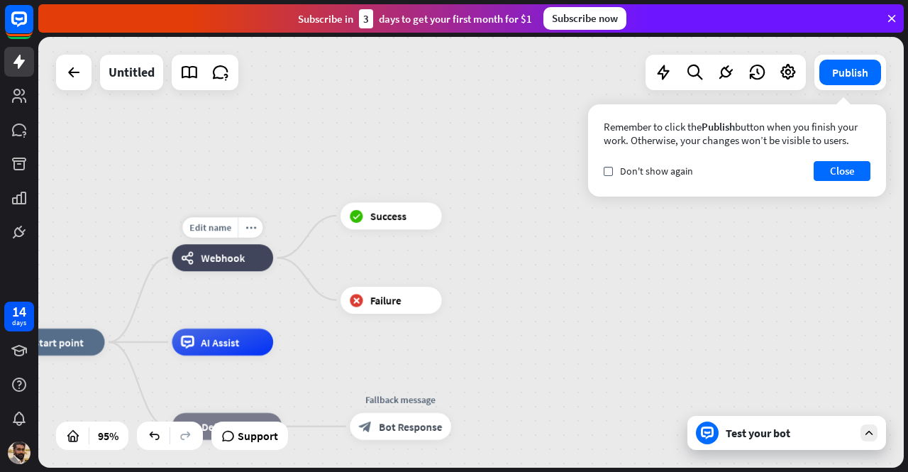
click at [239, 262] on span "Webhook" at bounding box center [223, 257] width 44 height 13
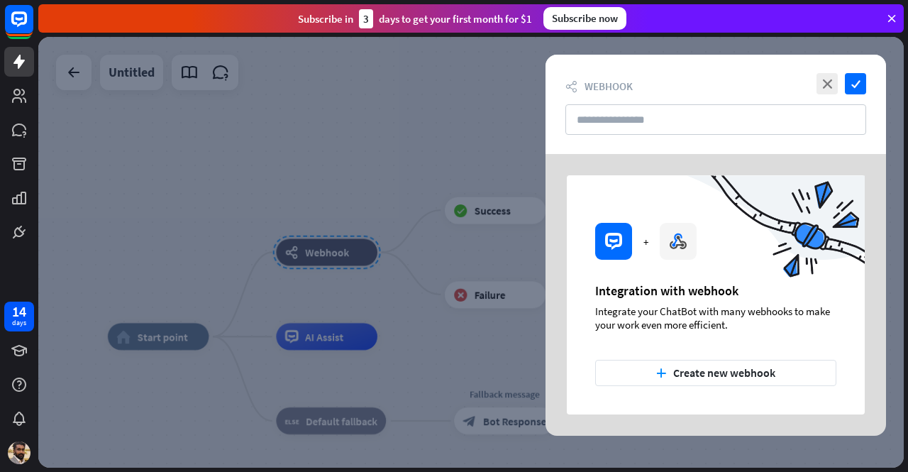
drag, startPoint x: 597, startPoint y: 309, endPoint x: 739, endPoint y: 309, distance: 141.9
click at [739, 309] on div at bounding box center [729, 242] width 271 height 135
drag, startPoint x: 773, startPoint y: 308, endPoint x: 688, endPoint y: 318, distance: 85.8
click at [708, 318] on div "+ Integration with webhook Integrate your ChatBot with many webhooks to make yo…" at bounding box center [716, 294] width 298 height 239
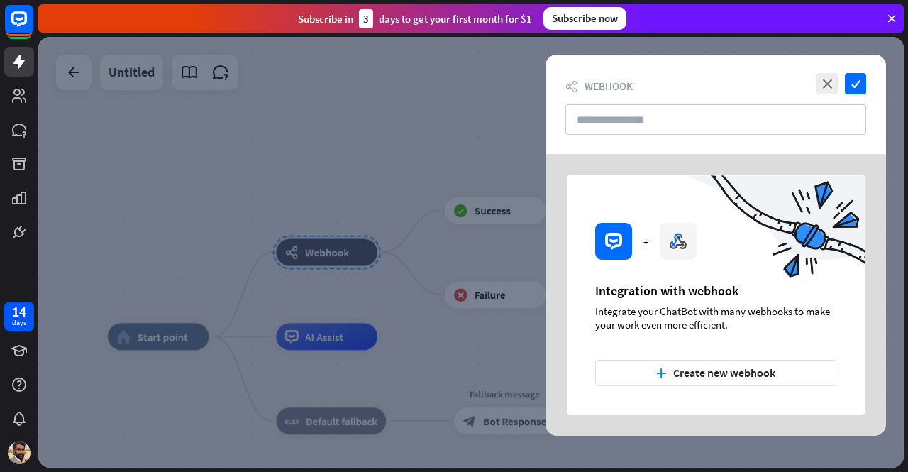
click at [688, 318] on div "Integrate your ChatBot with many webhooks to make your work even more efficient." at bounding box center [715, 317] width 241 height 27
click at [681, 244] on div at bounding box center [729, 242] width 271 height 135
click at [604, 243] on div at bounding box center [729, 242] width 271 height 135
click at [662, 362] on button "plus Create new webhook" at bounding box center [715, 373] width 241 height 26
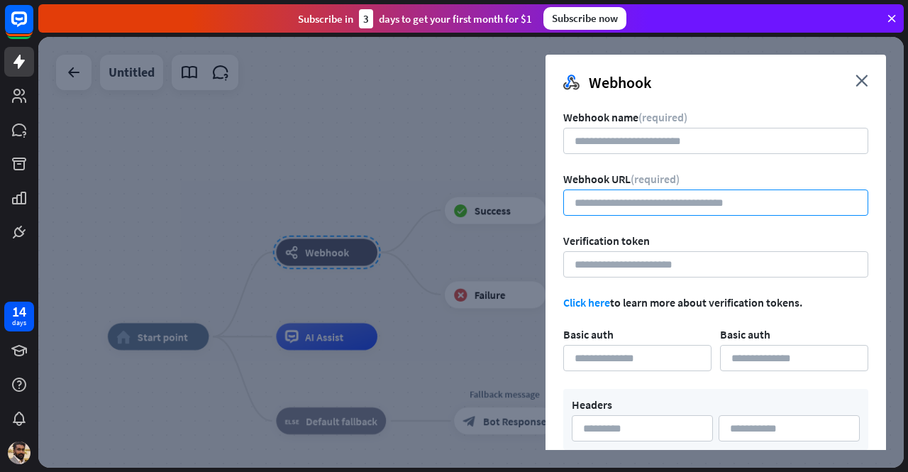
click at [611, 201] on input "url" at bounding box center [715, 202] width 305 height 26
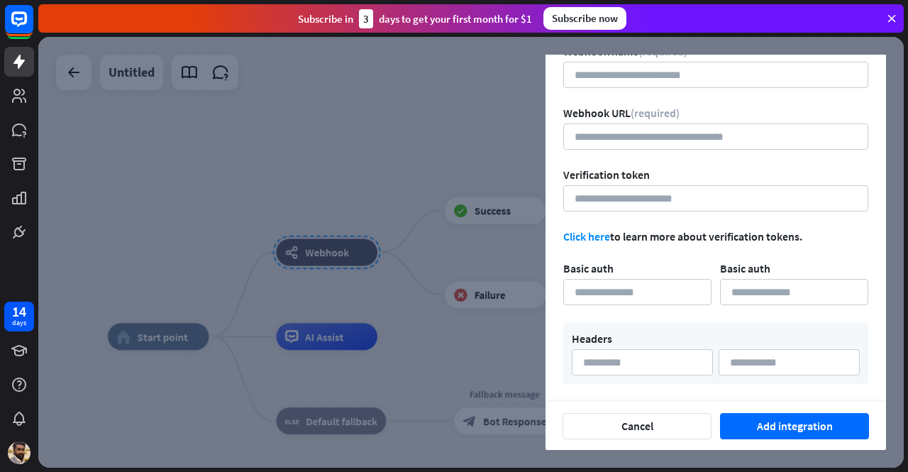
click at [407, 183] on div at bounding box center [470, 252] width 865 height 431
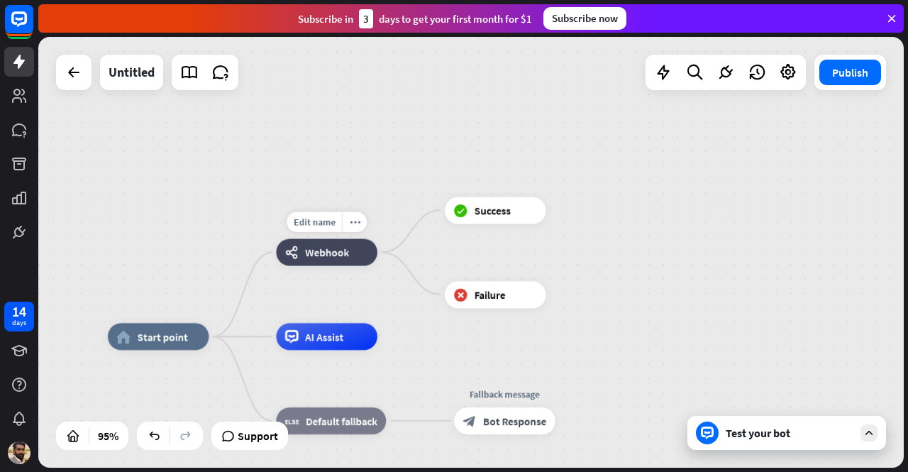
click at [352, 247] on div "webhooks Webhook" at bounding box center [326, 252] width 101 height 27
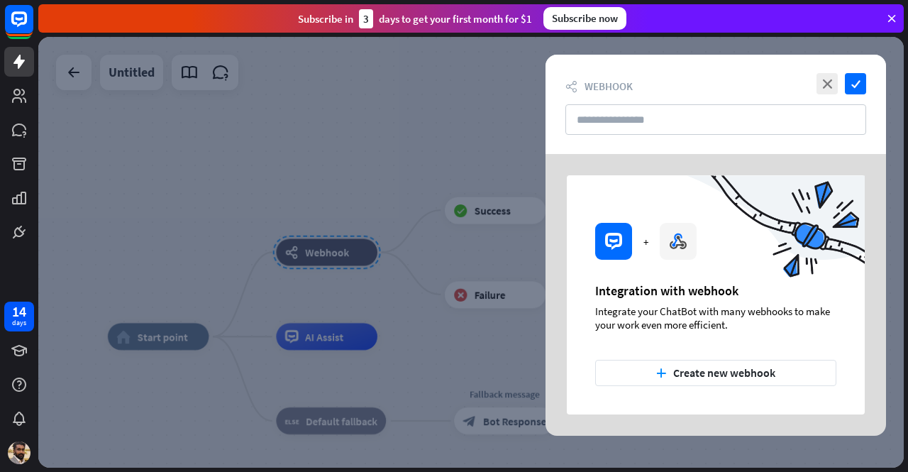
click at [352, 245] on div at bounding box center [470, 252] width 865 height 431
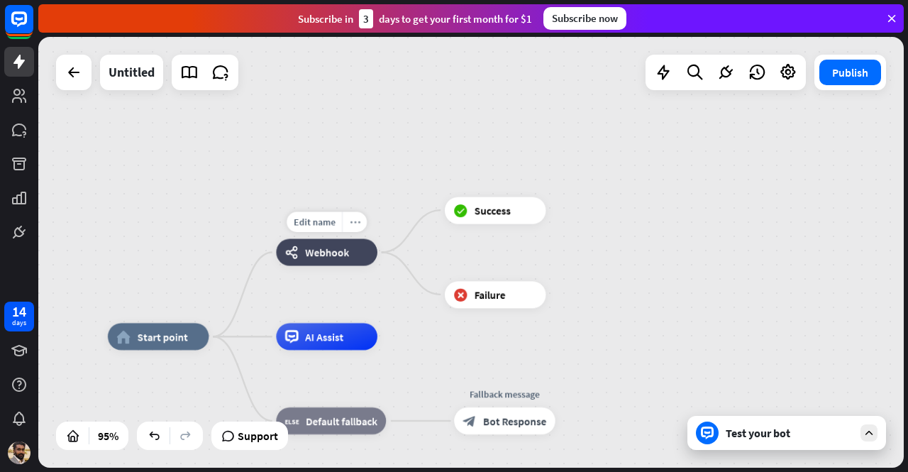
click at [356, 218] on icon "more_horiz" at bounding box center [354, 222] width 11 height 10
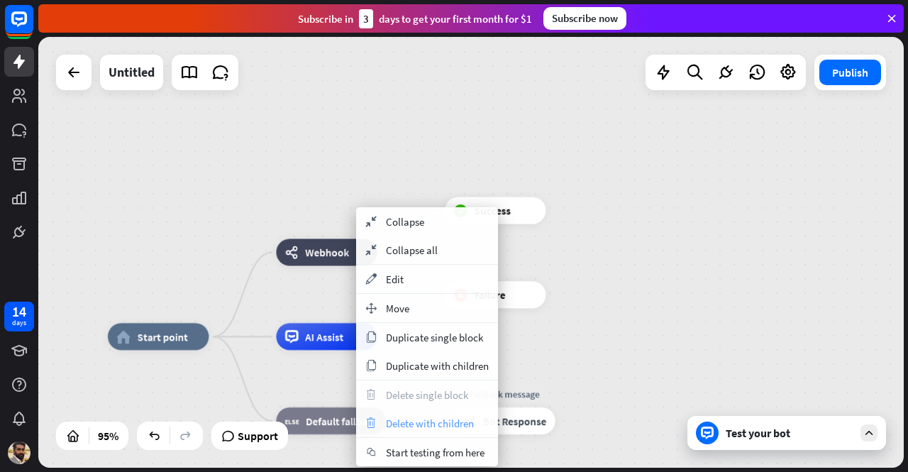
click at [413, 429] on div "trash Delete with children" at bounding box center [427, 423] width 142 height 28
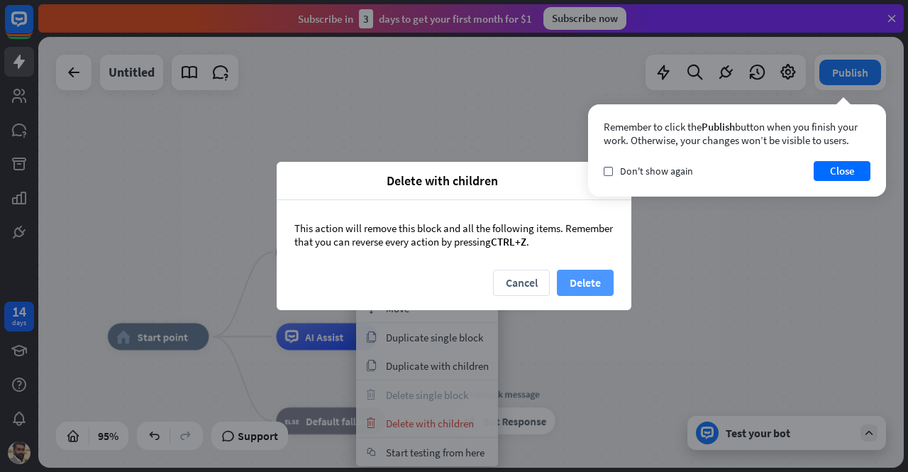
drag, startPoint x: 580, startPoint y: 265, endPoint x: 582, endPoint y: 274, distance: 9.3
click at [582, 266] on div "This action will remove this block and all the following items. Remember that y…" at bounding box center [454, 235] width 355 height 70
click at [582, 274] on button "Delete" at bounding box center [585, 283] width 57 height 26
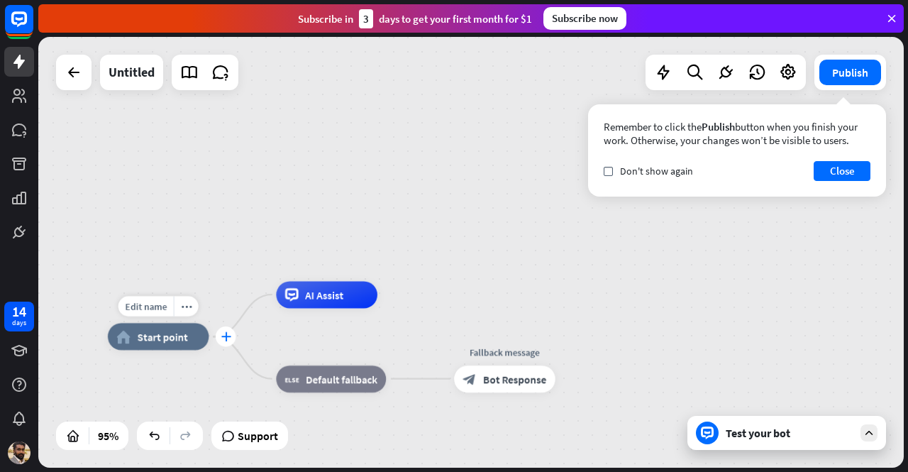
click at [226, 333] on icon "plus" at bounding box center [226, 336] width 10 height 9
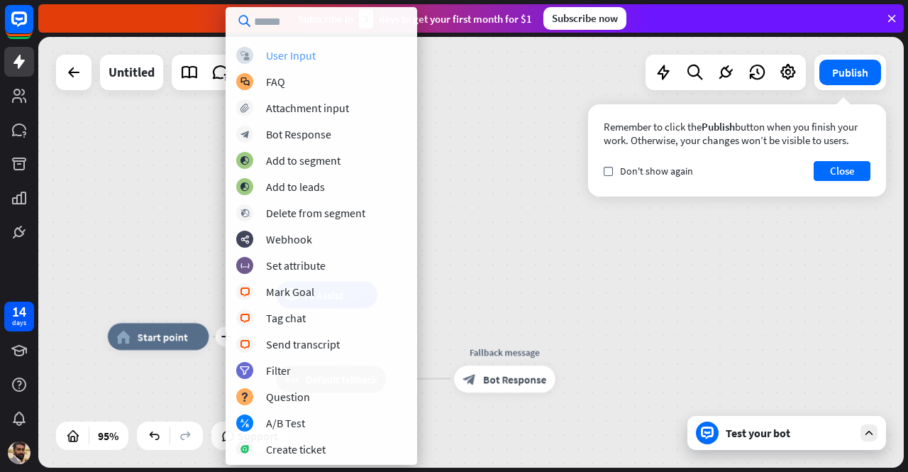
click at [278, 56] on div "User Input" at bounding box center [291, 55] width 50 height 14
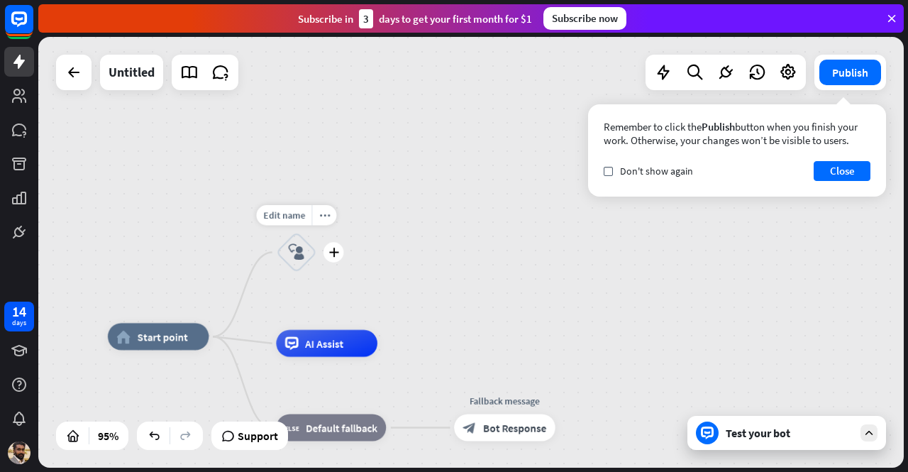
click at [301, 251] on icon "block_user_input" at bounding box center [297, 252] width 16 height 16
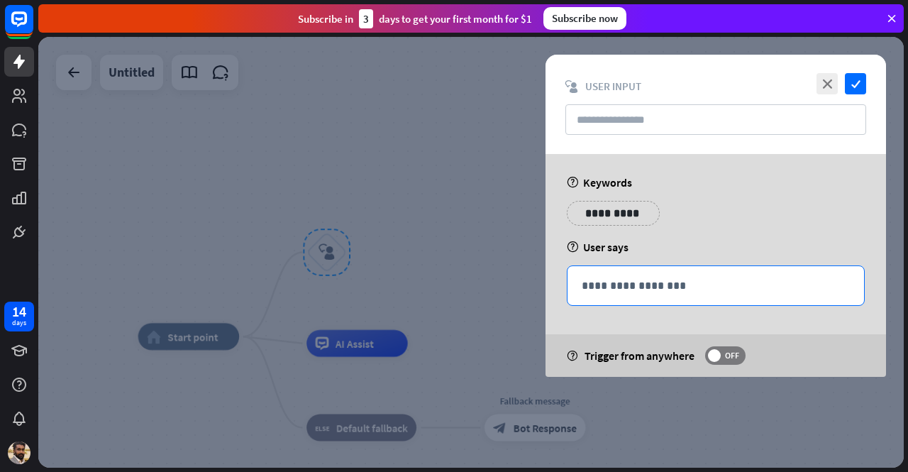
click at [672, 272] on div "**********" at bounding box center [715, 285] width 296 height 39
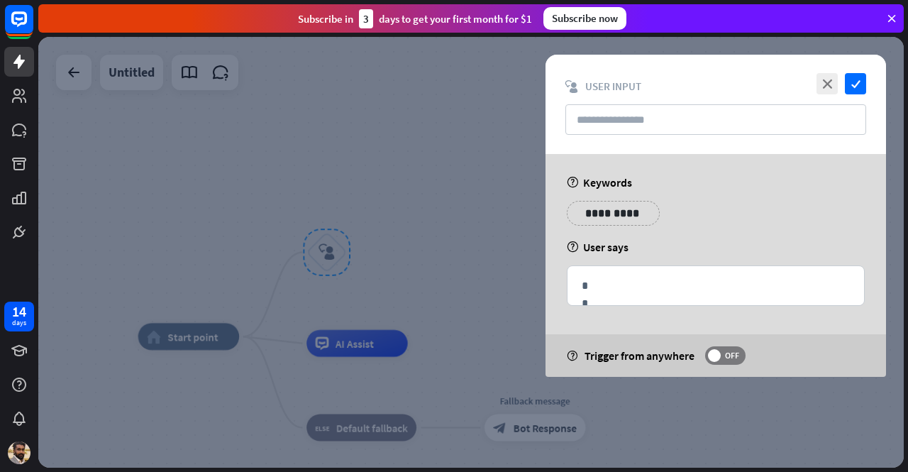
click at [752, 148] on div "close check block_user_input User Input" at bounding box center [715, 104] width 340 height 99
click at [789, 121] on input "text" at bounding box center [715, 119] width 301 height 30
click at [835, 84] on icon "close" at bounding box center [826, 83] width 21 height 21
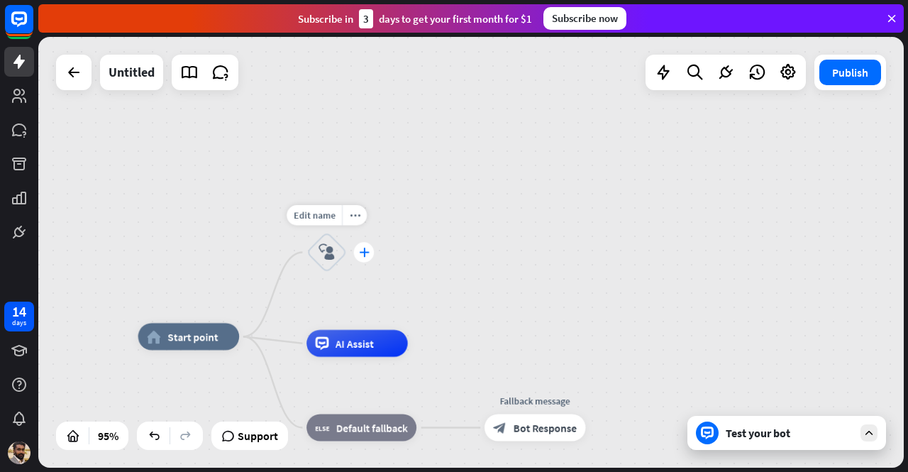
click at [359, 250] on icon "plus" at bounding box center [364, 252] width 10 height 9
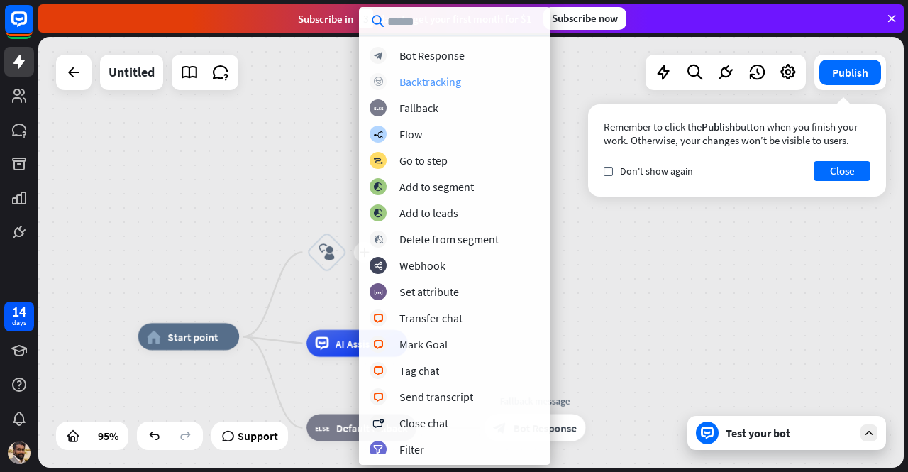
click at [449, 84] on div "Backtracking" at bounding box center [430, 81] width 62 height 14
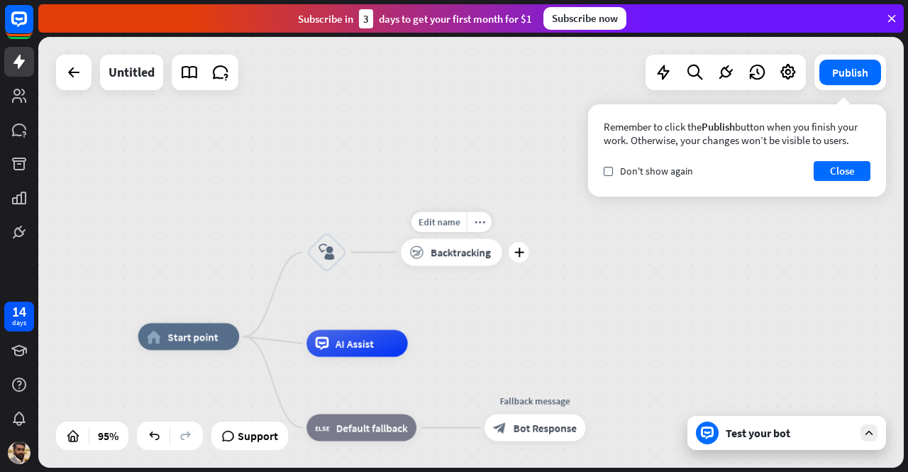
click at [465, 254] on span "Backtracking" at bounding box center [461, 251] width 60 height 13
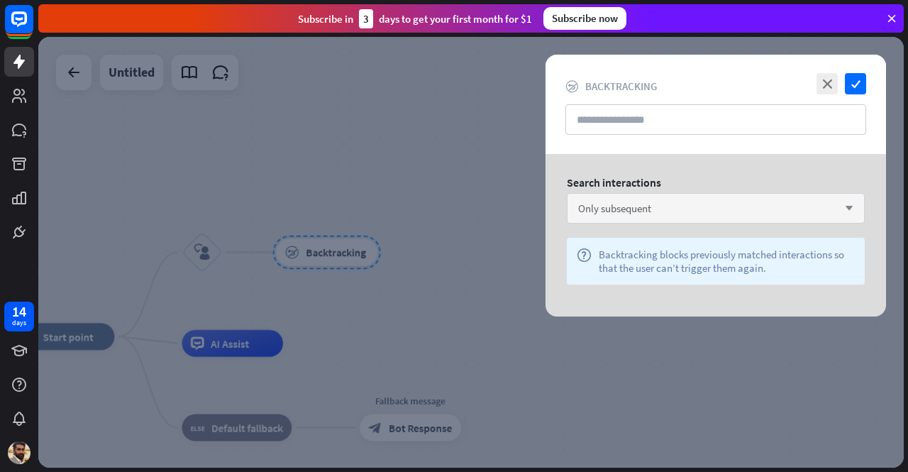
click at [635, 218] on div "Only subsequent arrow_down" at bounding box center [716, 208] width 298 height 30
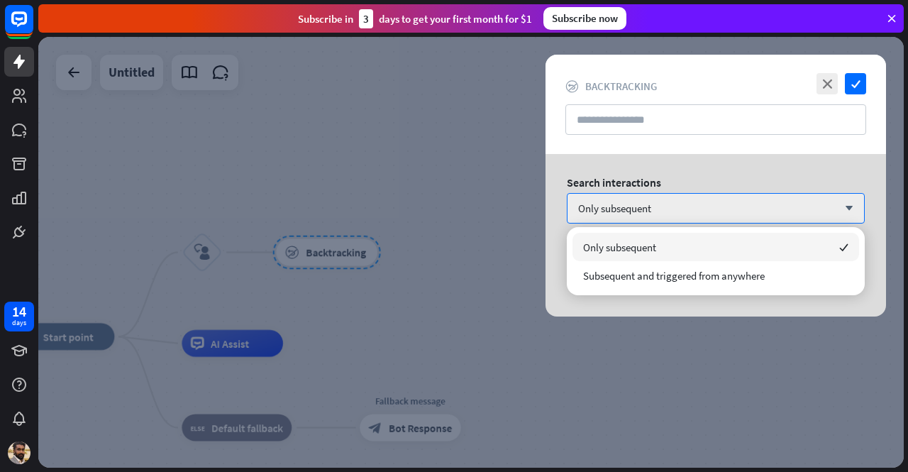
click at [662, 176] on div "Search interactions" at bounding box center [716, 182] width 298 height 14
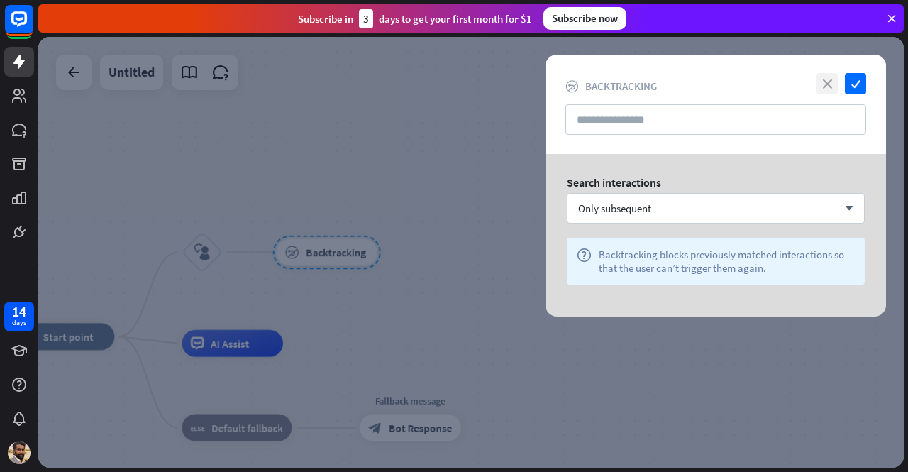
click at [823, 82] on icon "close" at bounding box center [826, 83] width 21 height 21
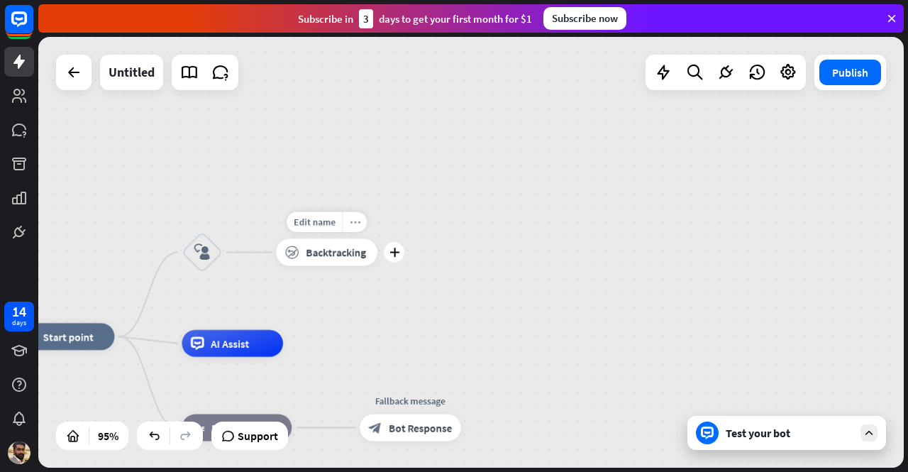
click at [362, 218] on div "more_horiz" at bounding box center [354, 222] width 25 height 21
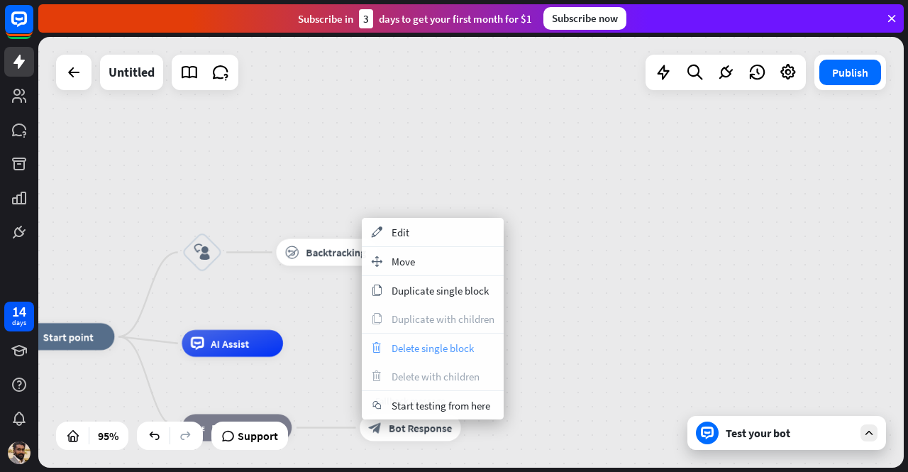
click at [409, 349] on span "Delete single block" at bounding box center [433, 347] width 82 height 13
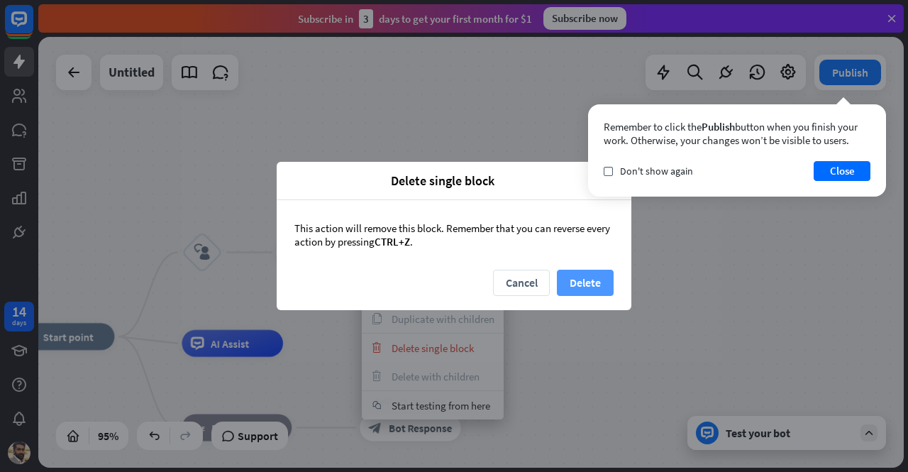
click at [587, 283] on button "Delete" at bounding box center [585, 283] width 57 height 26
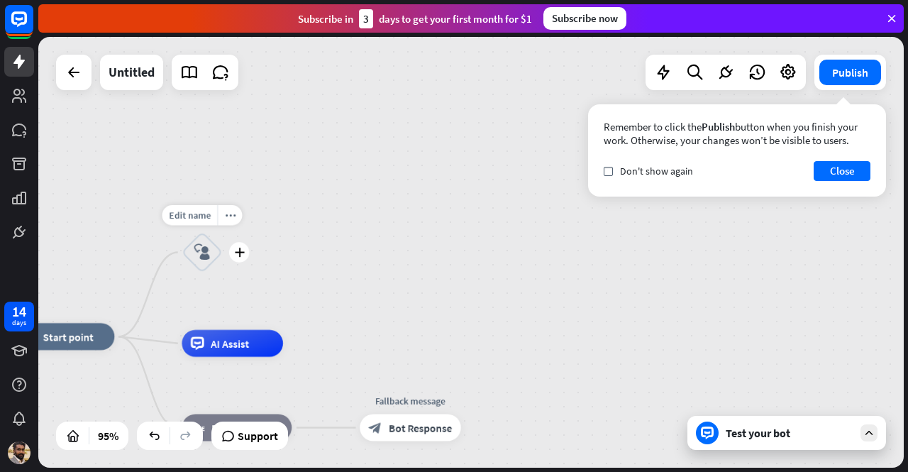
click at [204, 246] on icon "block_user_input" at bounding box center [202, 252] width 16 height 16
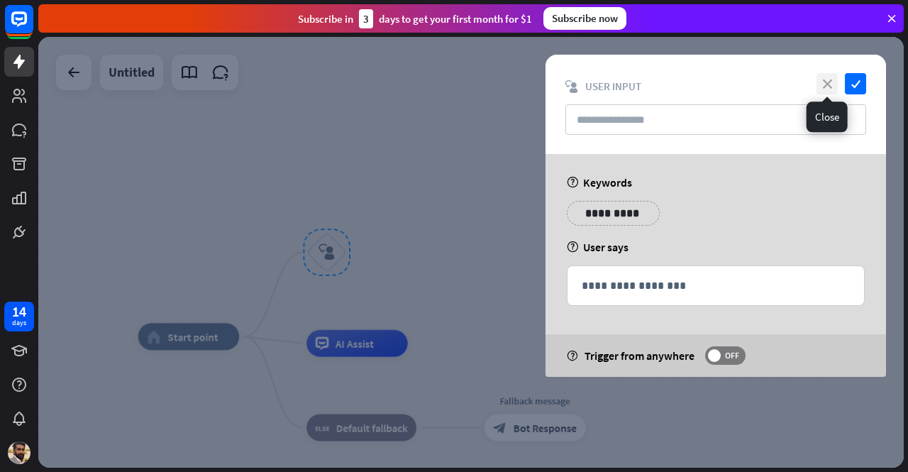
click at [826, 89] on icon "close" at bounding box center [826, 83] width 21 height 21
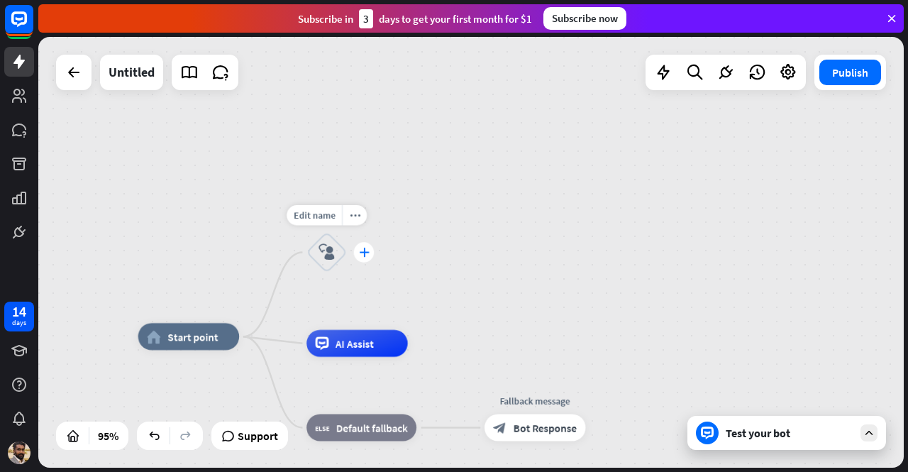
click at [359, 250] on icon "plus" at bounding box center [364, 252] width 10 height 9
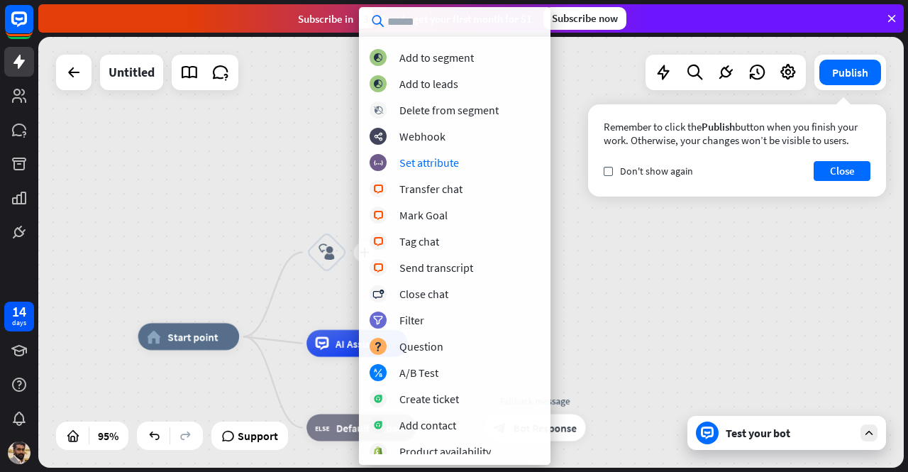
scroll to position [142, 0]
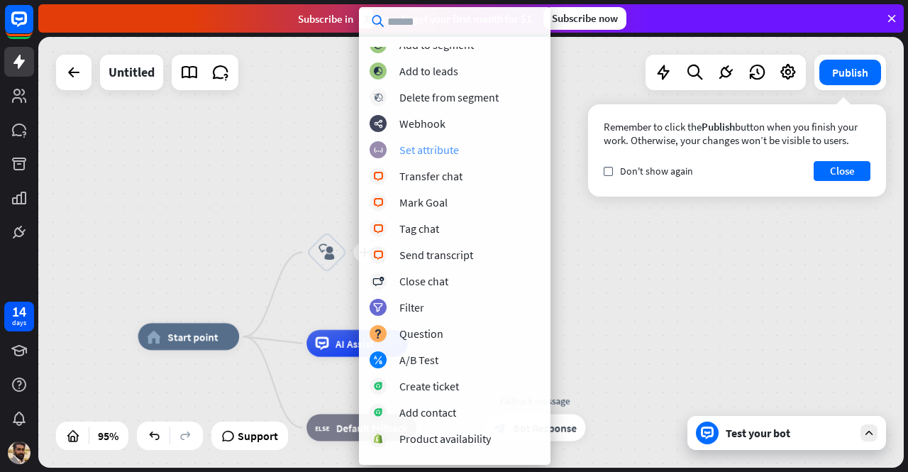
click at [451, 150] on div "Set attribute" at bounding box center [429, 150] width 60 height 14
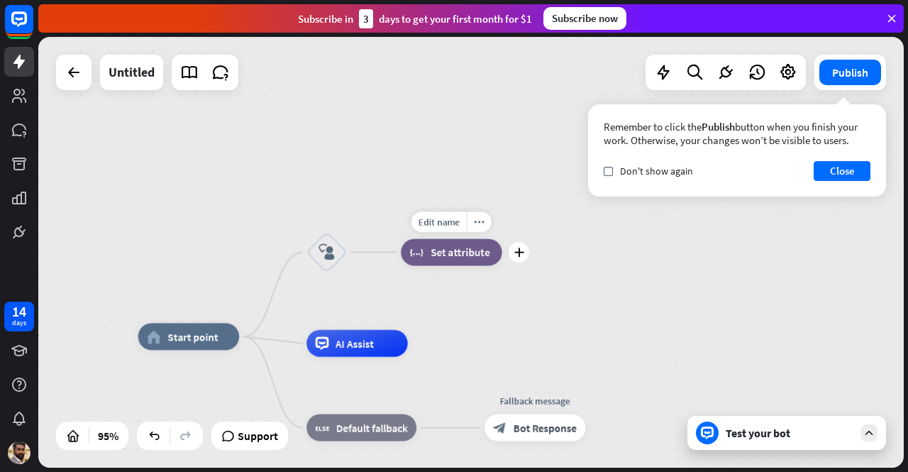
click at [438, 248] on span "Set attribute" at bounding box center [461, 251] width 60 height 13
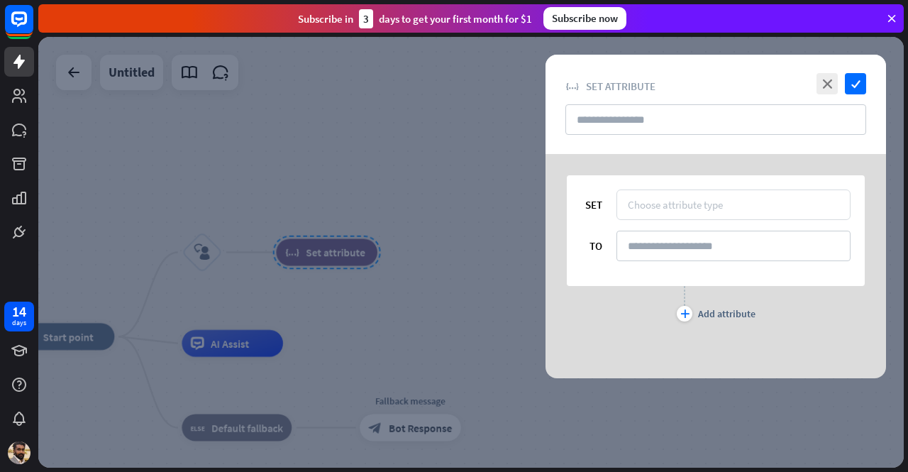
click at [710, 207] on div "Choose attribute type" at bounding box center [675, 204] width 95 height 13
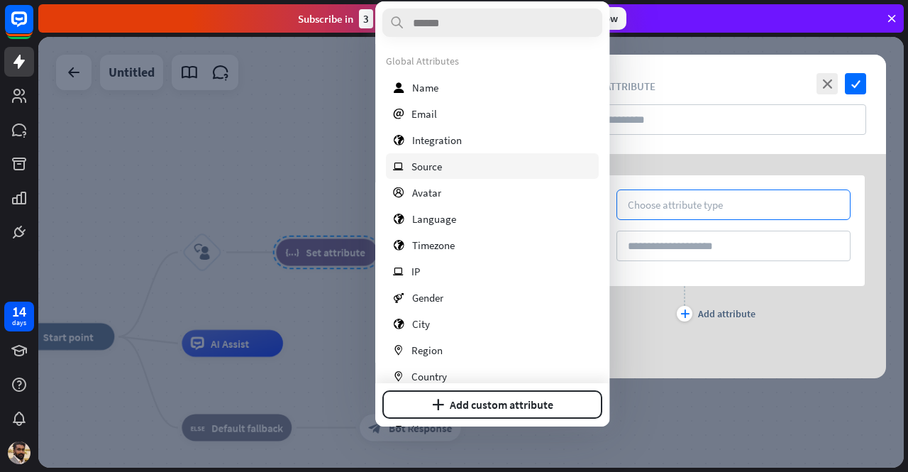
click at [457, 173] on div "ip Source" at bounding box center [492, 166] width 213 height 26
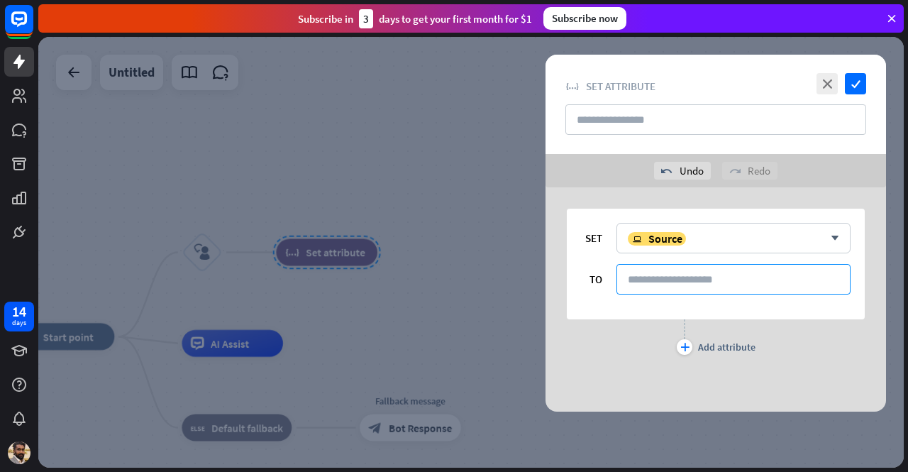
click at [729, 277] on input at bounding box center [733, 279] width 234 height 30
click at [701, 233] on div "ip Source" at bounding box center [726, 238] width 196 height 14
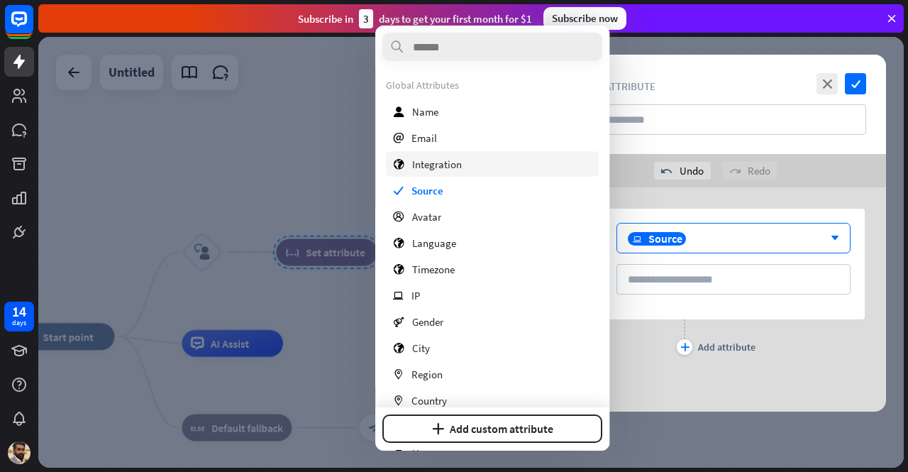
click at [472, 157] on div "globe Integration" at bounding box center [492, 164] width 213 height 26
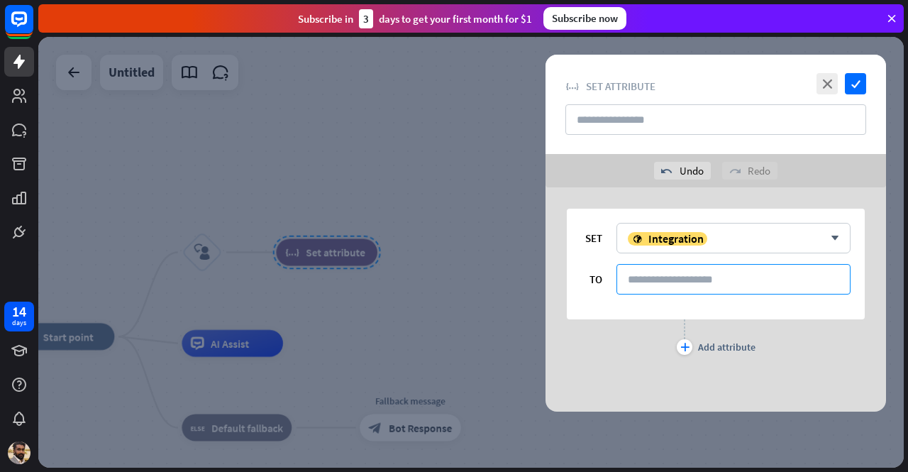
click at [677, 277] on input at bounding box center [733, 279] width 234 height 30
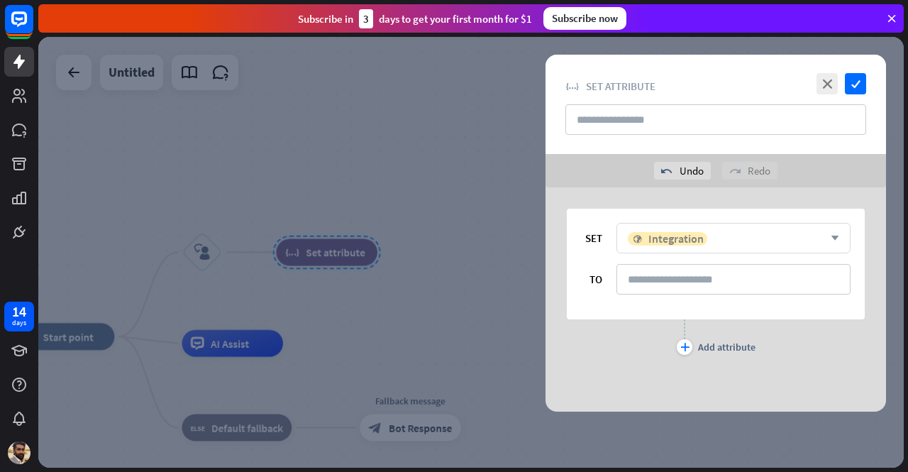
click at [681, 233] on span "Integration" at bounding box center [675, 238] width 55 height 14
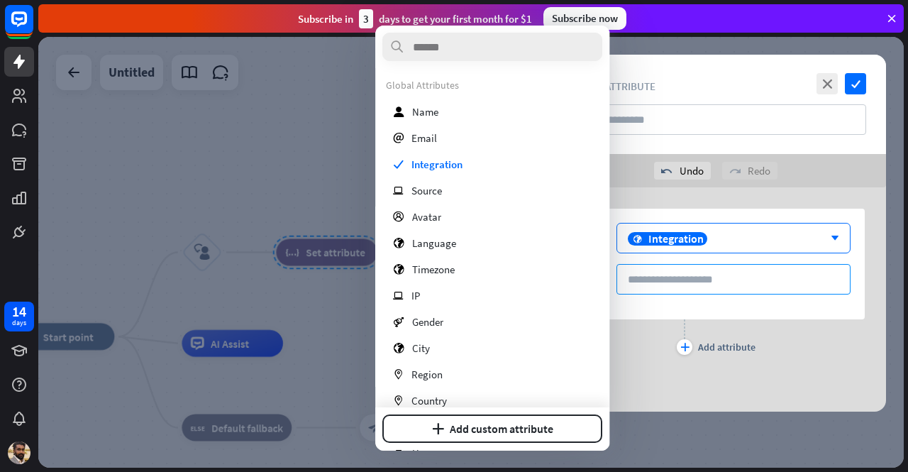
click at [709, 286] on input at bounding box center [733, 279] width 234 height 30
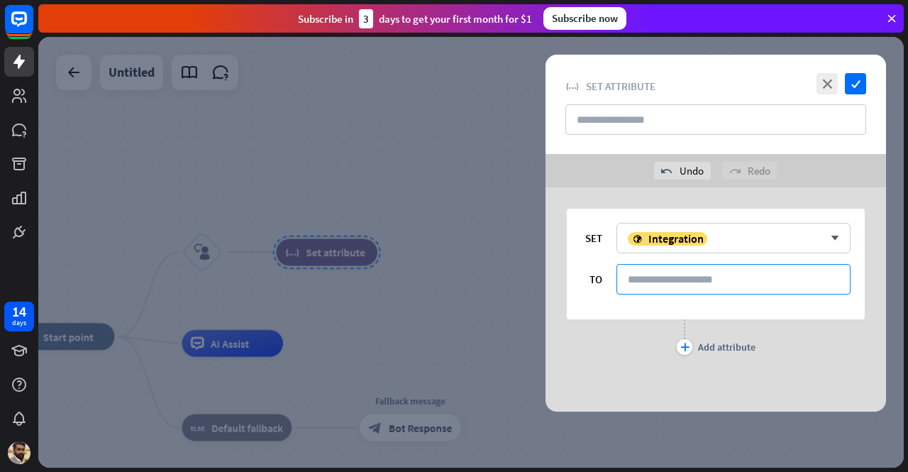
paste input "**********"
type input "**********"
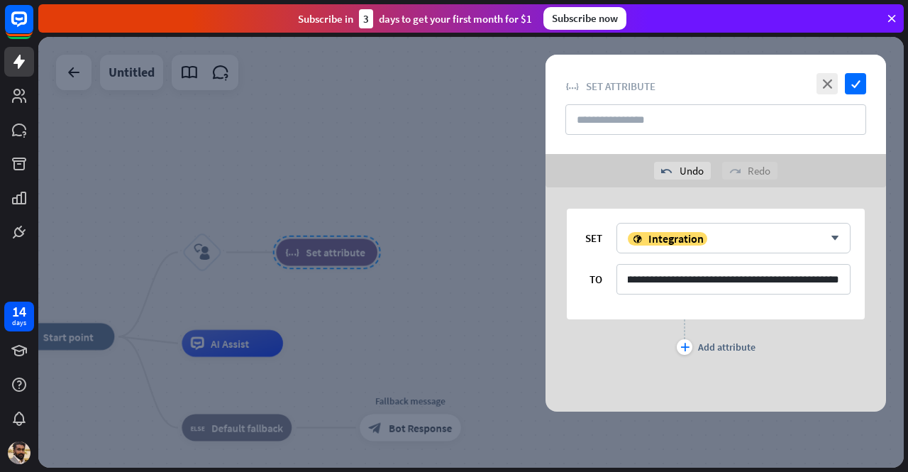
click at [847, 94] on div "close check block_set_attribute Set attribute" at bounding box center [715, 104] width 340 height 99
click at [853, 89] on icon "check" at bounding box center [855, 83] width 21 height 21
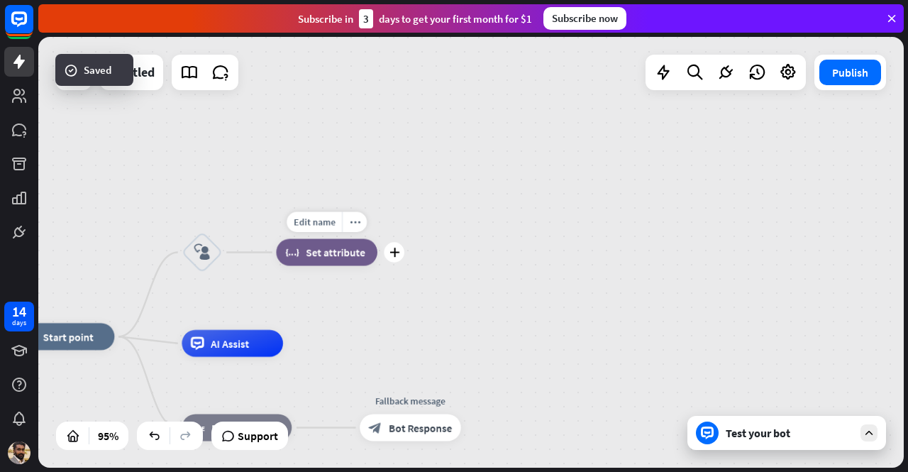
click at [309, 266] on div "Edit name more_horiz plus block_set_attribute Set attribute" at bounding box center [326, 252] width 101 height 27
click at [318, 250] on span "Set attribute" at bounding box center [336, 251] width 60 height 13
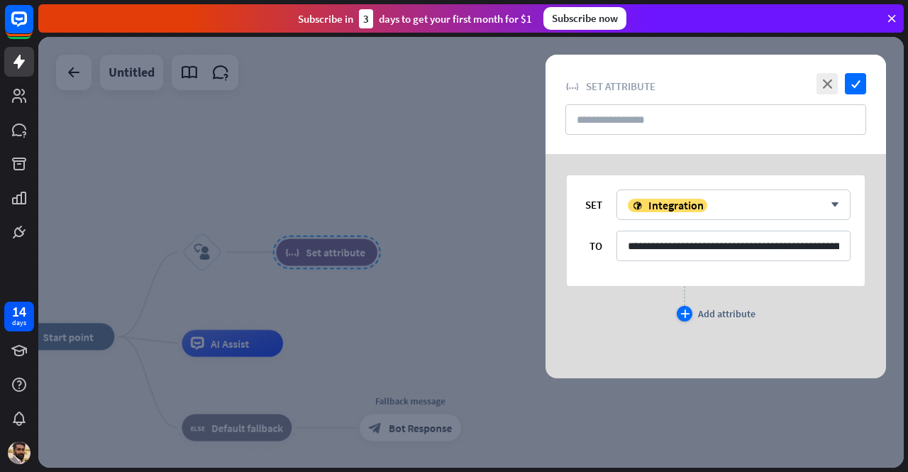
click at [696, 311] on div "plus Add attribute" at bounding box center [716, 314] width 79 height 16
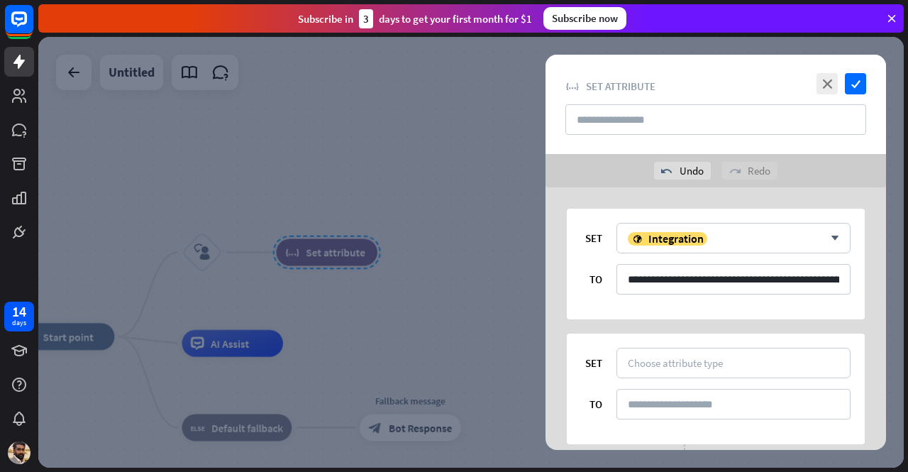
scroll to position [86, 0]
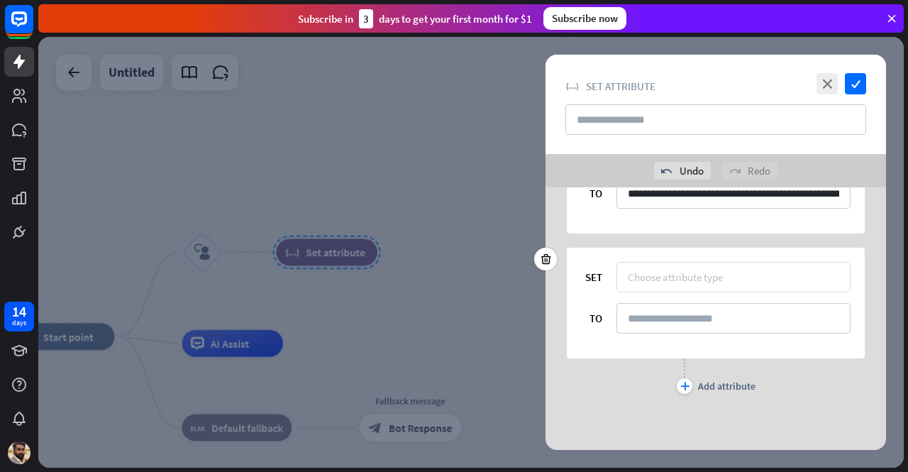
click at [660, 271] on div "Choose attribute type" at bounding box center [675, 276] width 95 height 13
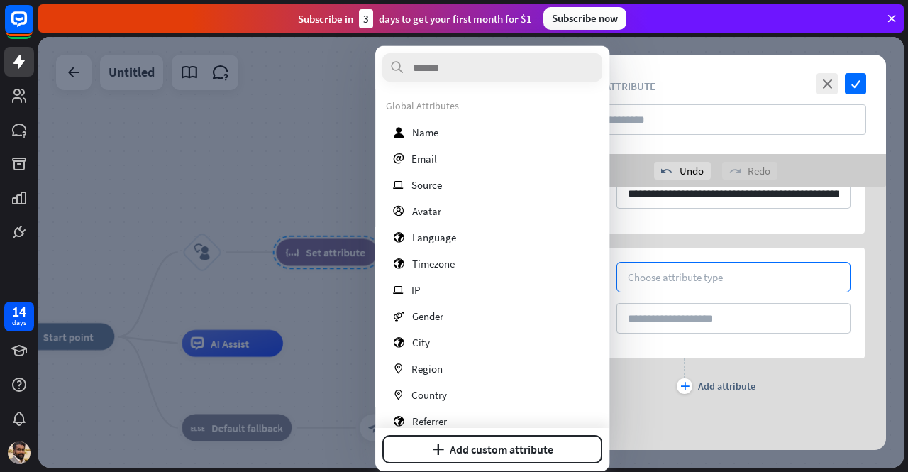
click at [662, 357] on div "SET Choose attribute type TO" at bounding box center [716, 303] width 298 height 111
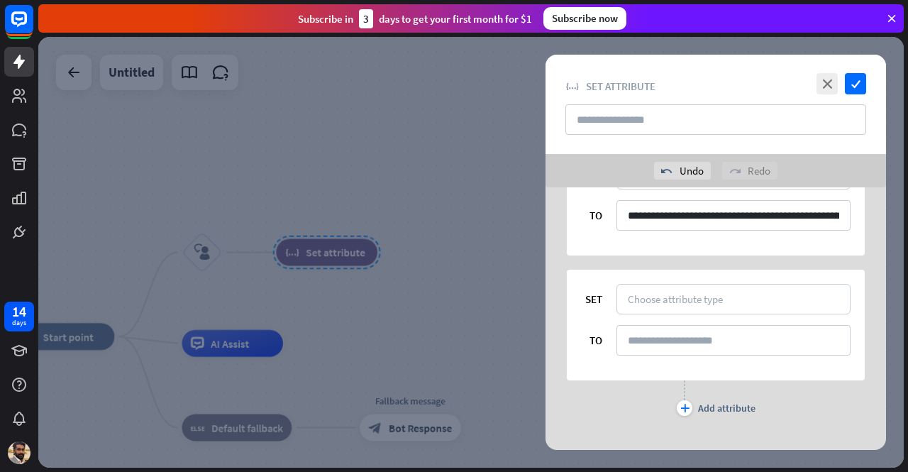
scroll to position [15, 0]
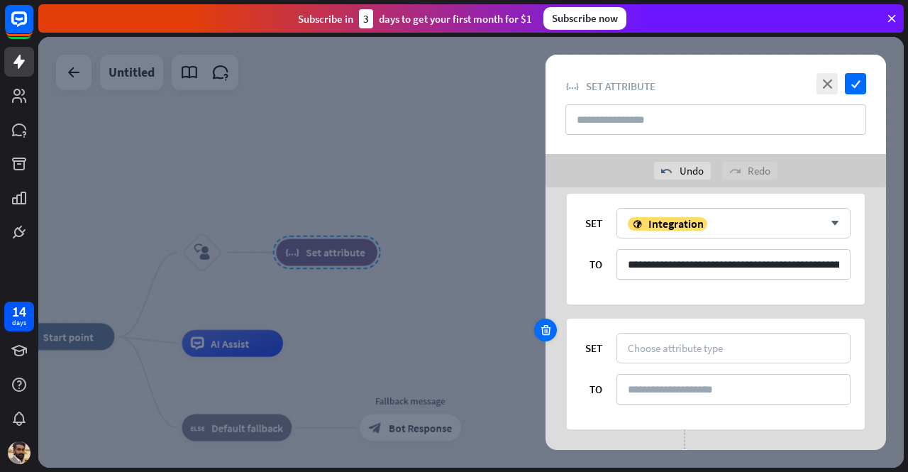
click at [541, 334] on icon at bounding box center [545, 329] width 13 height 13
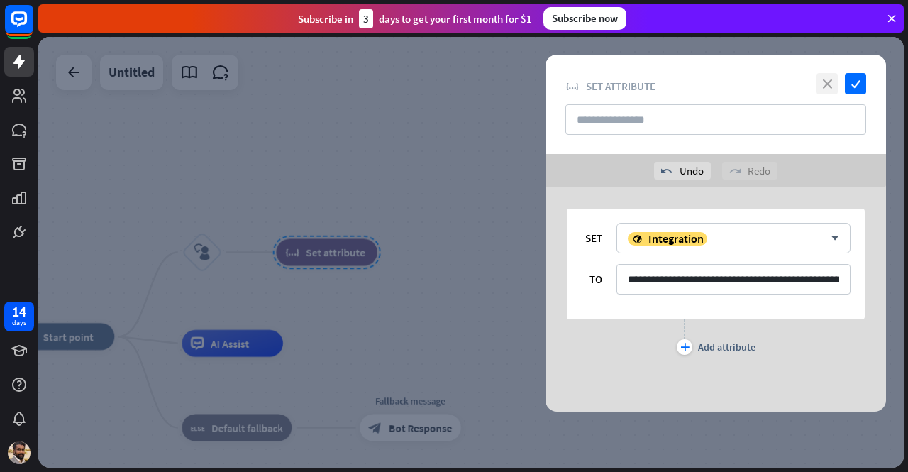
click at [828, 90] on icon "close" at bounding box center [826, 83] width 21 height 21
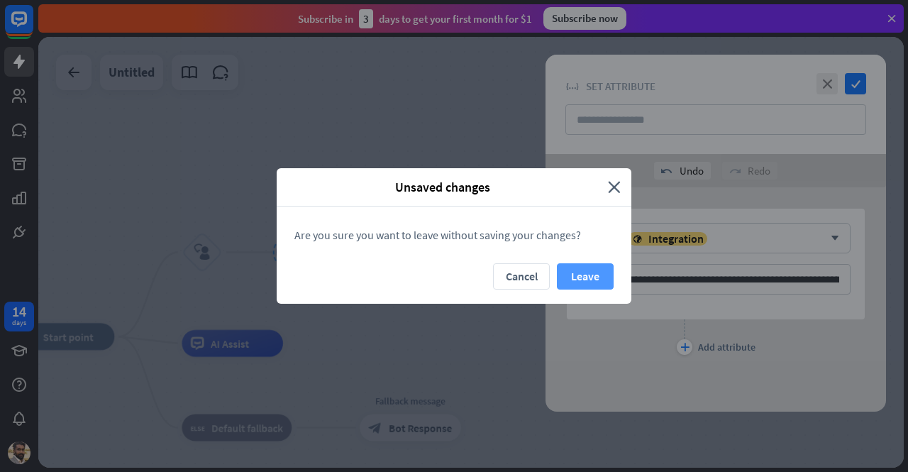
click at [579, 269] on button "Leave" at bounding box center [585, 276] width 57 height 26
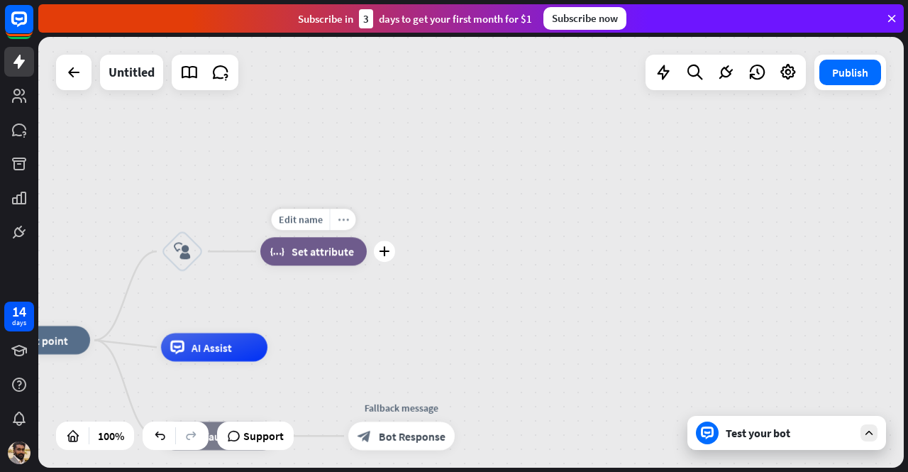
click at [345, 220] on icon "more_horiz" at bounding box center [342, 219] width 11 height 11
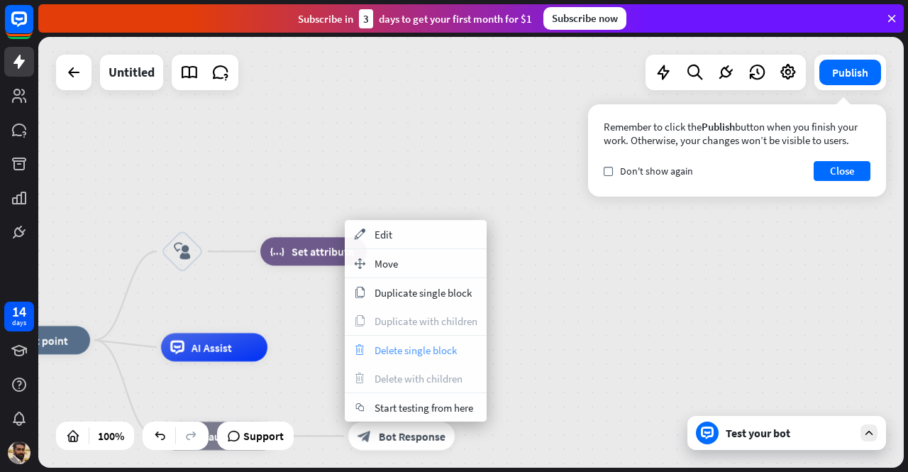
click at [399, 350] on span "Delete single block" at bounding box center [415, 349] width 82 height 13
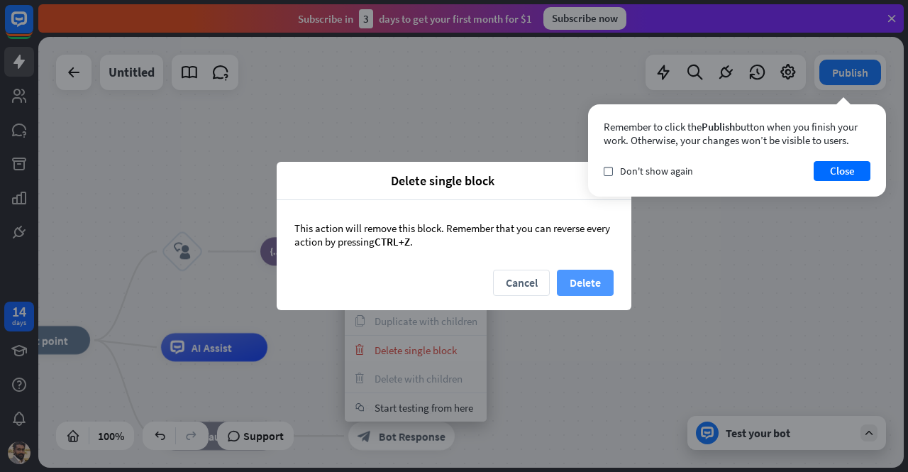
click at [560, 270] on button "Delete" at bounding box center [585, 283] width 57 height 26
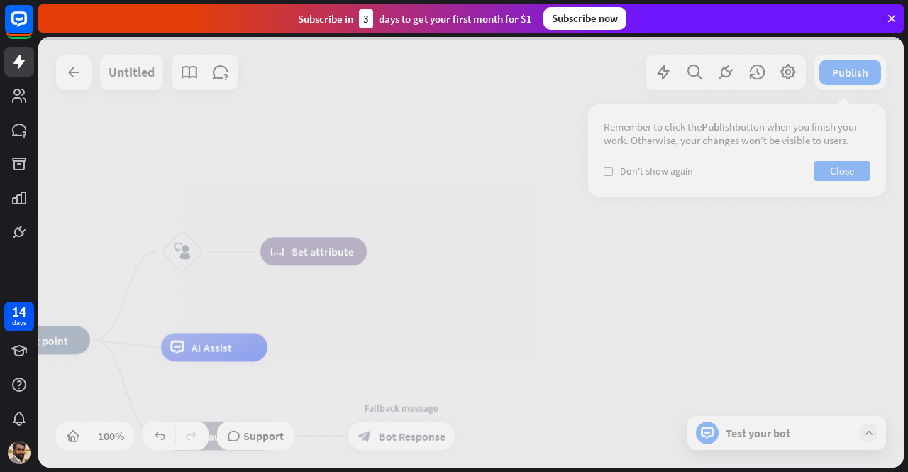
click at [578, 276] on div at bounding box center [470, 252] width 865 height 431
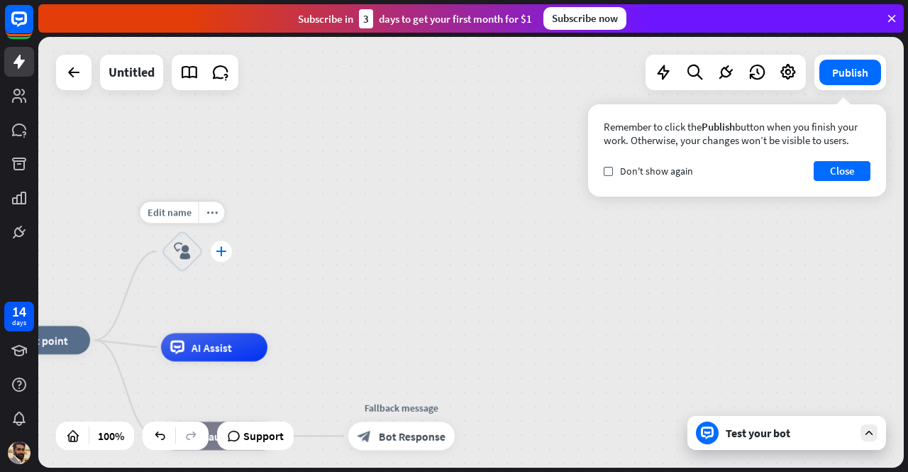
click at [220, 248] on icon "plus" at bounding box center [221, 251] width 11 height 10
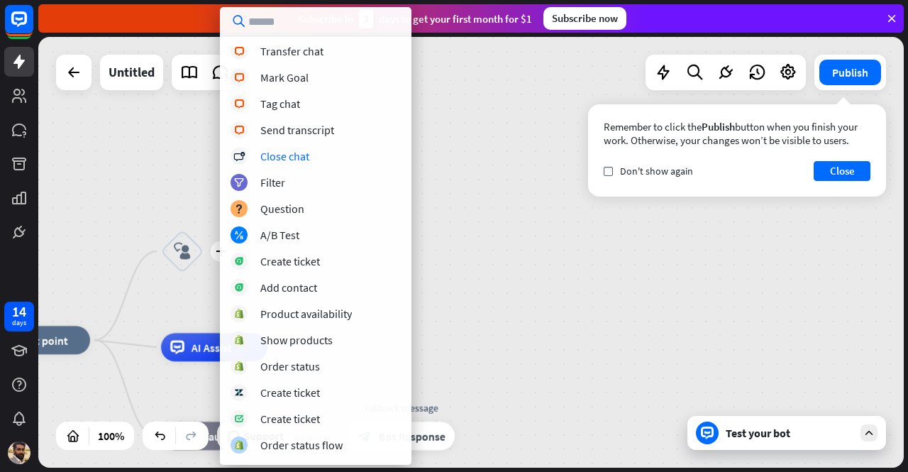
scroll to position [292, 0]
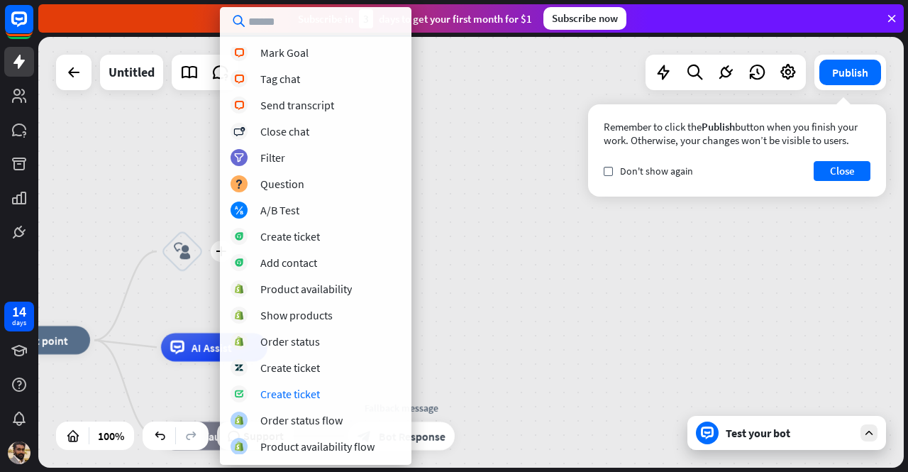
click at [505, 273] on div "home_2 Start point plus block_user_input AI Assist block_fallback Default fallb…" at bounding box center [470, 252] width 865 height 431
